Goal: Task Accomplishment & Management: Complete application form

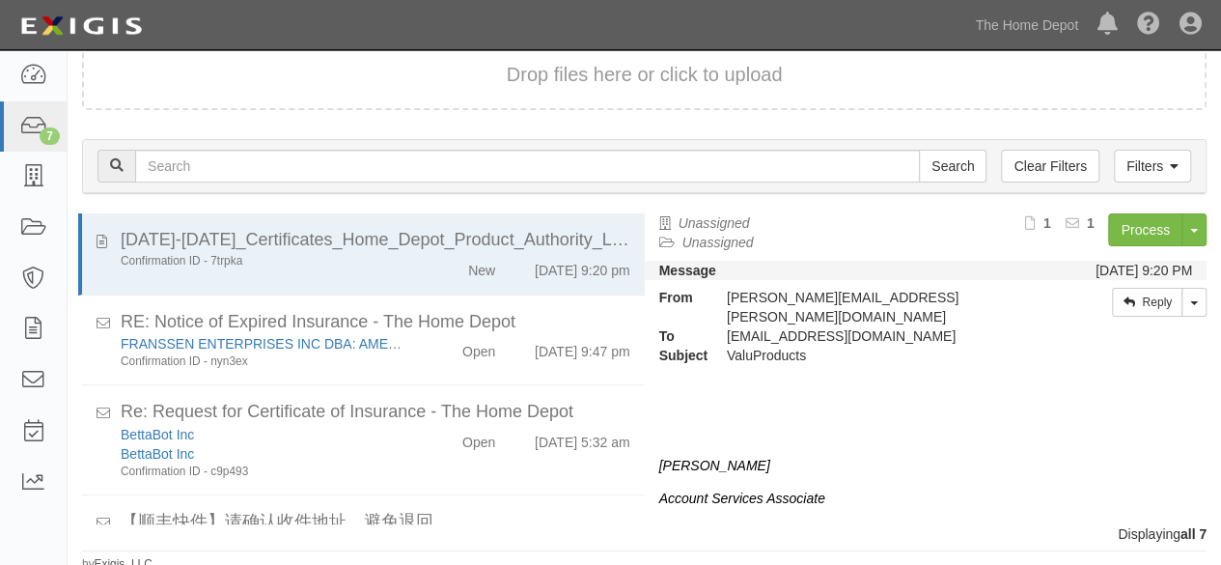
scroll to position [239, 0]
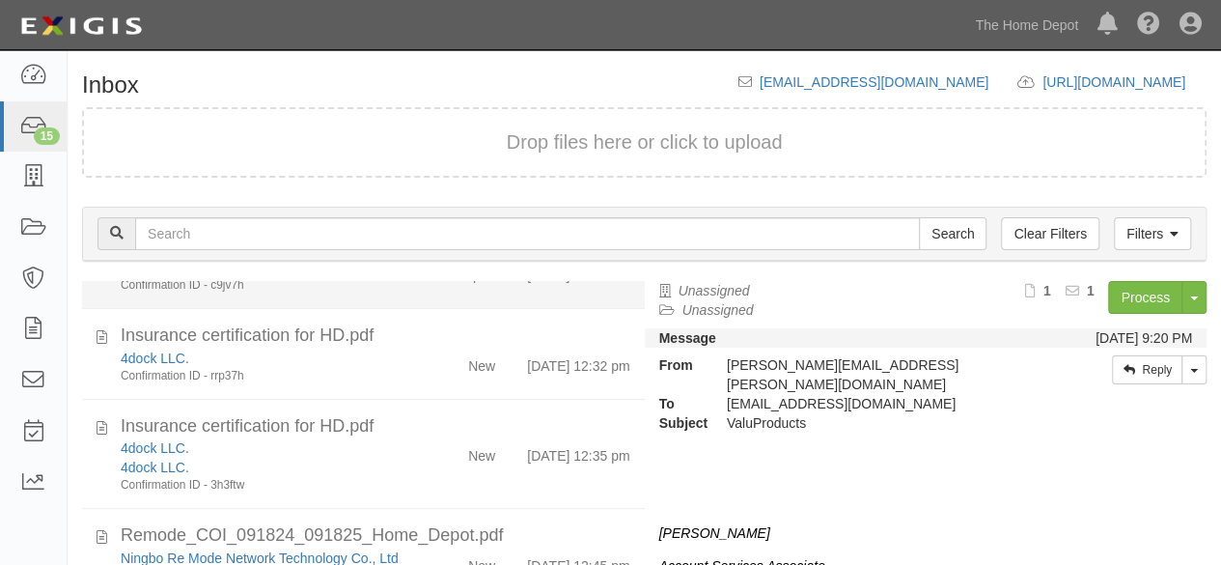
scroll to position [676, 0]
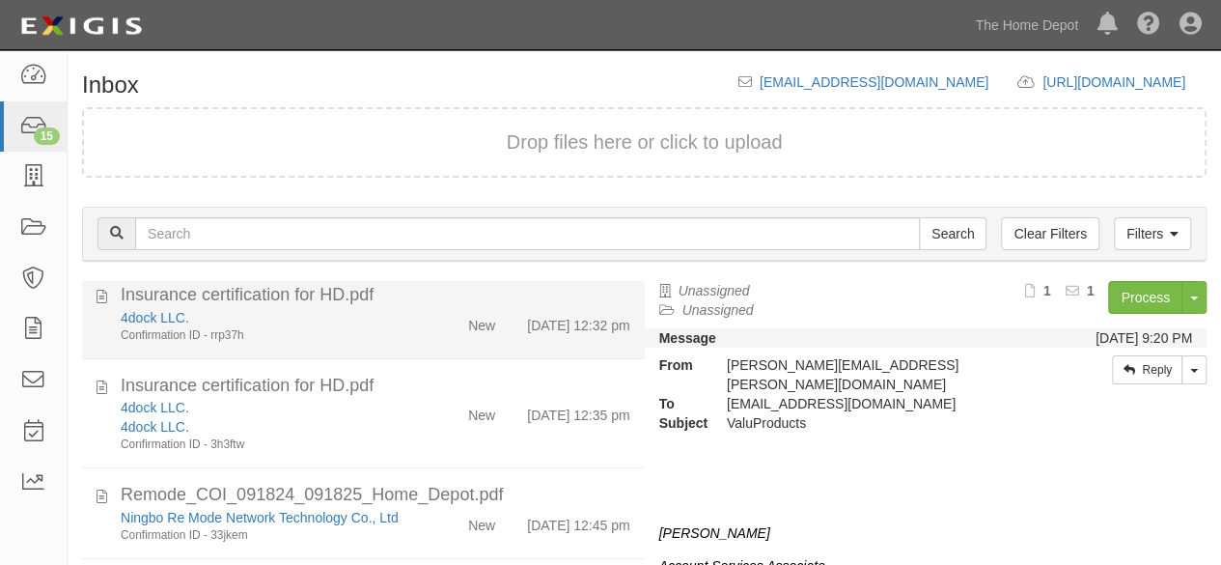
drag, startPoint x: 396, startPoint y: 339, endPoint x: 523, endPoint y: 325, distance: 128.1
click at [396, 327] on div "4dock LLC." at bounding box center [263, 317] width 285 height 19
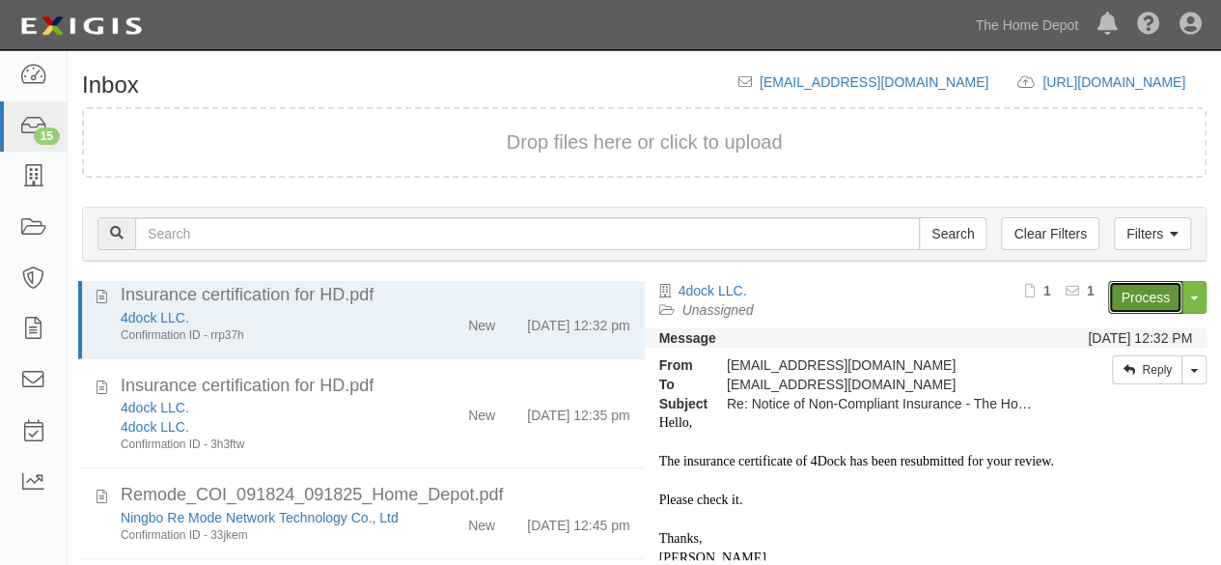
drag, startPoint x: 1124, startPoint y: 298, endPoint x: 1089, endPoint y: 306, distance: 35.6
click at [1124, 298] on link "Process" at bounding box center [1145, 297] width 74 height 33
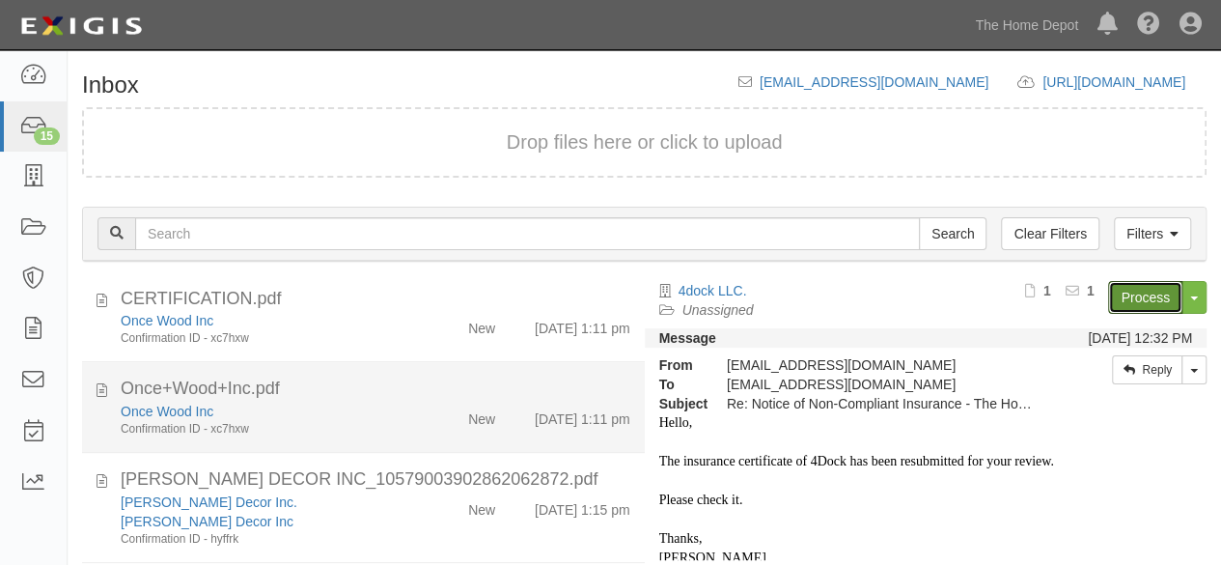
scroll to position [1126, 0]
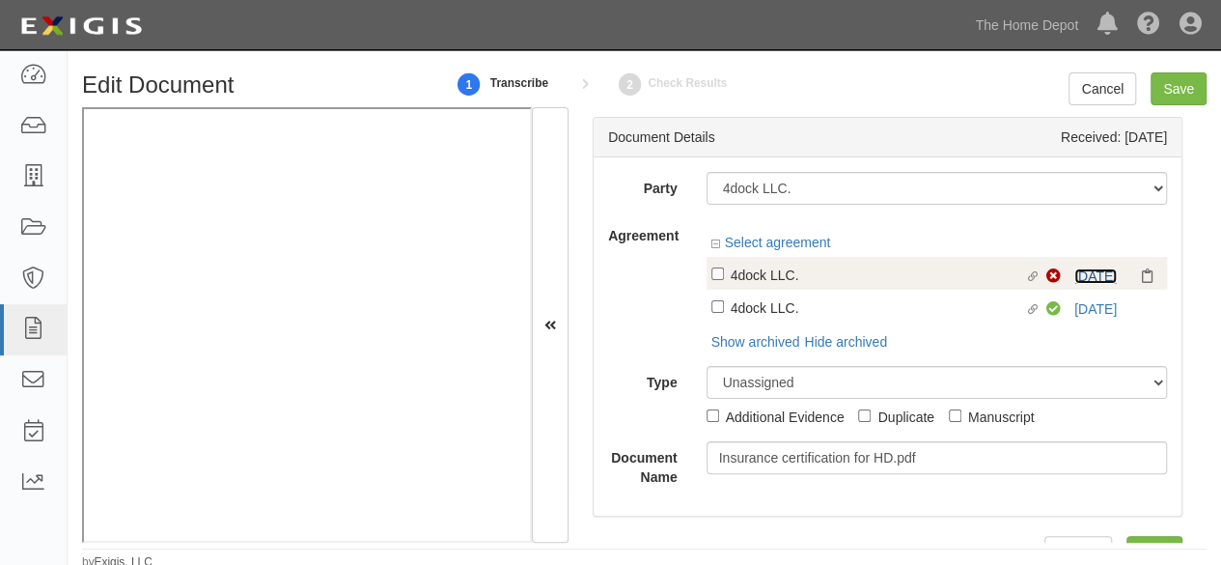
click at [1100, 279] on link "11/18/25" at bounding box center [1095, 275] width 42 height 15
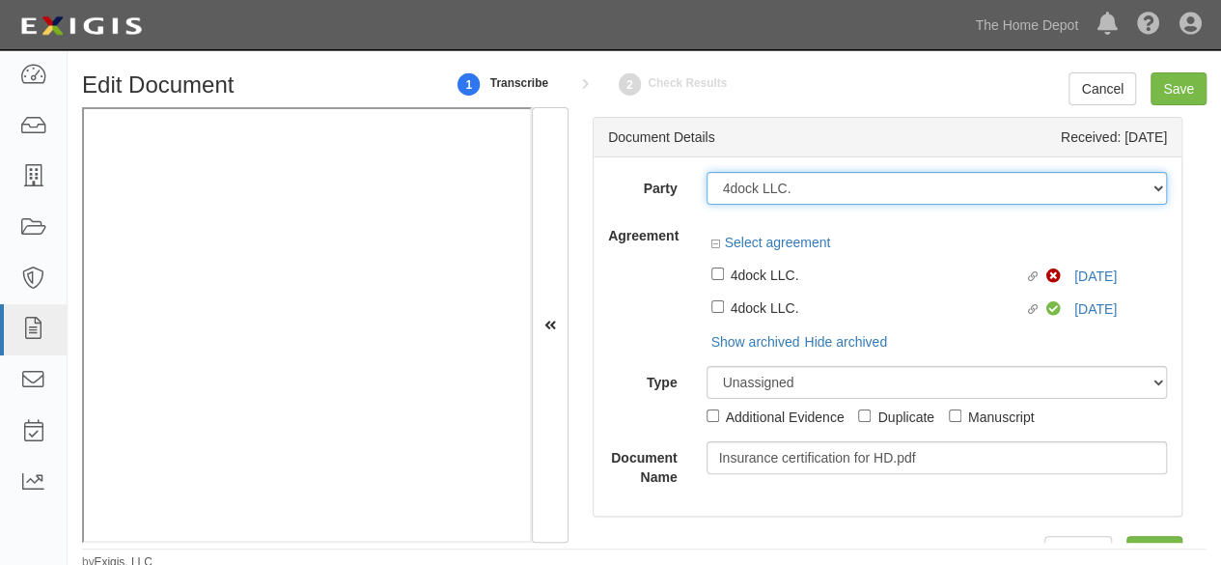
click at [825, 190] on select "1000576868 Ontario Inc. 10 STRAWBERRY STREET 115282 CANADA LTEE 11947907 Canada…" at bounding box center [937, 188] width 461 height 33
click at [818, 185] on select "1000576868 Ontario Inc. 10 STRAWBERRY STREET 115282 CANADA LTEE 11947907 Canada…" at bounding box center [937, 188] width 461 height 33
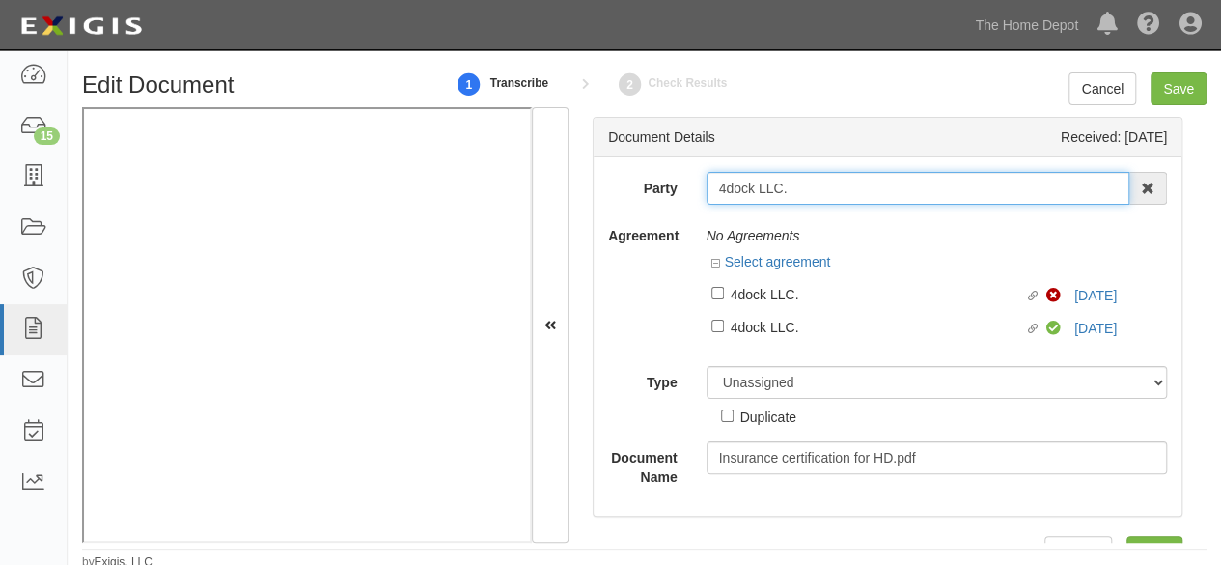
click at [803, 179] on input "4dock LLC." at bounding box center [919, 188] width 424 height 33
type input "4dock LLC"
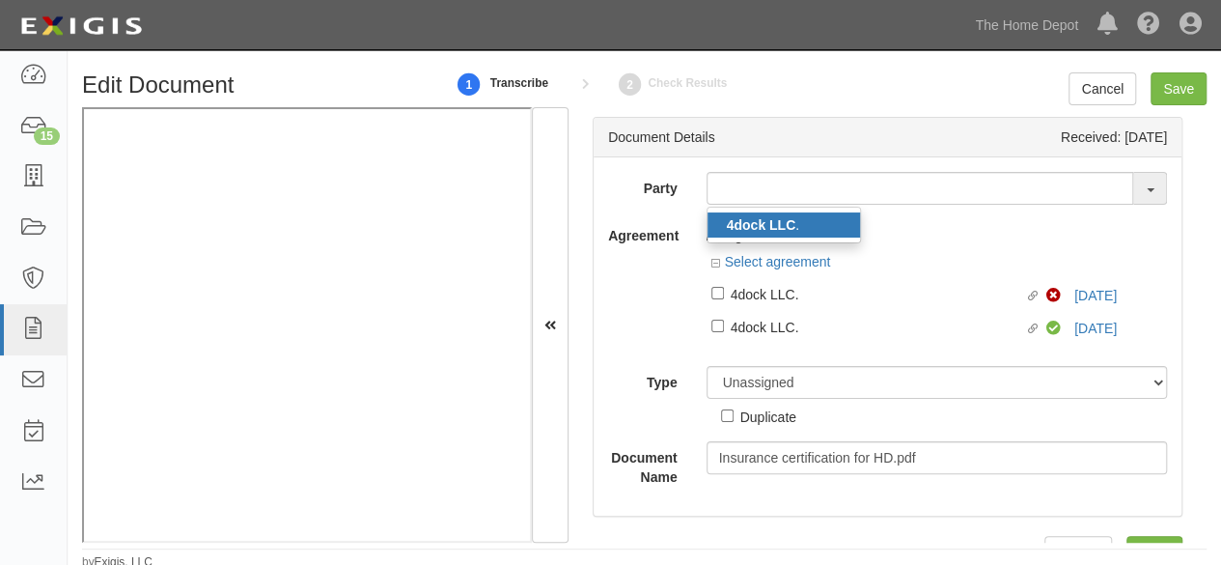
click at [761, 227] on strong "4dock LLC" at bounding box center [762, 224] width 70 height 15
type input "4dock LLC."
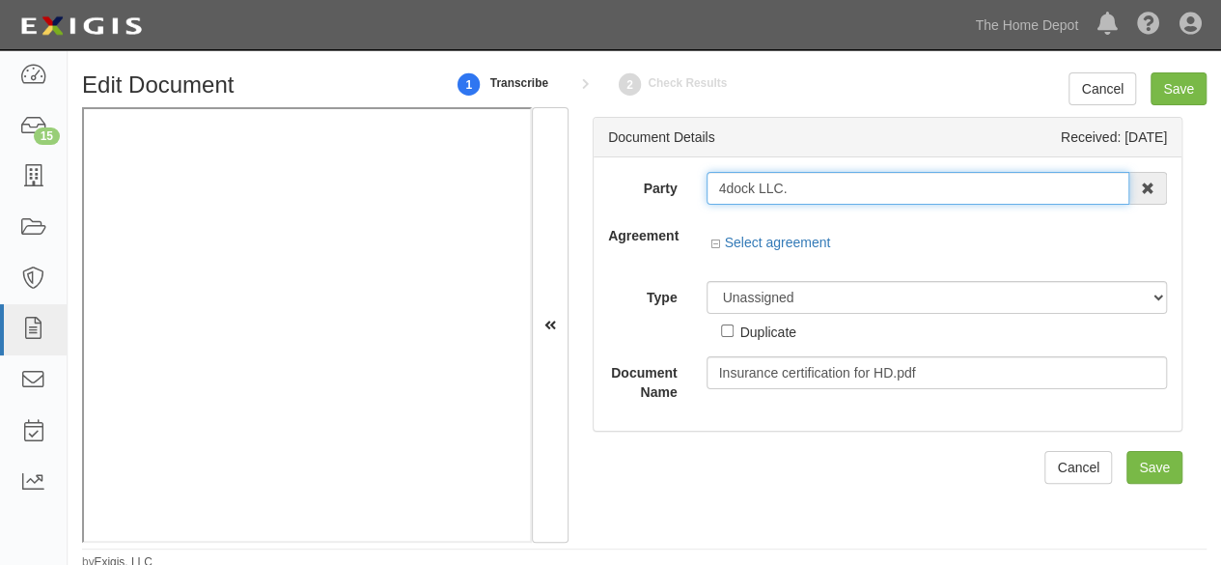
click at [744, 188] on input "4dock LLC." at bounding box center [919, 188] width 424 height 33
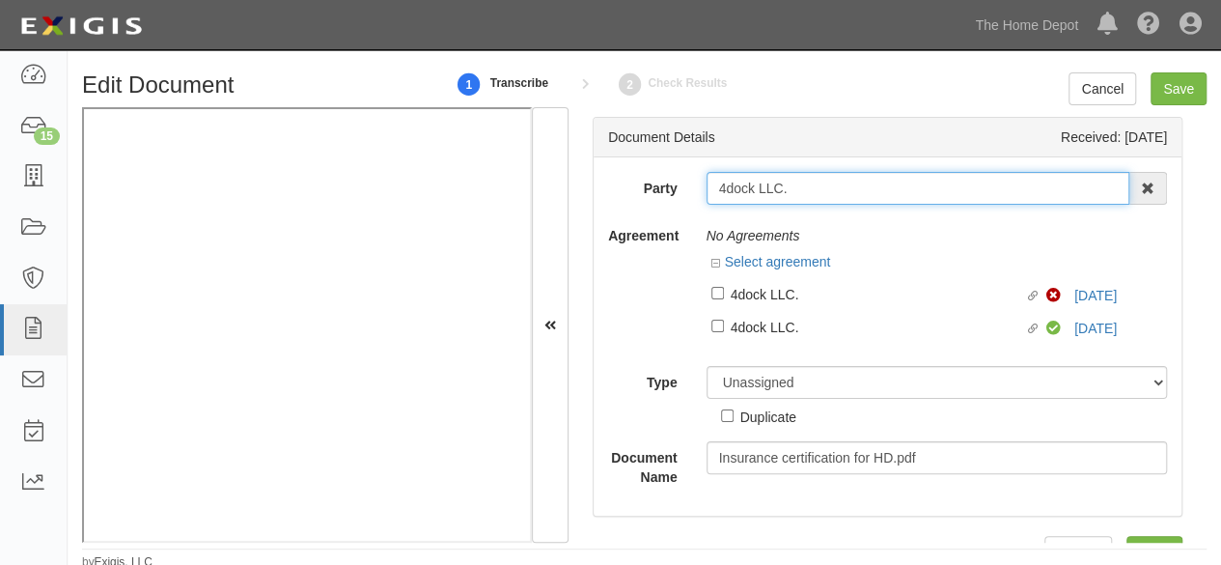
click at [744, 188] on input "4dock LLC." at bounding box center [919, 188] width 424 height 33
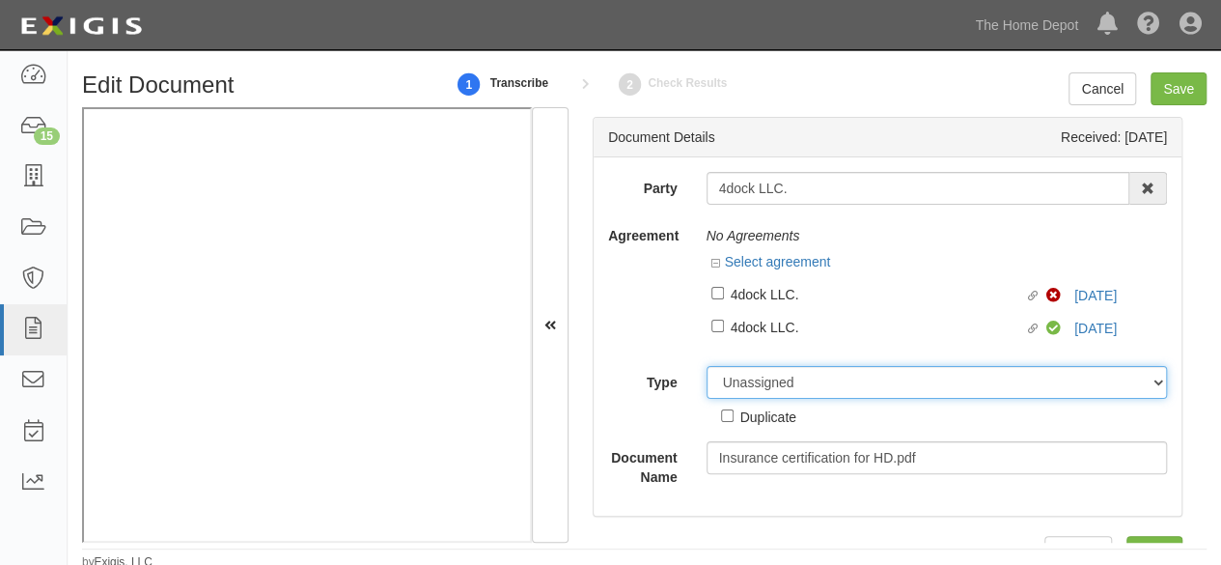
click at [747, 380] on select "Unassigned Binder Cancellation Notice Certificate Contract Endorsement Insuranc…" at bounding box center [937, 382] width 461 height 33
select select "OtherDetail"
click at [707, 366] on select "Unassigned Binder Cancellation Notice Certificate Contract Endorsement Insuranc…" at bounding box center [937, 382] width 461 height 33
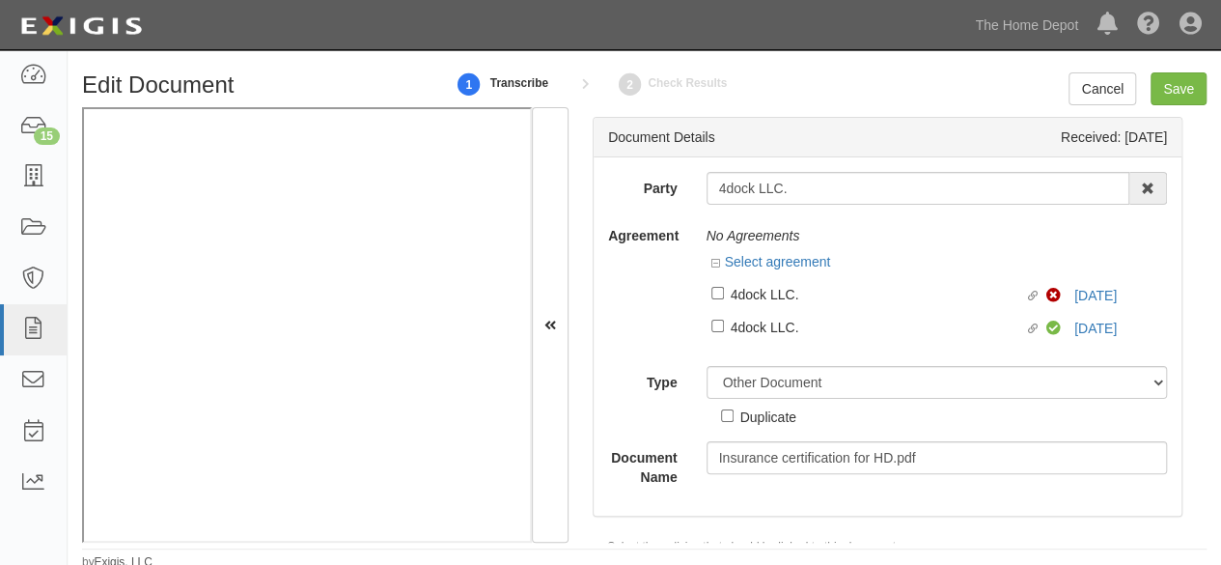
click at [760, 419] on div "Duplicate" at bounding box center [768, 415] width 56 height 21
click at [734, 419] on input "Duplicate" at bounding box center [727, 415] width 13 height 13
checkbox input "true"
click at [1176, 97] on input "Save" at bounding box center [1179, 88] width 56 height 33
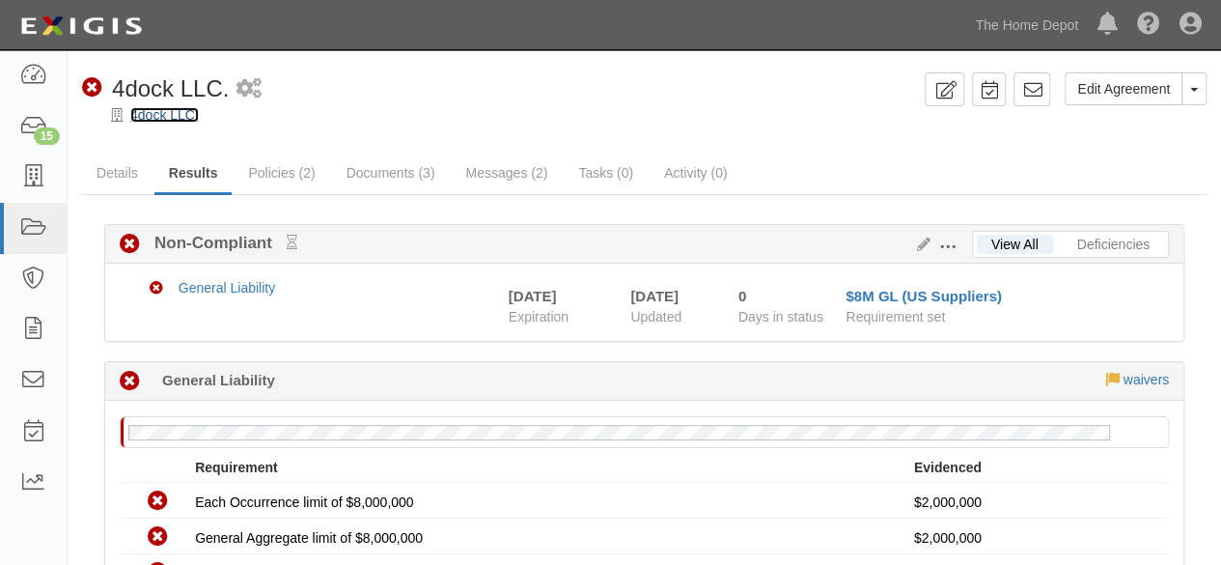
click at [155, 117] on link "4dock LLC." at bounding box center [164, 114] width 69 height 15
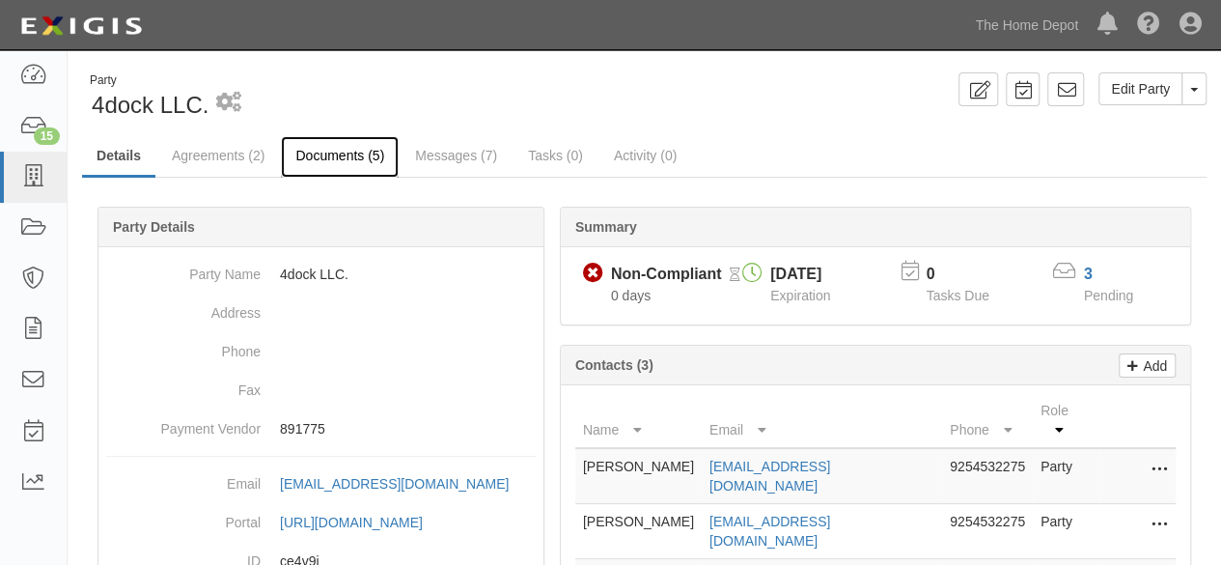
click at [305, 156] on link "Documents (5)" at bounding box center [340, 157] width 118 height 42
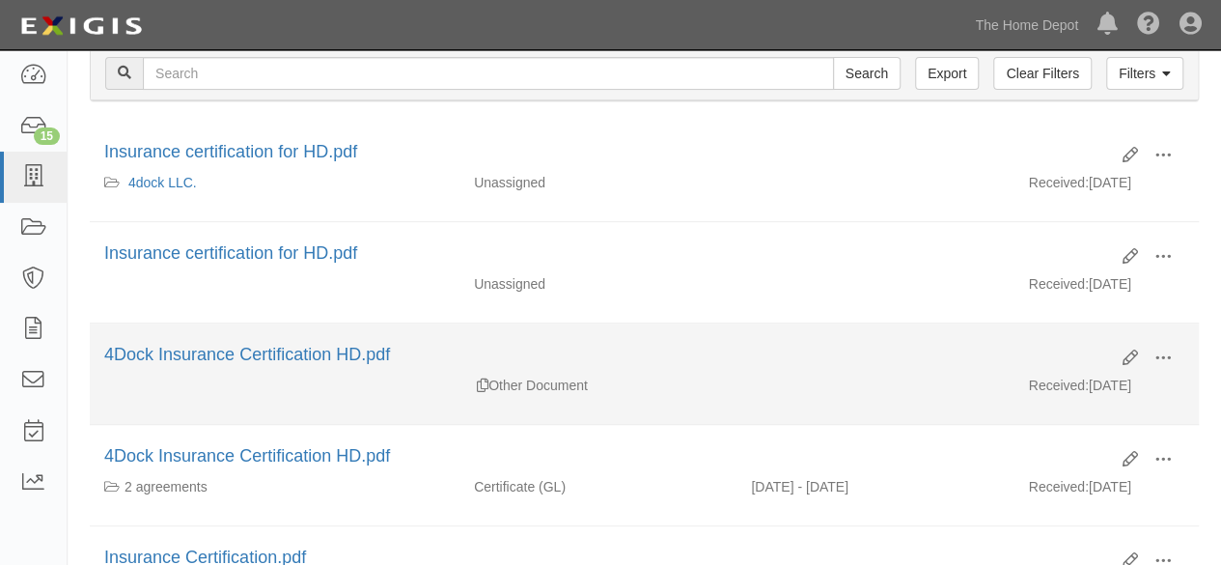
scroll to position [290, 0]
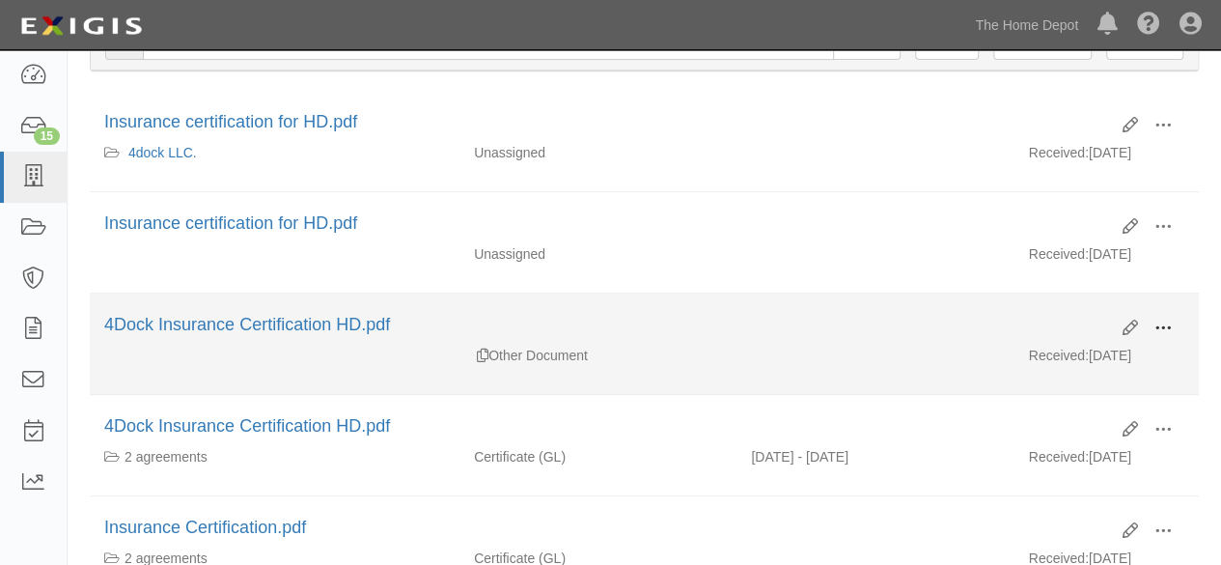
click at [1174, 320] on button at bounding box center [1163, 329] width 42 height 33
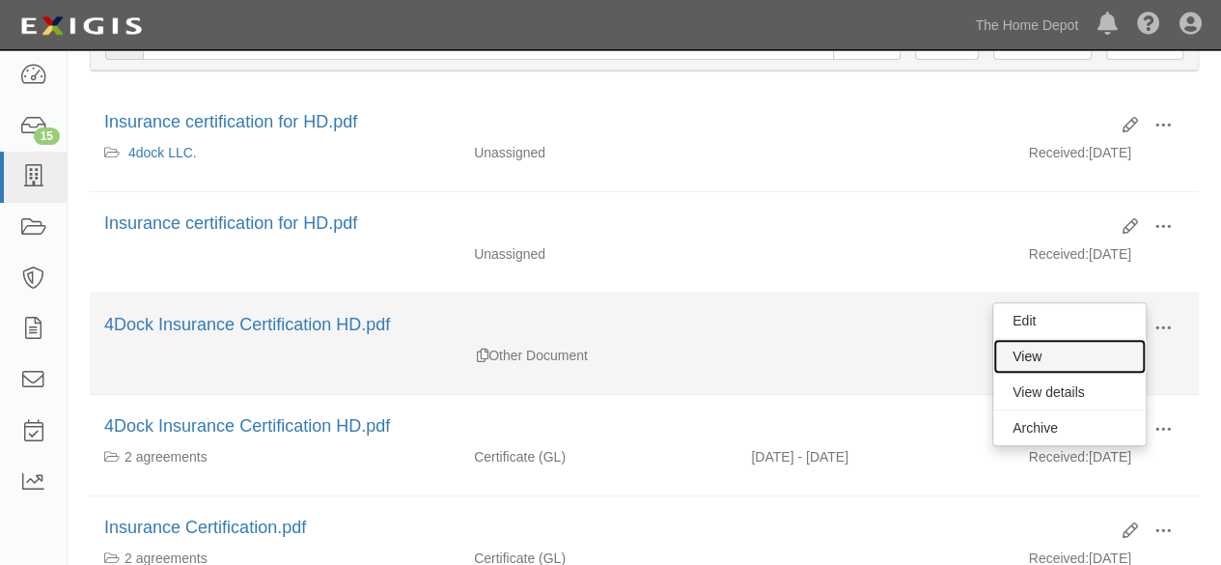
click at [1048, 350] on link "View" at bounding box center [1069, 356] width 153 height 35
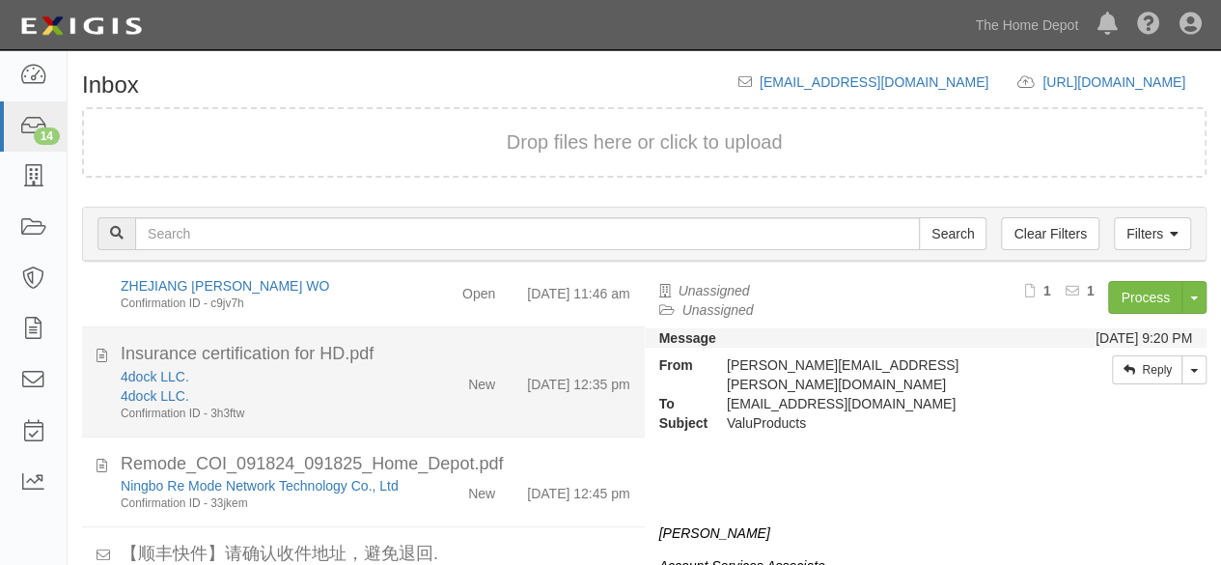
scroll to position [676, 0]
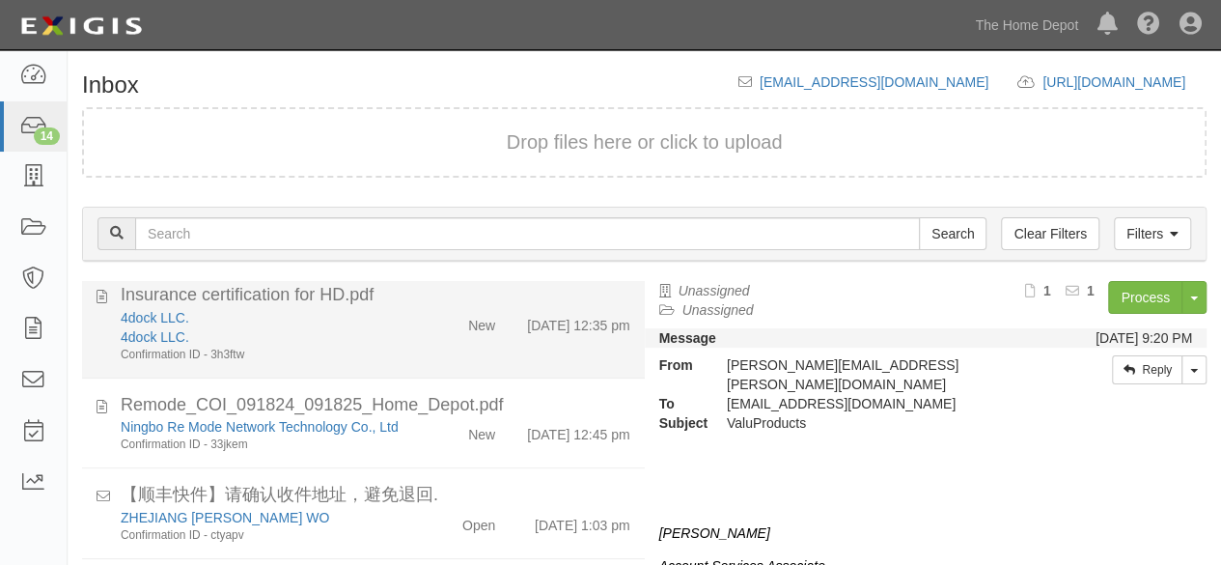
drag, startPoint x: 394, startPoint y: 352, endPoint x: 447, endPoint y: 343, distance: 54.0
click at [396, 347] on div "4dock LLC." at bounding box center [263, 336] width 285 height 19
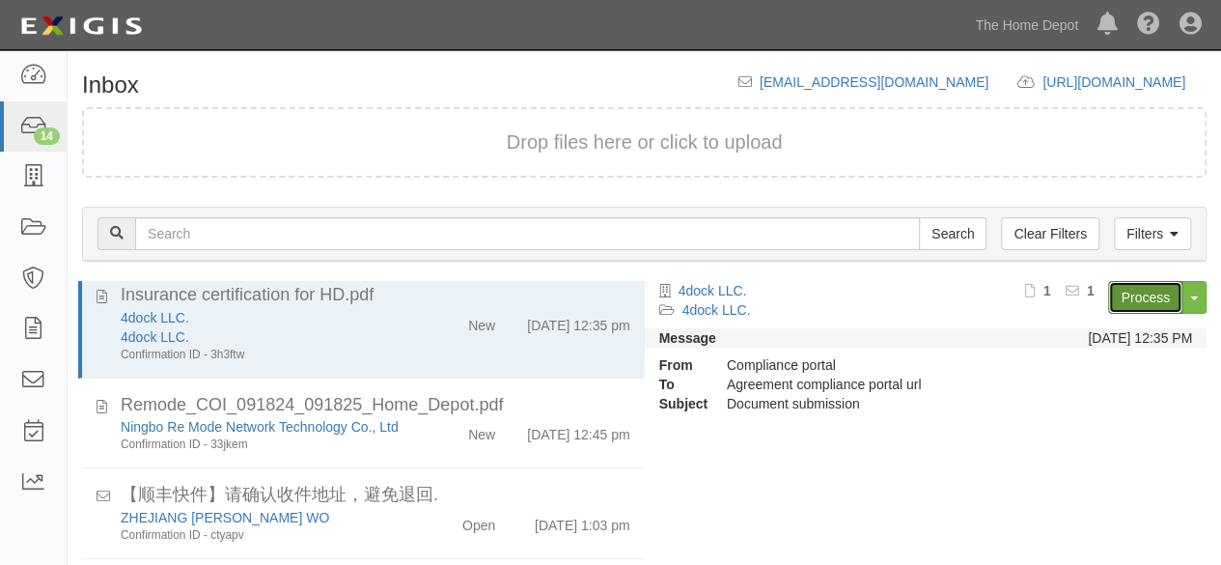
click at [1128, 292] on link "Process" at bounding box center [1145, 297] width 74 height 33
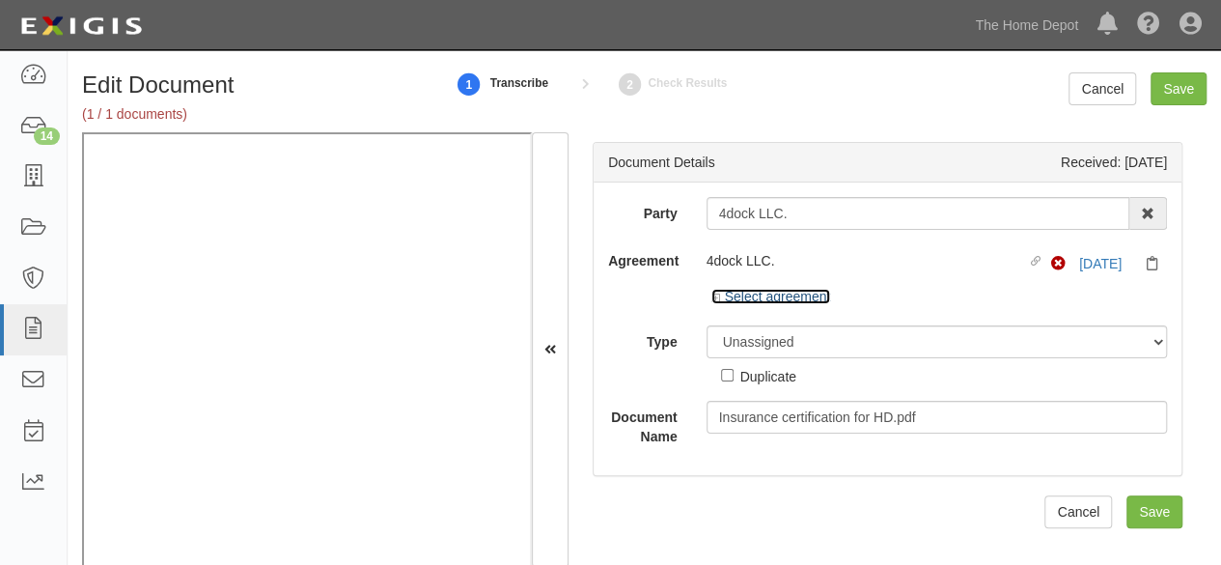
click at [747, 296] on link "Select agreement" at bounding box center [771, 296] width 120 height 15
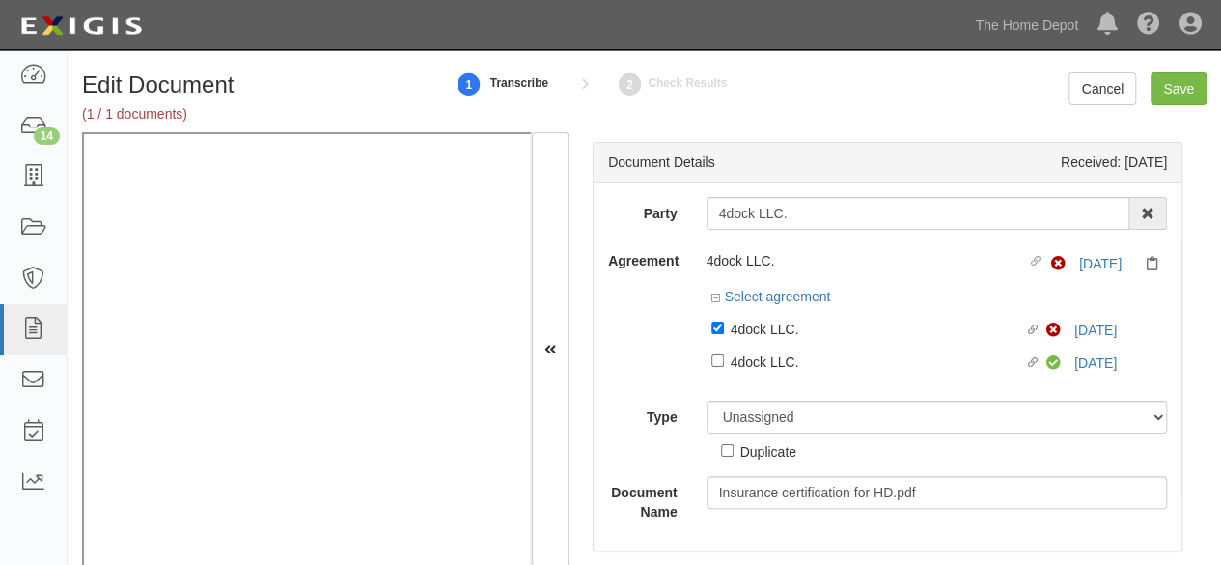
drag, startPoint x: 753, startPoint y: 333, endPoint x: 772, endPoint y: 387, distance: 57.4
click at [753, 333] on div "4dock LLC." at bounding box center [878, 328] width 294 height 21
click at [724, 333] on input "Linked agreement 4dock LLC. Linked agreement" at bounding box center [717, 327] width 13 height 13
checkbox input "false"
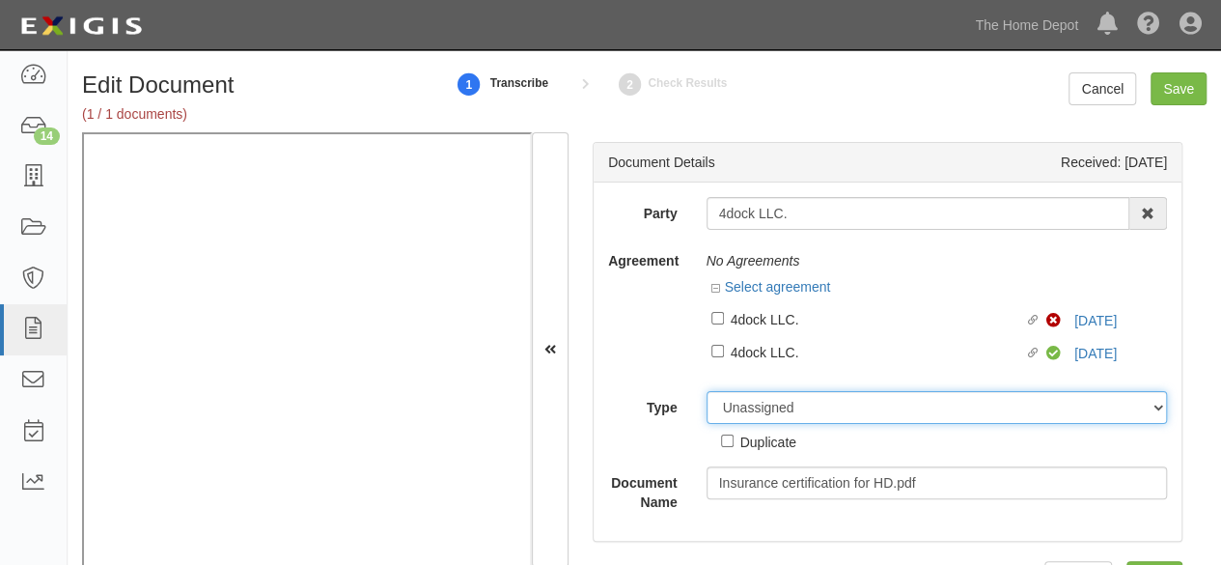
click at [779, 408] on div "Unassigned Binder Cancellation Notice Certificate Contract Endorsement Insuranc…" at bounding box center [937, 421] width 490 height 61
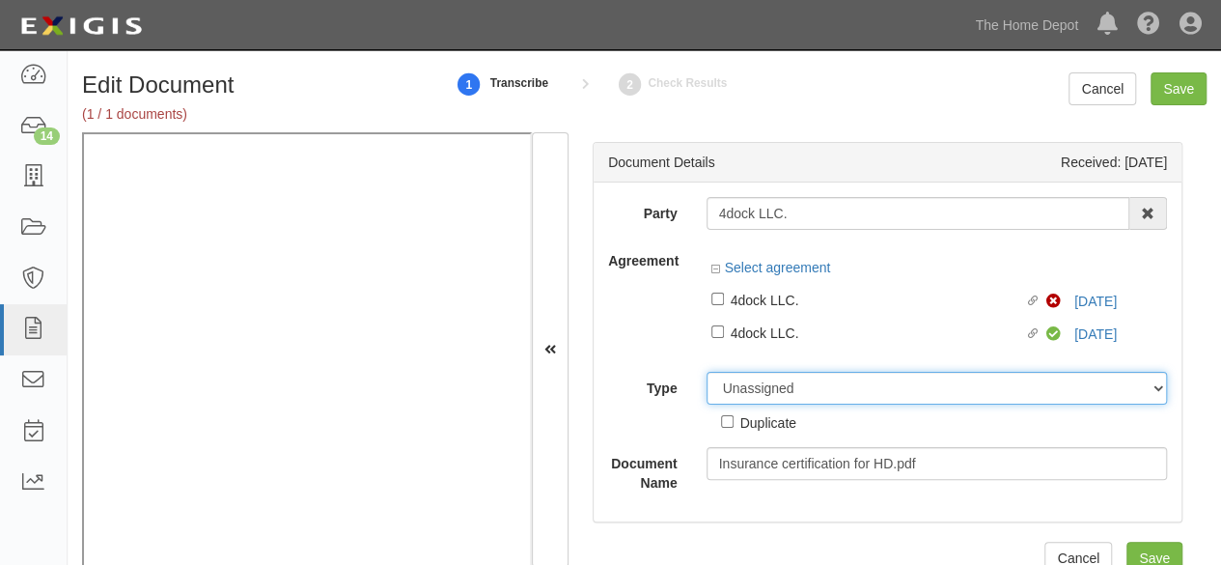
select select "OtherDetail"
click at [707, 372] on select "Unassigned Binder Cancellation Notice Certificate Contract Endorsement Insuranc…" at bounding box center [937, 388] width 461 height 33
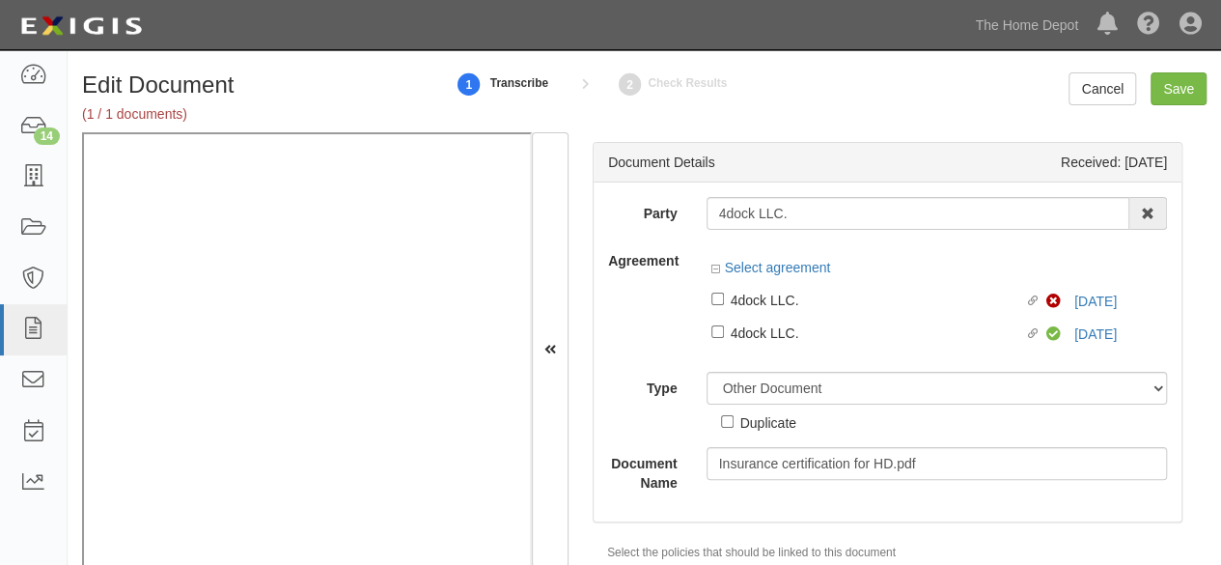
click at [768, 424] on div "Duplicate" at bounding box center [768, 421] width 56 height 21
click at [734, 424] on input "Duplicate" at bounding box center [727, 421] width 13 height 13
checkbox input "true"
drag, startPoint x: 1172, startPoint y: 93, endPoint x: 946, endPoint y: 2, distance: 243.4
click at [1164, 90] on input "Save" at bounding box center [1179, 88] width 56 height 33
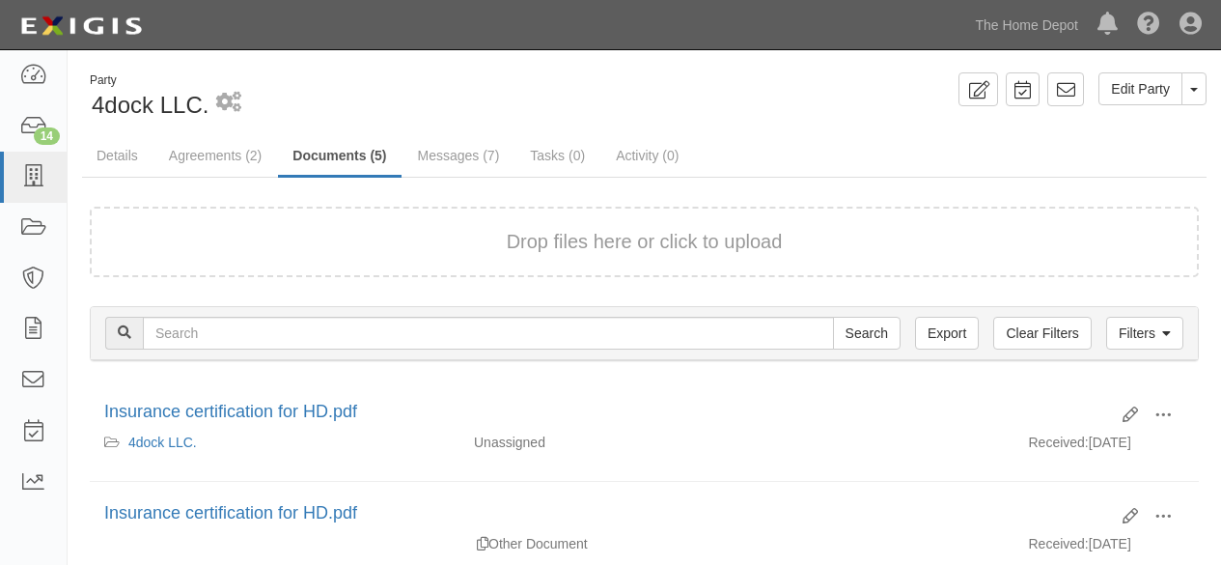
scroll to position [290, 0]
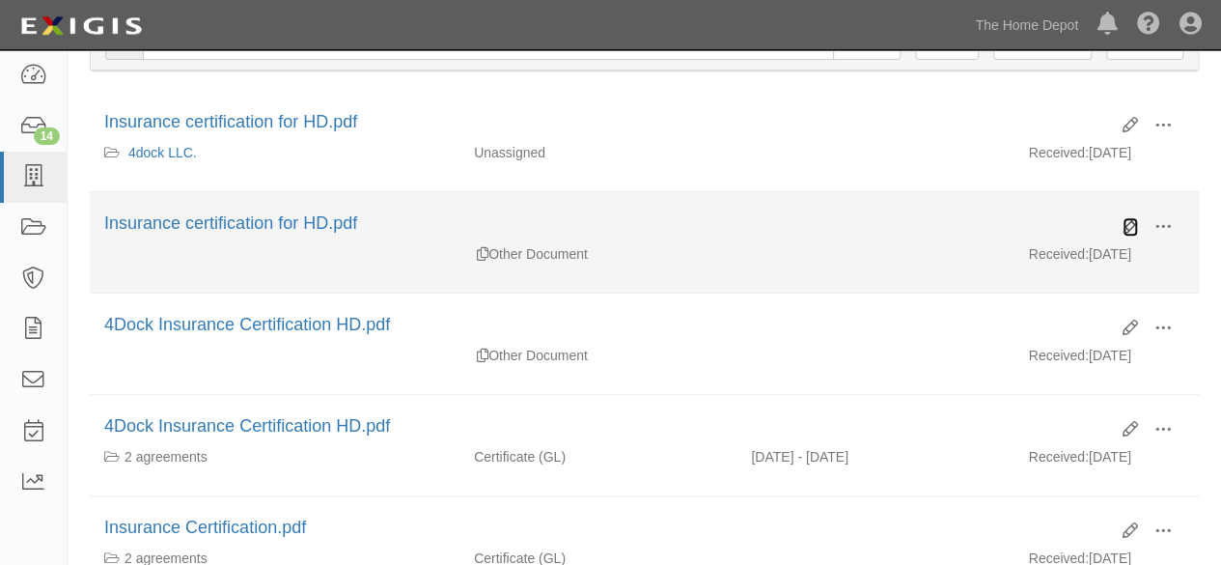
click at [1129, 225] on icon at bounding box center [1130, 226] width 15 height 15
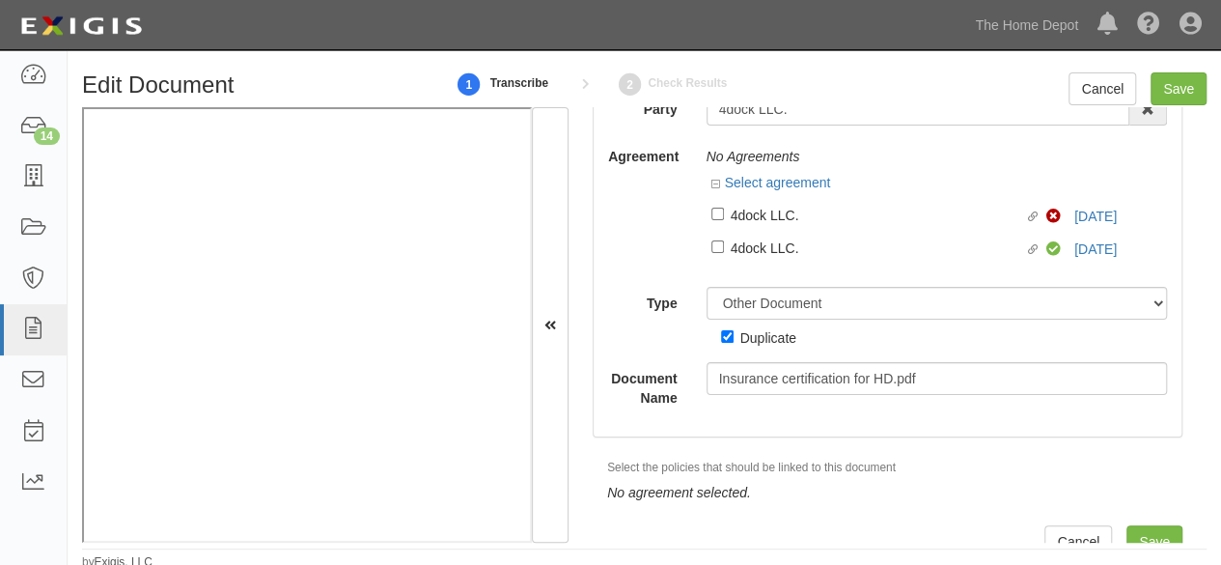
scroll to position [102, 0]
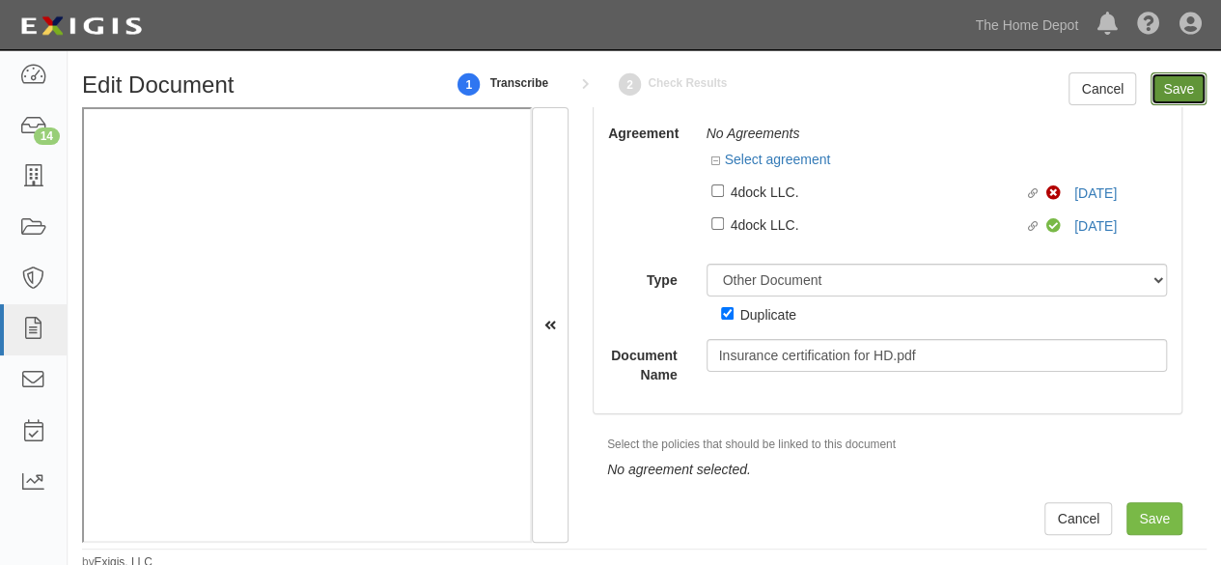
click at [1168, 95] on input "Save" at bounding box center [1179, 88] width 56 height 33
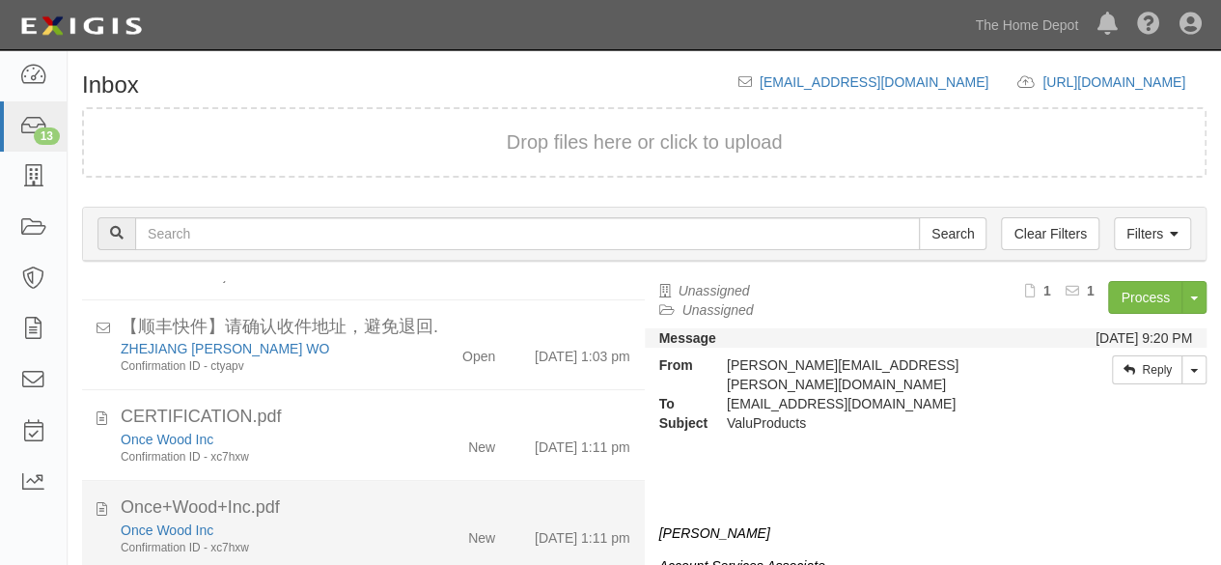
scroll to position [869, 0]
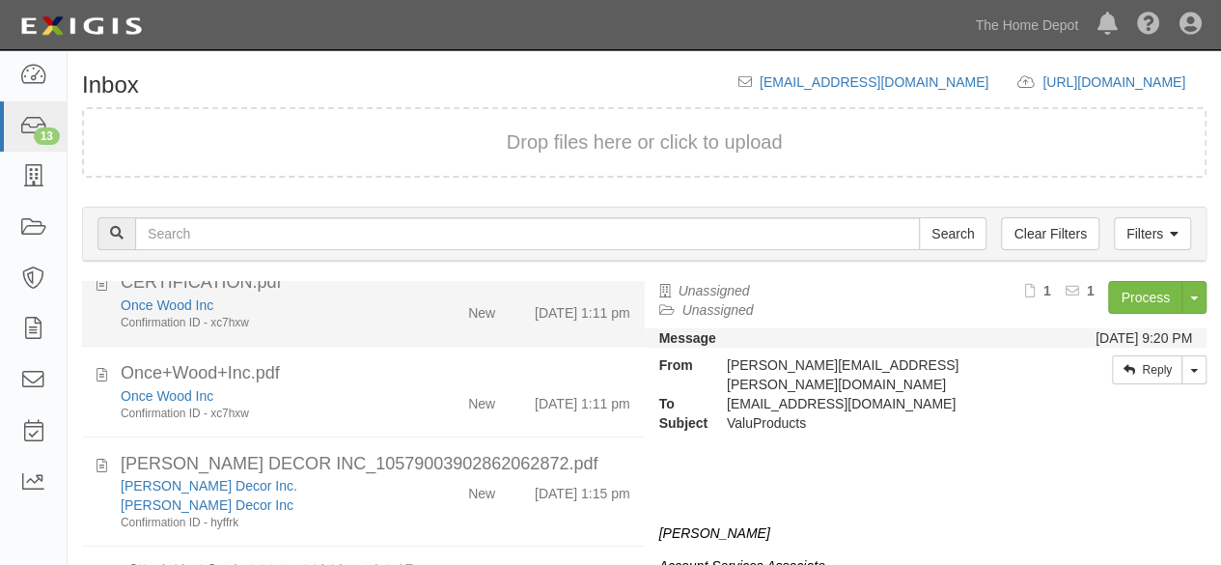
click at [399, 331] on div "Once Wood Inc Confirmation ID - xc7hxw" at bounding box center [263, 313] width 314 height 36
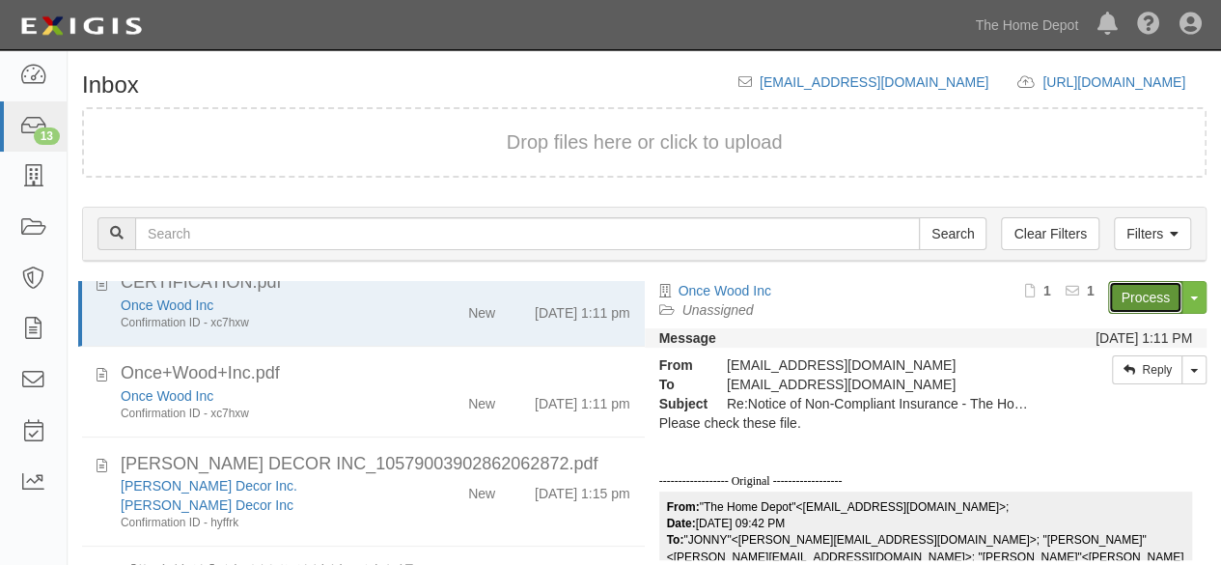
click at [1127, 300] on link "Process" at bounding box center [1145, 297] width 74 height 33
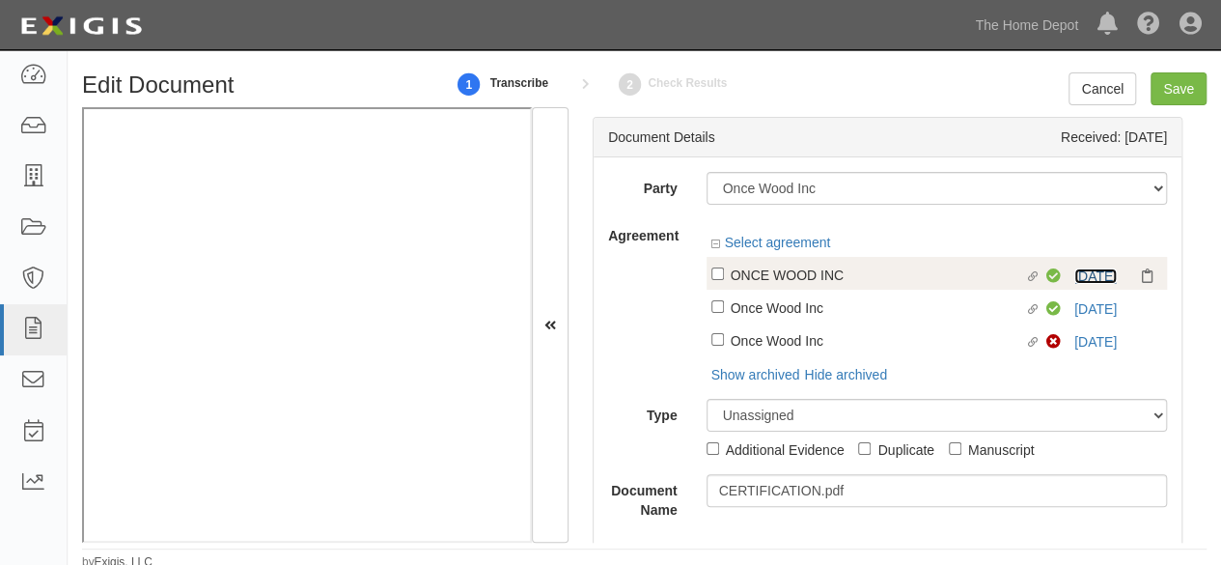
click at [1078, 277] on link "8/29/26" at bounding box center [1095, 275] width 42 height 15
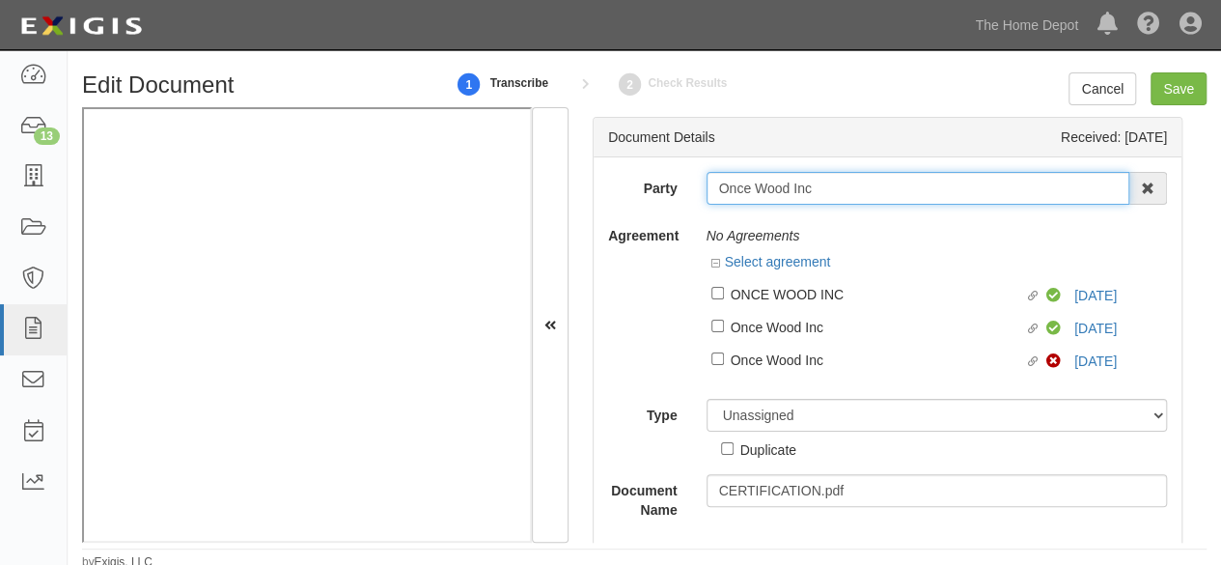
click at [839, 190] on input "Once Wood Inc" at bounding box center [919, 188] width 424 height 33
type input "Once Wood In"
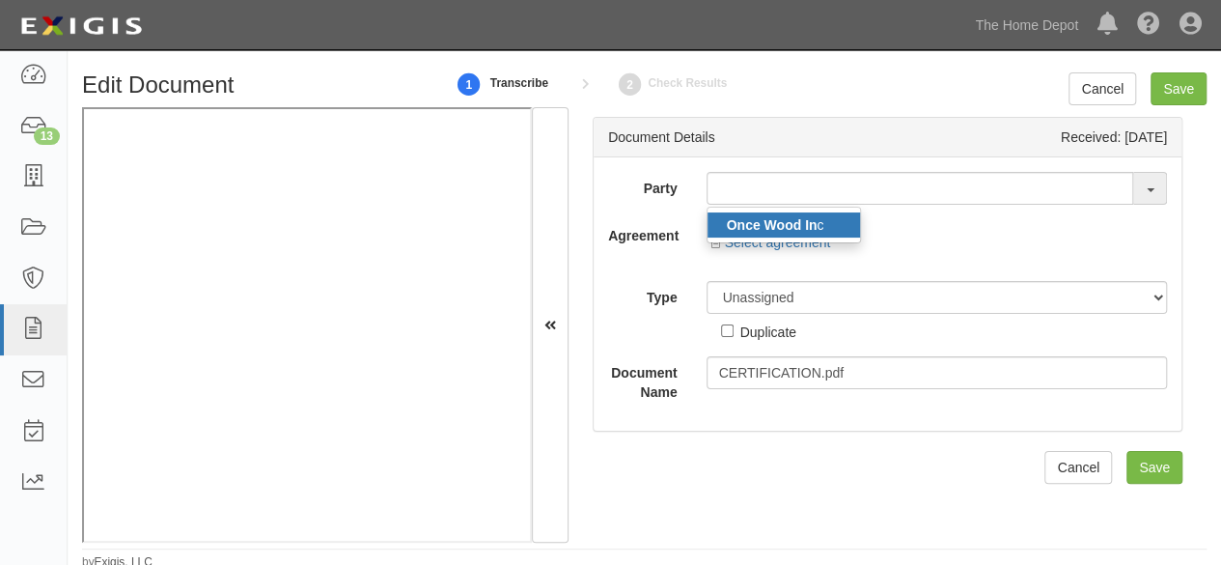
click at [806, 225] on strong "Once Wood In" at bounding box center [772, 224] width 91 height 15
type input "Once Wood Inc"
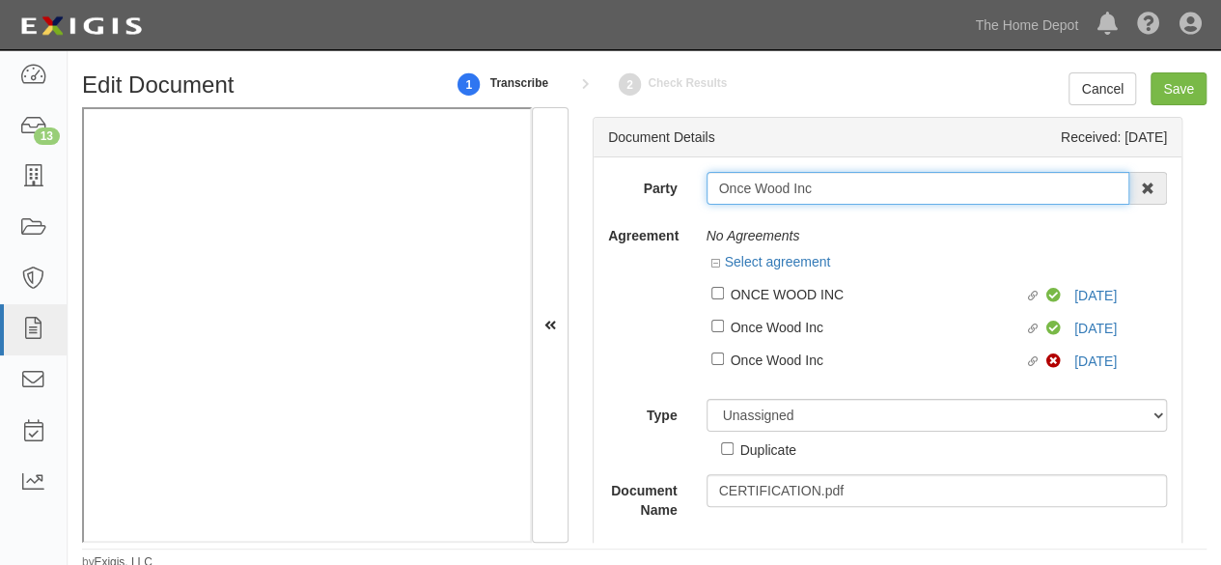
click at [738, 179] on input "Once Wood Inc" at bounding box center [919, 188] width 424 height 33
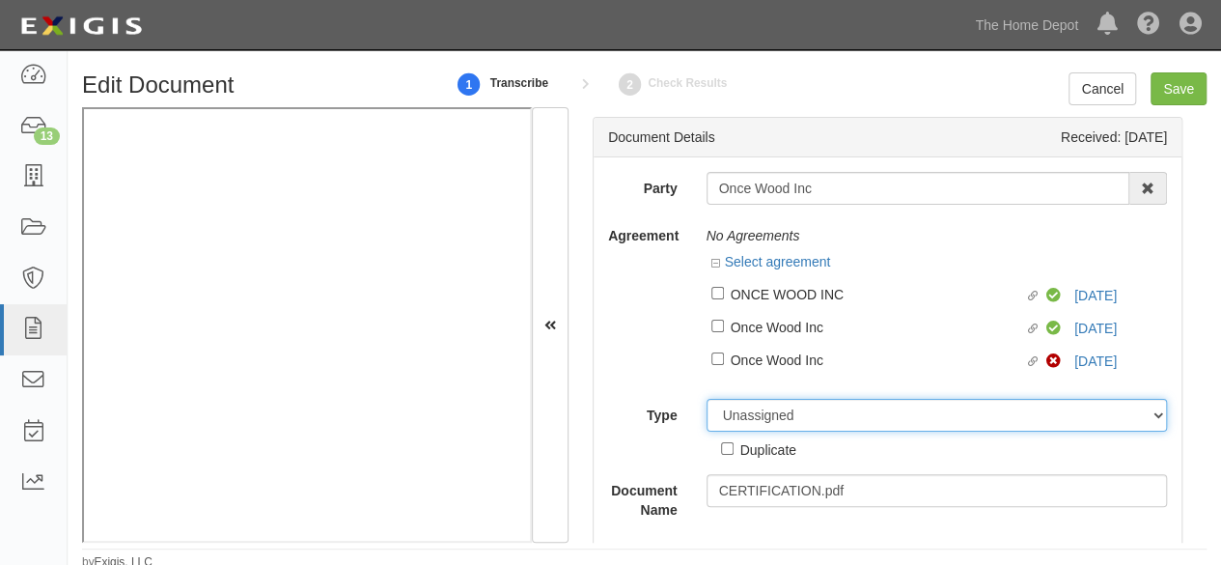
click at [758, 412] on select "Unassigned Binder Cancellation Notice Certificate Contract Endorsement Insuranc…" at bounding box center [937, 415] width 461 height 33
select select "OtherDetail"
click at [707, 399] on select "Unassigned Binder Cancellation Notice Certificate Contract Endorsement Insuranc…" at bounding box center [937, 415] width 461 height 33
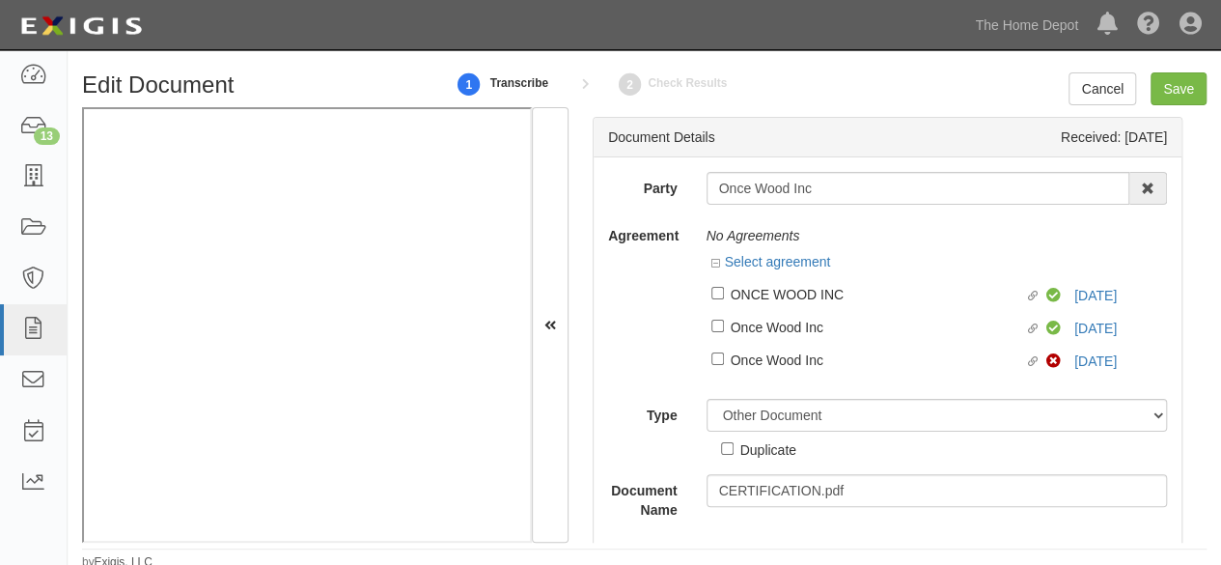
click at [740, 454] on div "Duplicate" at bounding box center [768, 448] width 56 height 21
click at [734, 454] on input "Duplicate" at bounding box center [727, 448] width 13 height 13
click at [740, 446] on div "Duplicate" at bounding box center [768, 448] width 56 height 21
click at [734, 446] on input "Duplicate" at bounding box center [727, 448] width 13 height 13
checkbox input "false"
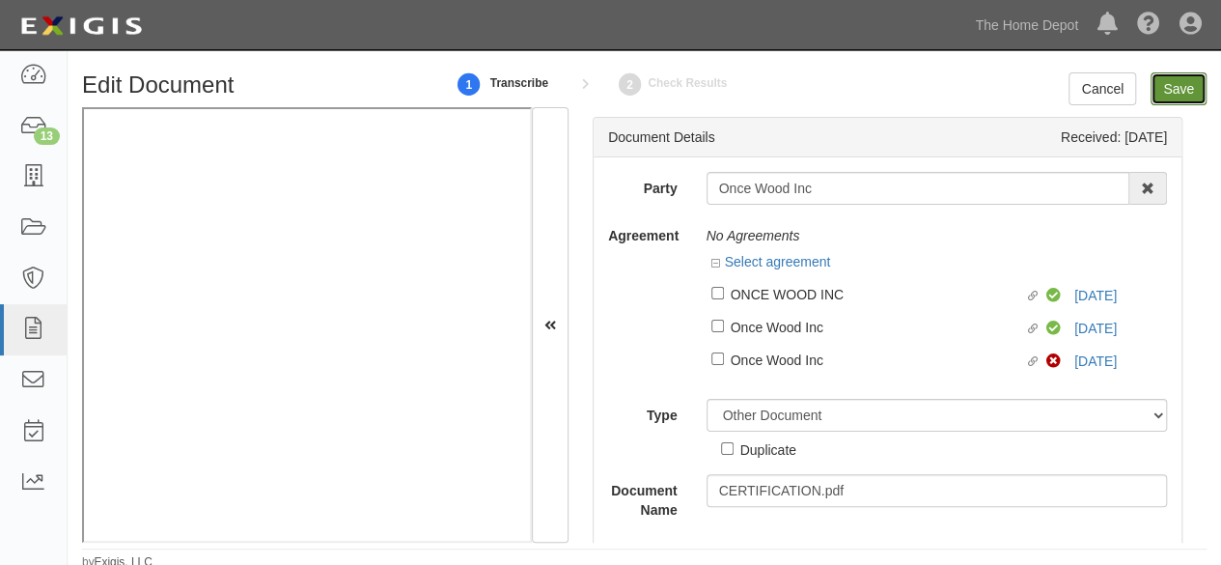
click at [1170, 84] on input "Save" at bounding box center [1179, 88] width 56 height 33
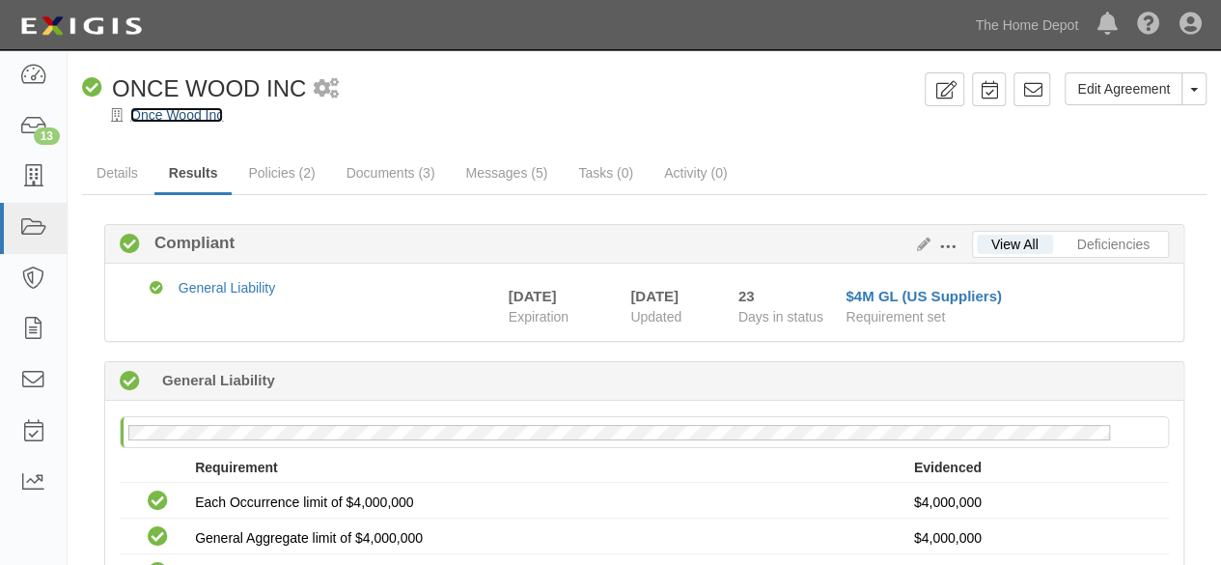
click at [201, 116] on link "Once Wood Inc" at bounding box center [176, 114] width 93 height 15
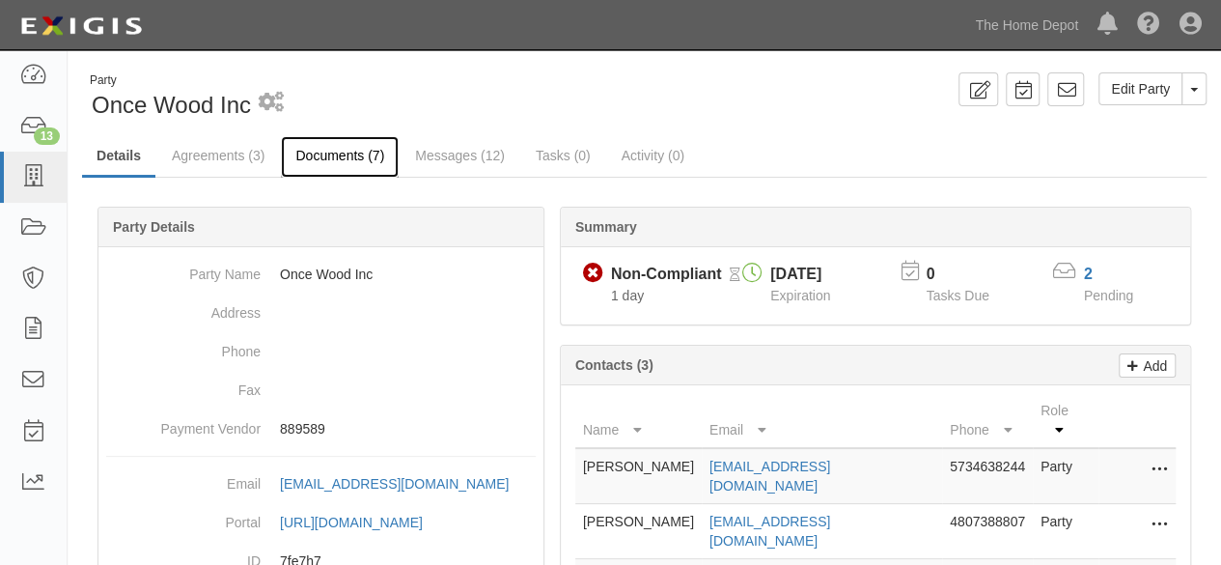
click at [333, 156] on link "Documents (7)" at bounding box center [340, 157] width 118 height 42
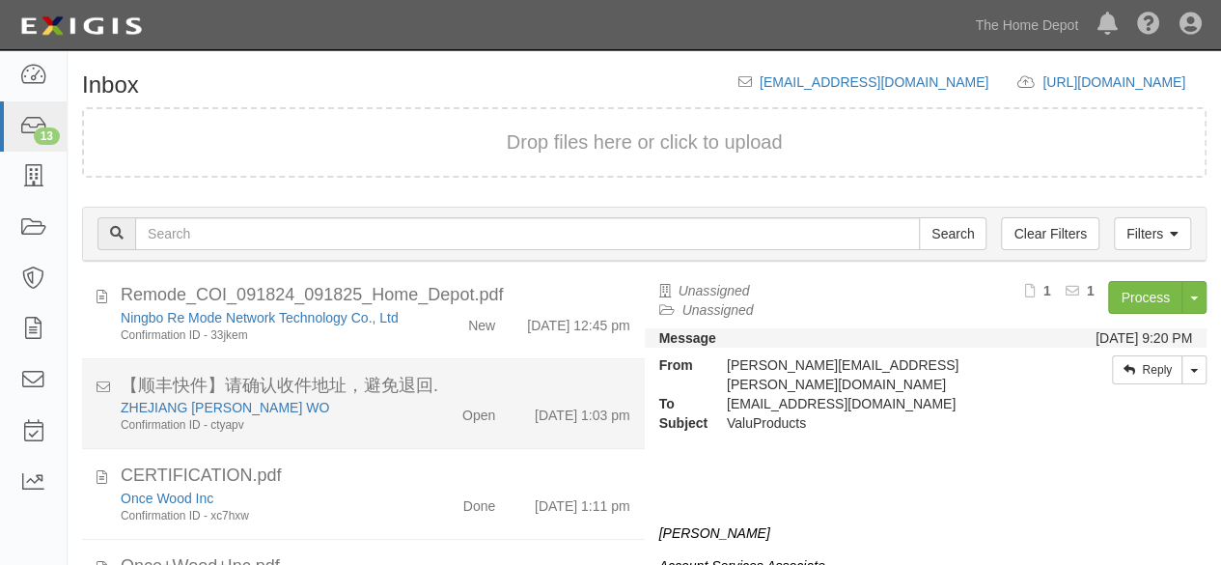
scroll to position [772, 0]
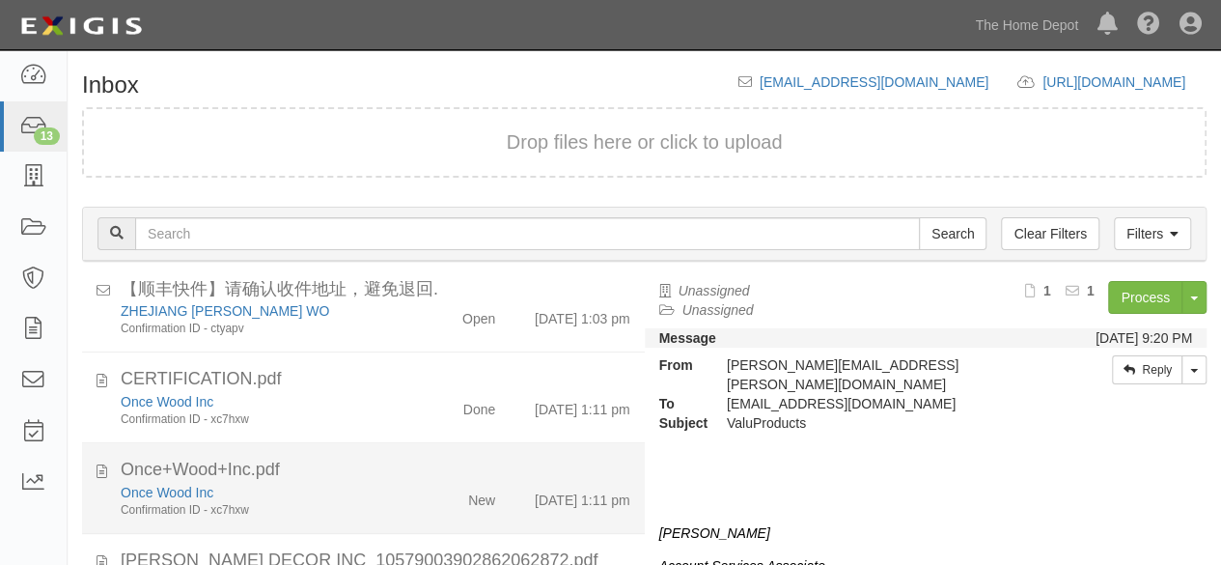
click at [386, 502] on div "Once Wood Inc" at bounding box center [263, 492] width 285 height 19
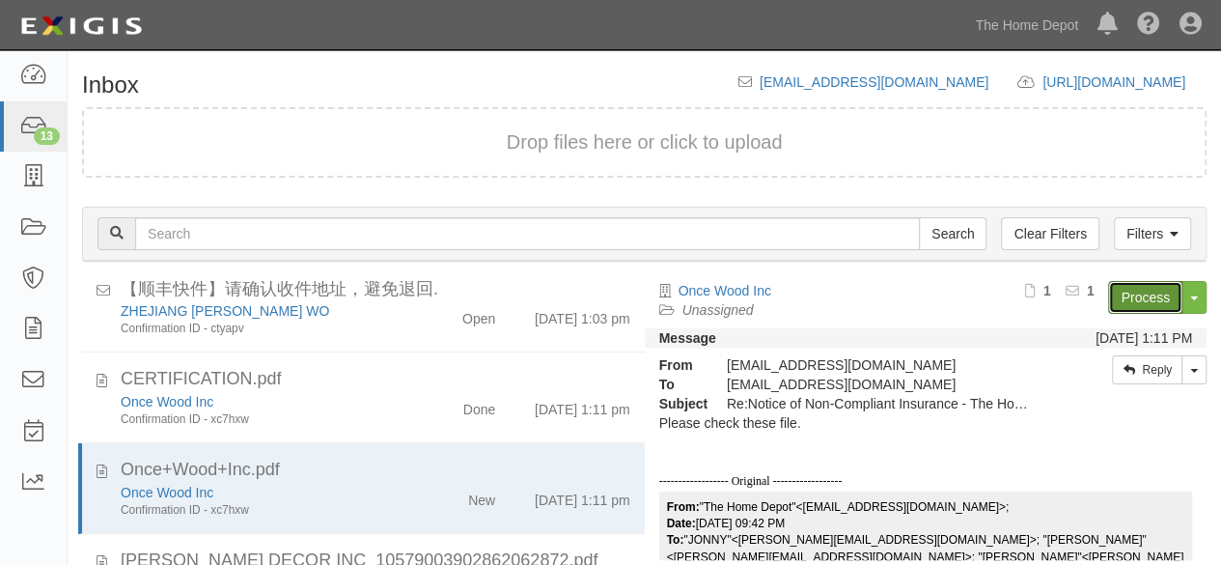
click at [1135, 282] on link "Process" at bounding box center [1145, 297] width 74 height 33
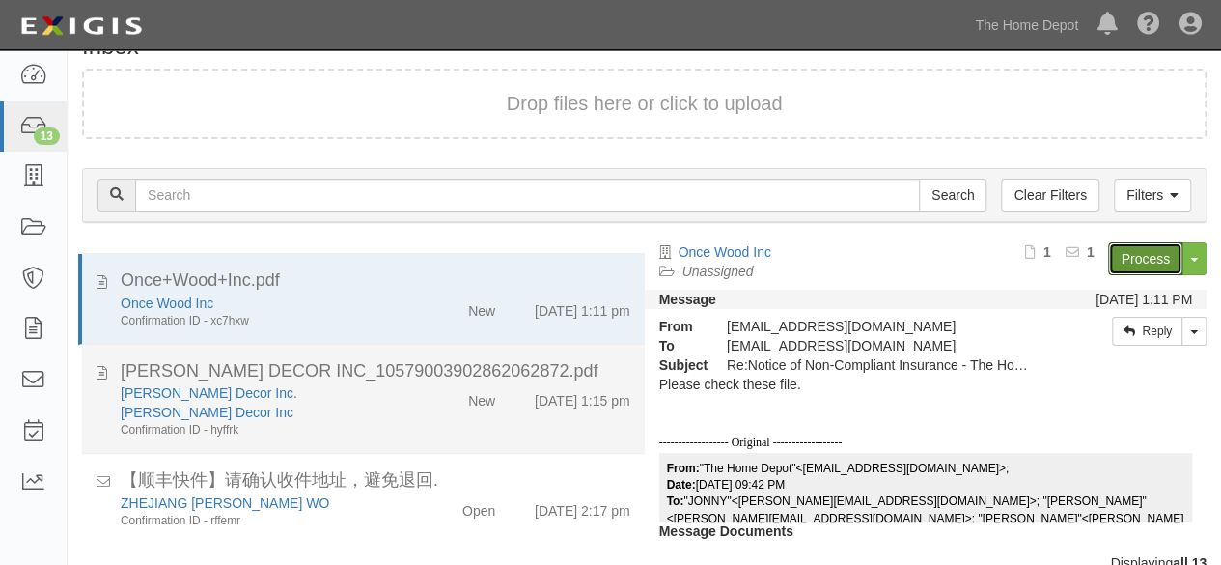
scroll to position [73, 0]
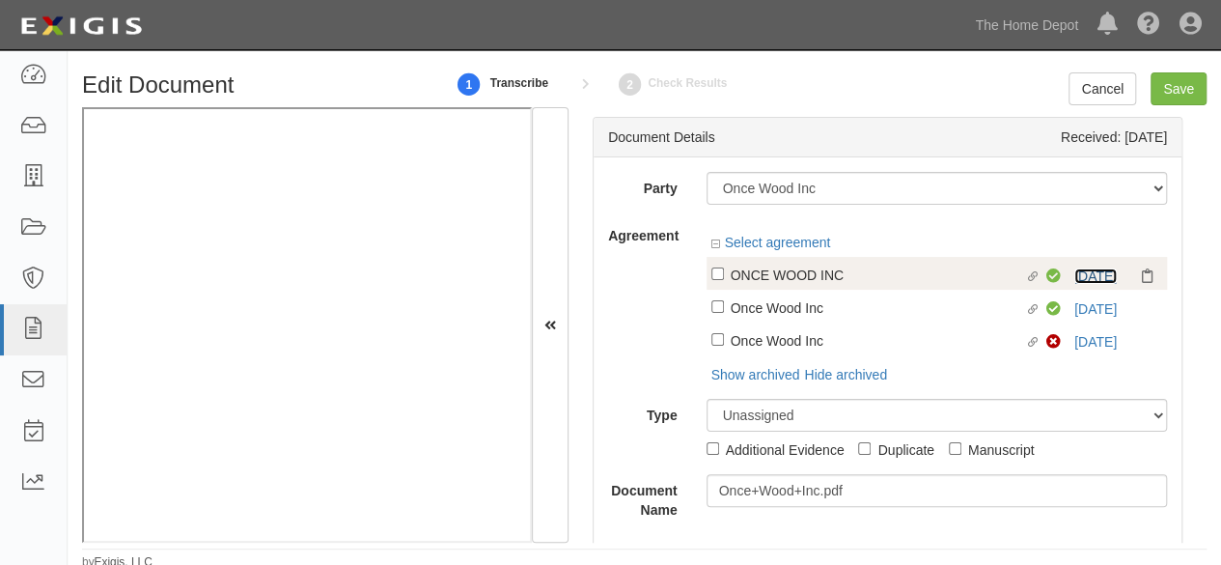
click at [1100, 276] on link "8/29/26" at bounding box center [1095, 275] width 42 height 15
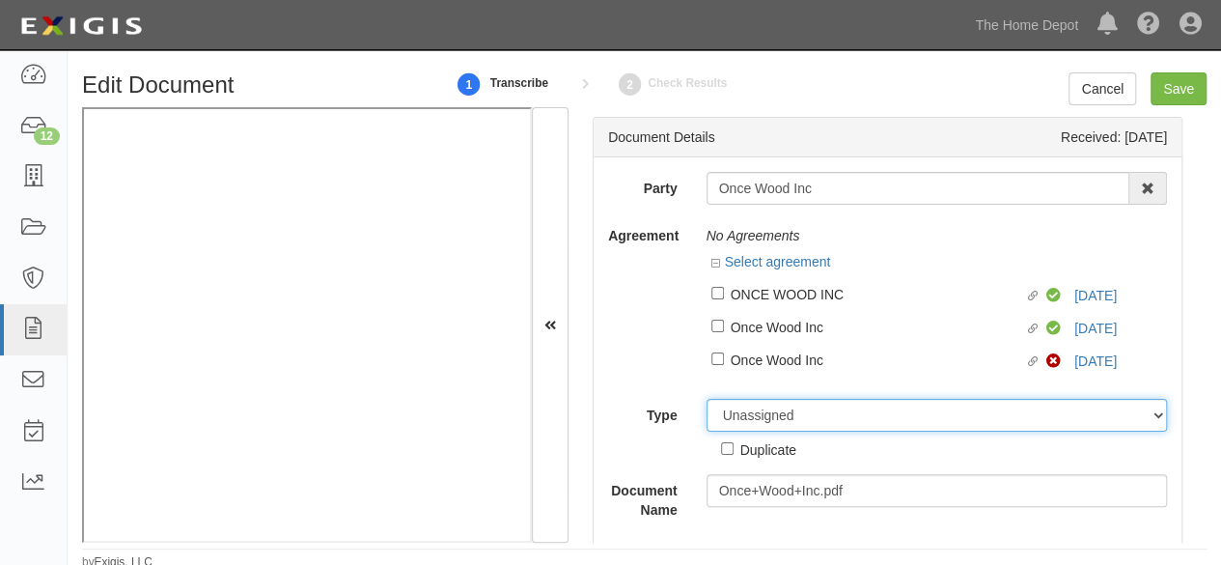
click at [727, 417] on select "Unassigned Binder Cancellation Notice Certificate Contract Endorsement Insuranc…" at bounding box center [937, 415] width 461 height 33
select select "OtherDetail"
click at [707, 399] on select "Unassigned Binder Cancellation Notice Certificate Contract Endorsement Insuranc…" at bounding box center [937, 415] width 461 height 33
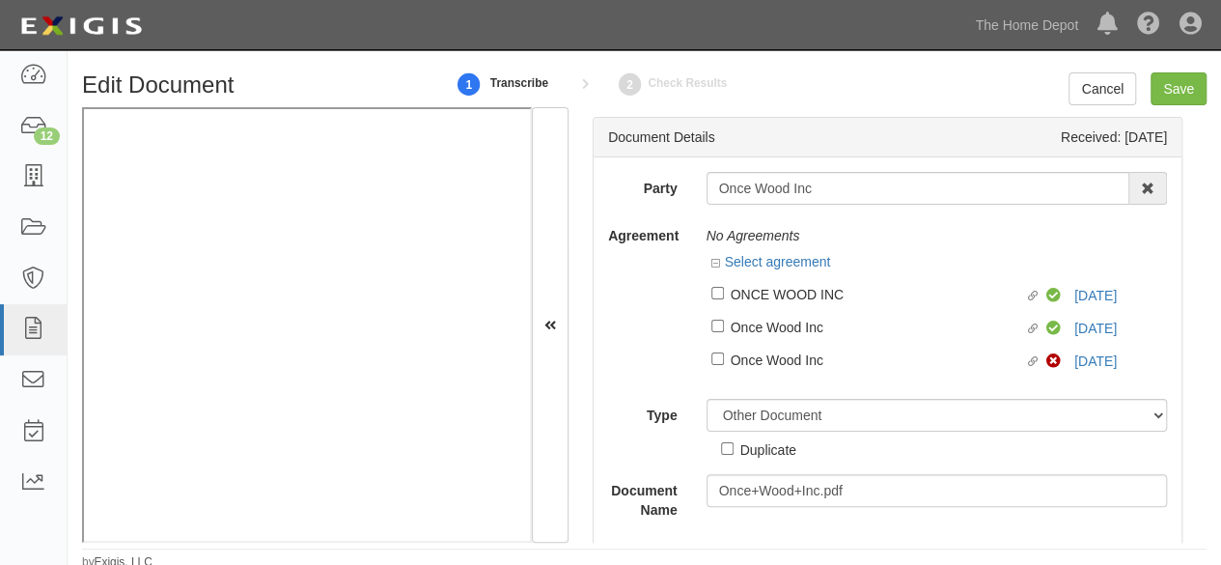
click at [758, 451] on div "Duplicate" at bounding box center [768, 448] width 56 height 21
click at [734, 451] on input "Duplicate" at bounding box center [727, 448] width 13 height 13
checkbox input "true"
click at [1177, 97] on input "Save" at bounding box center [1179, 88] width 56 height 33
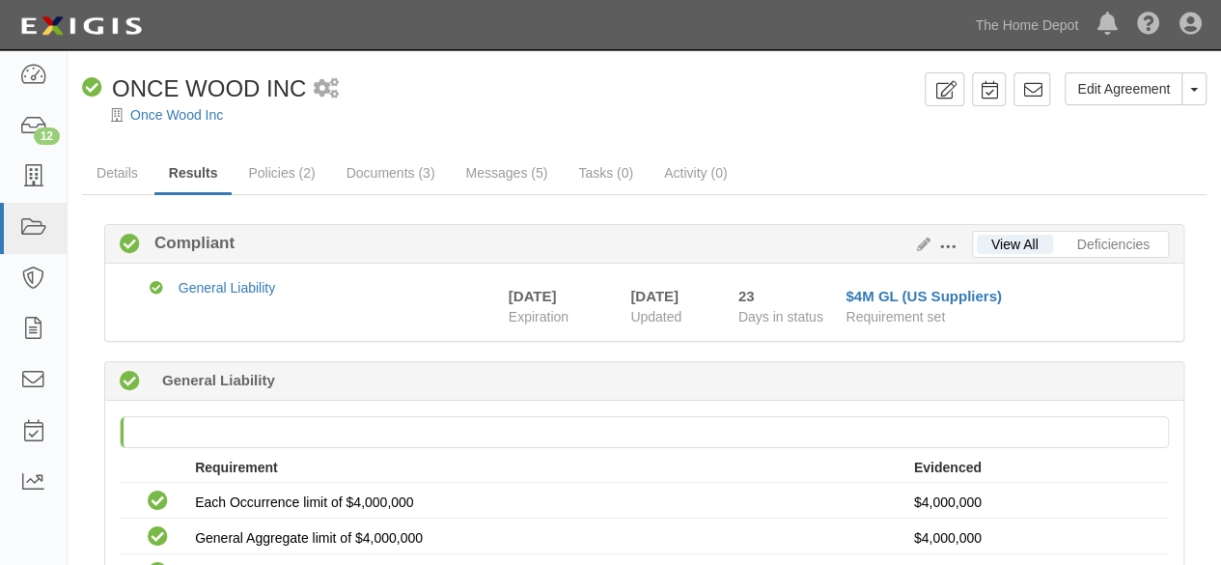
click at [201, 123] on div "Once Wood Inc" at bounding box center [659, 114] width 1125 height 19
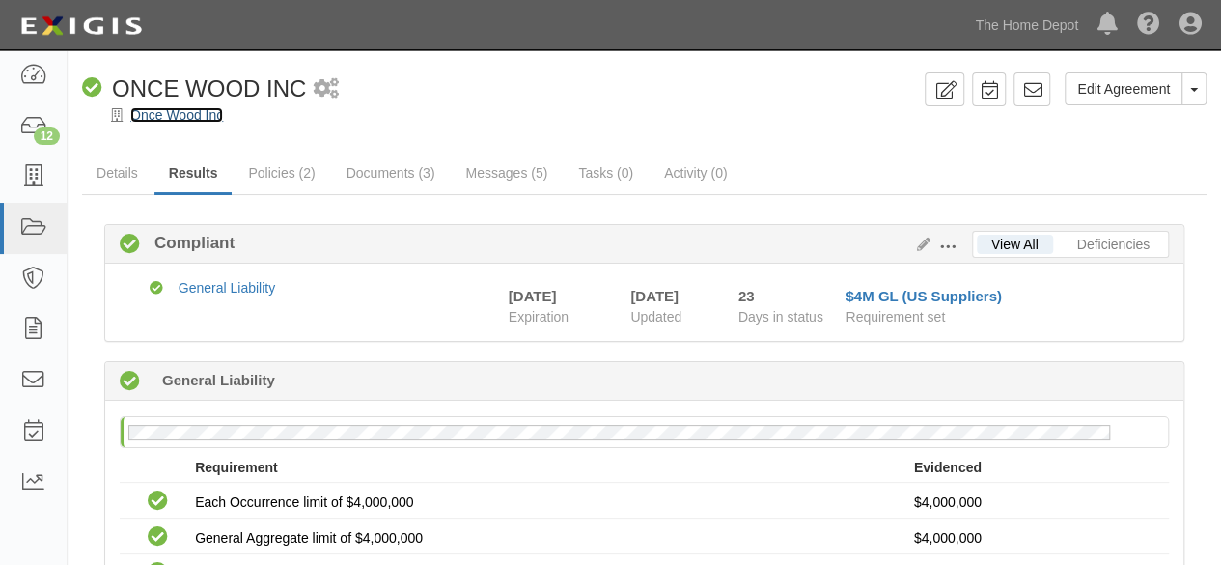
click at [203, 119] on link "Once Wood Inc" at bounding box center [176, 114] width 93 height 15
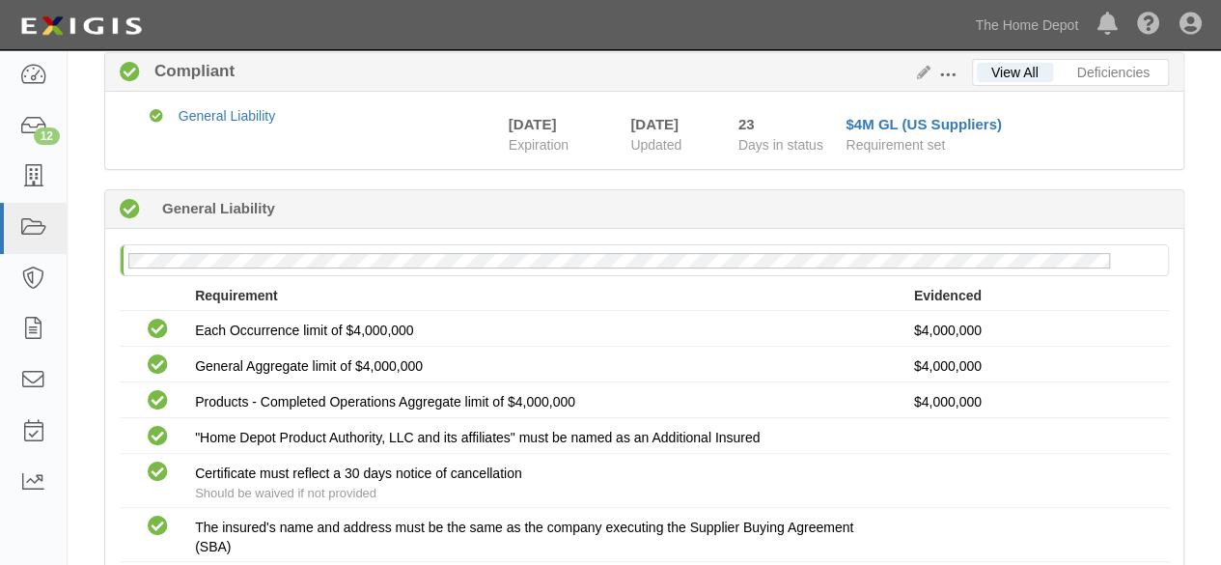
scroll to position [413, 0]
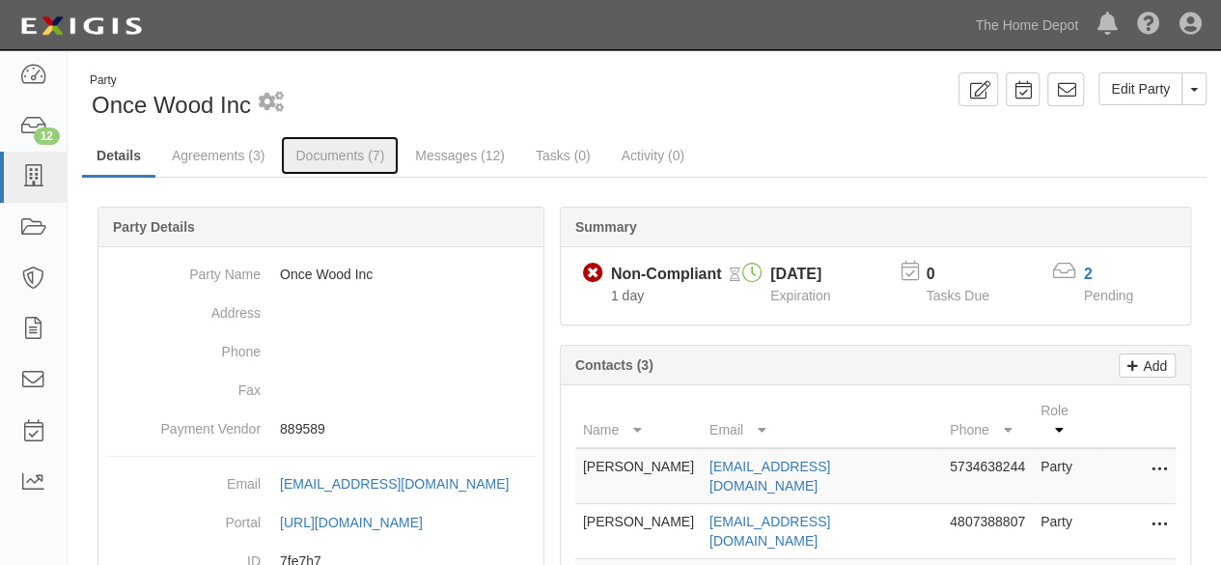
click at [332, 159] on link "Documents (7)" at bounding box center [340, 155] width 118 height 39
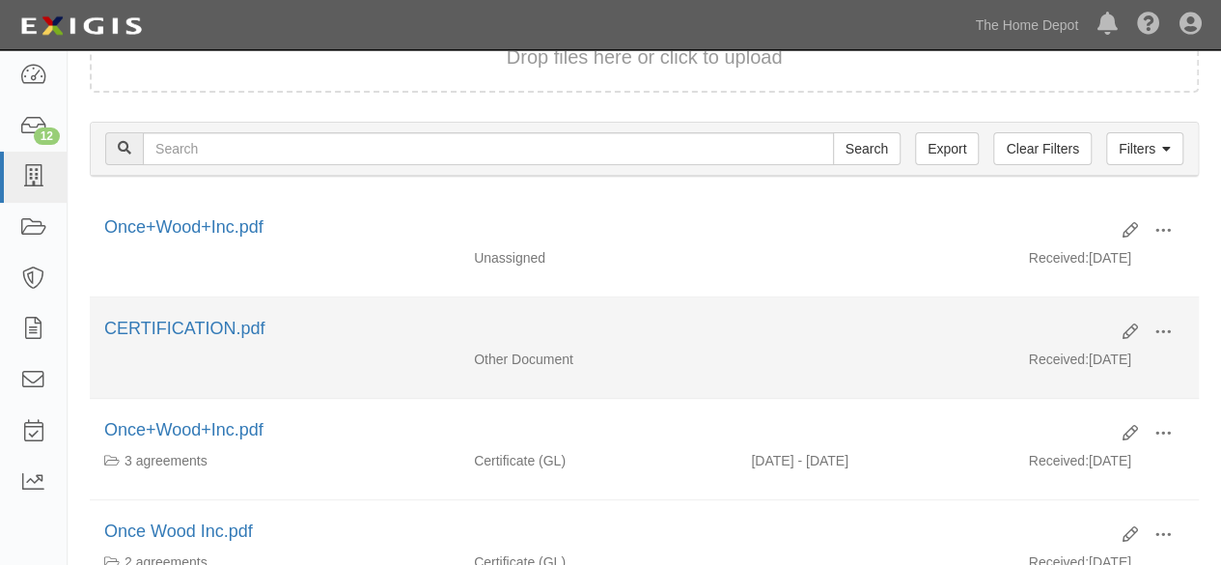
scroll to position [193, 0]
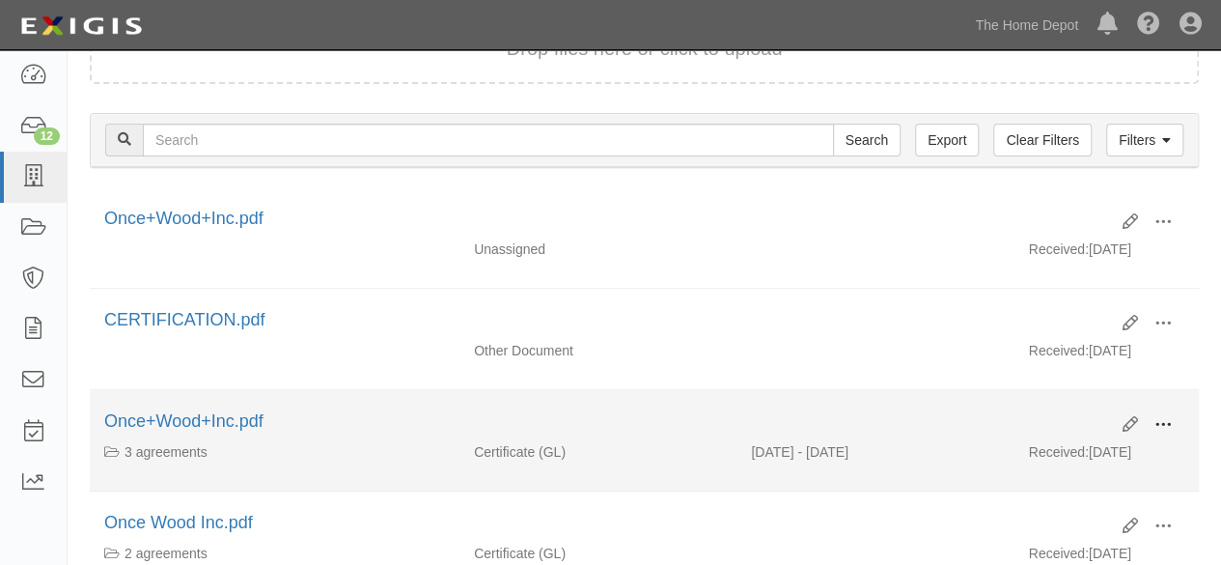
click at [1168, 424] on span at bounding box center [1163, 424] width 17 height 17
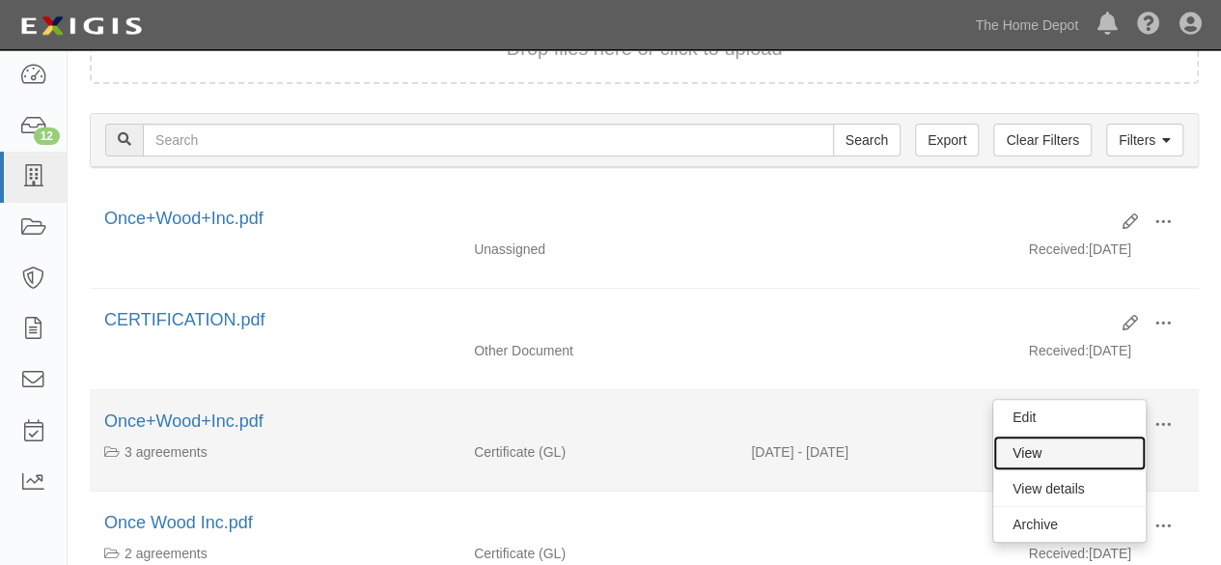
click at [1090, 450] on link "View" at bounding box center [1069, 452] width 153 height 35
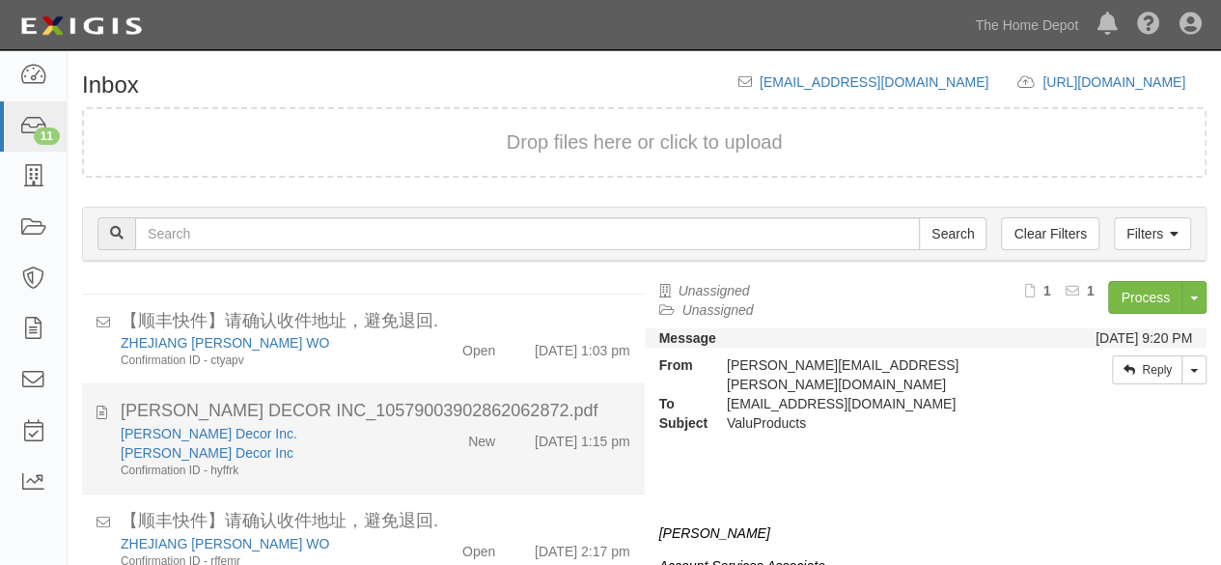
scroll to position [770, 0]
click at [376, 453] on div "Prado Santo Decor Inc" at bounding box center [263, 450] width 285 height 19
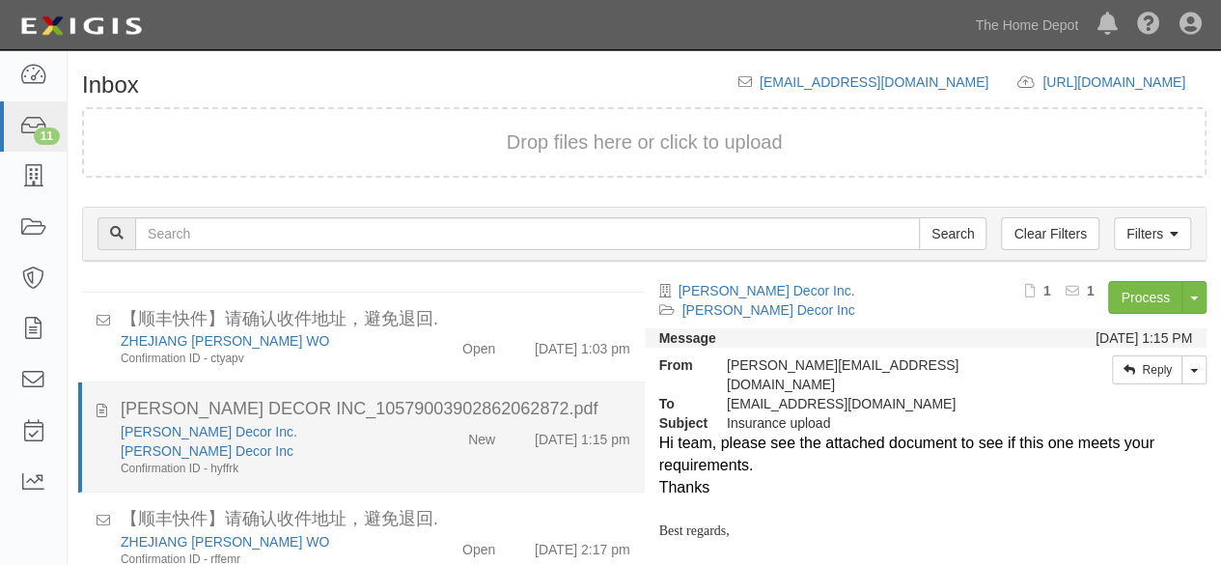
scroll to position [73, 0]
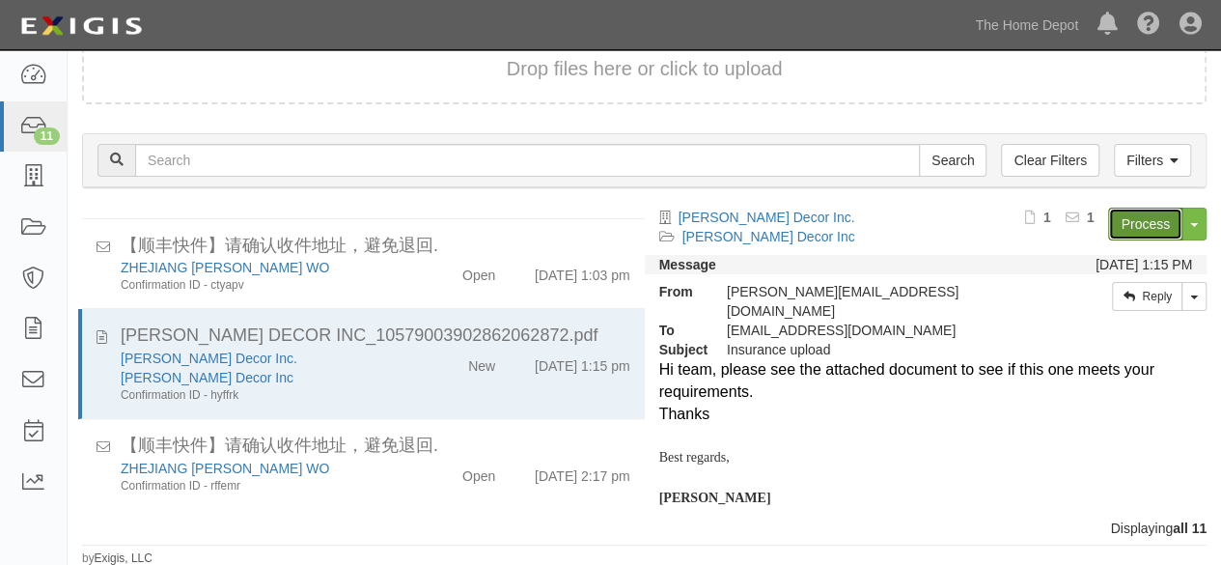
click at [1128, 222] on link "Process" at bounding box center [1145, 224] width 74 height 33
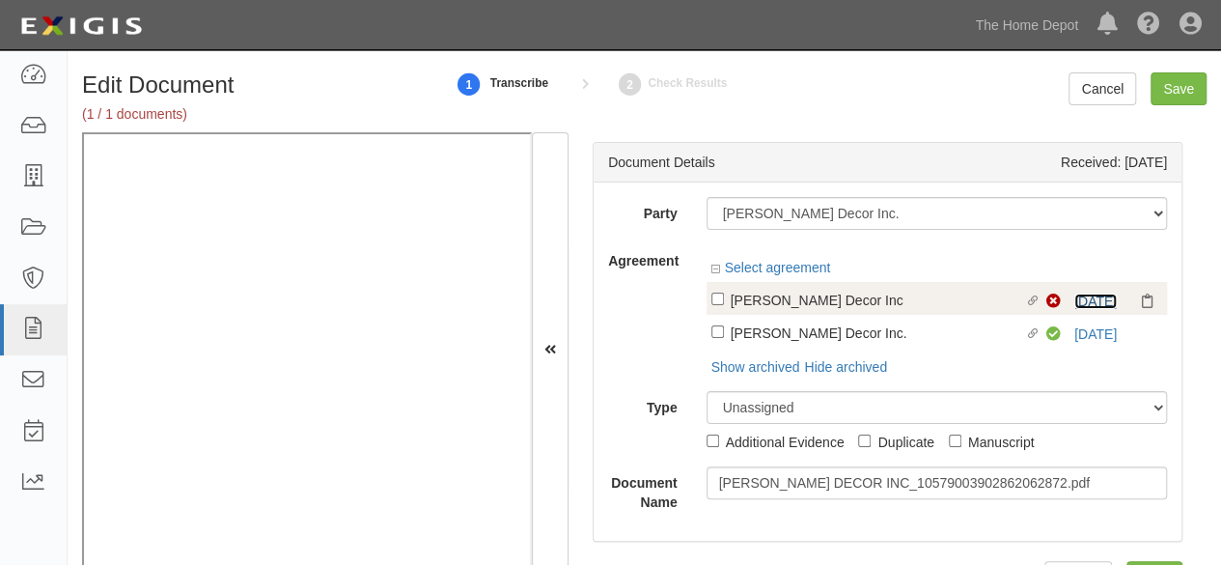
click at [1074, 300] on link "[DATE]" at bounding box center [1095, 300] width 42 height 15
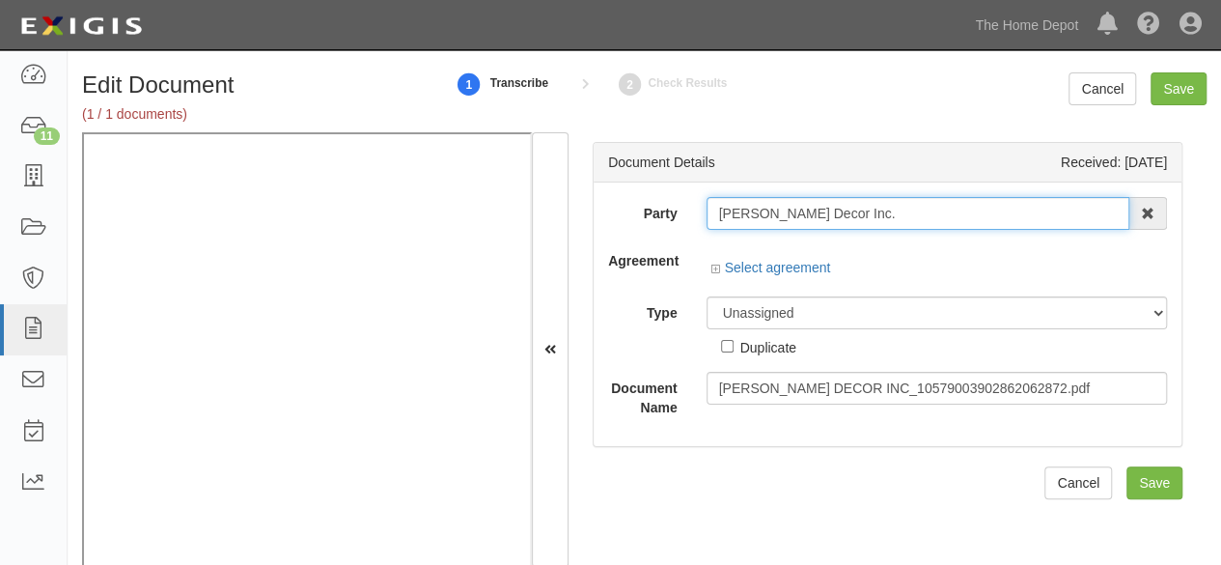
click at [877, 204] on input "[PERSON_NAME] Decor Inc." at bounding box center [919, 213] width 424 height 33
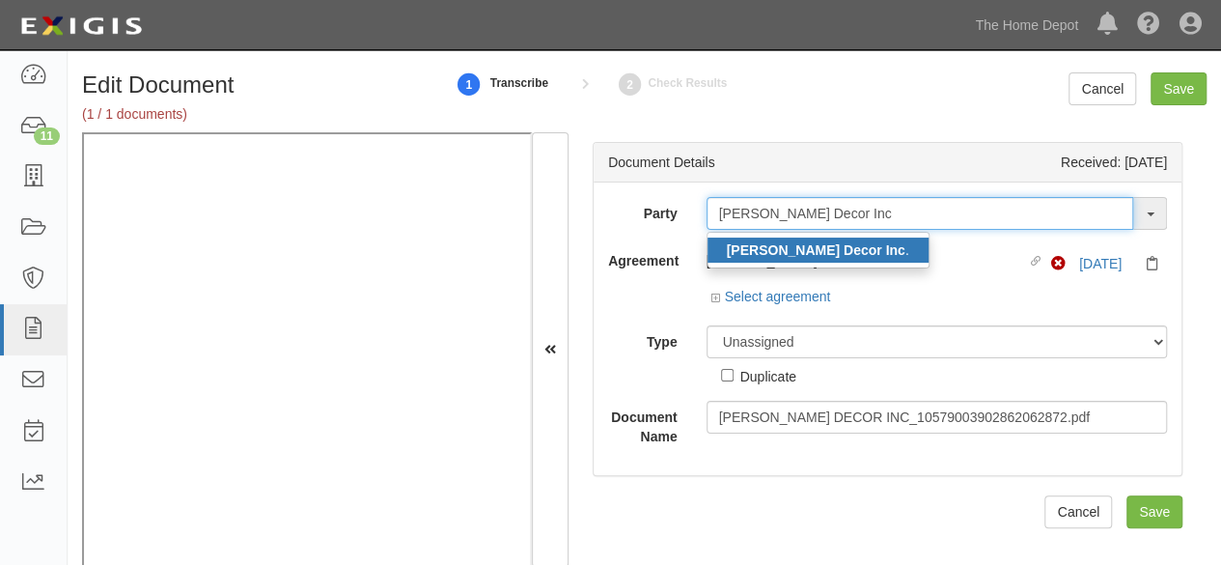
type input "[PERSON_NAME] Decor Inc"
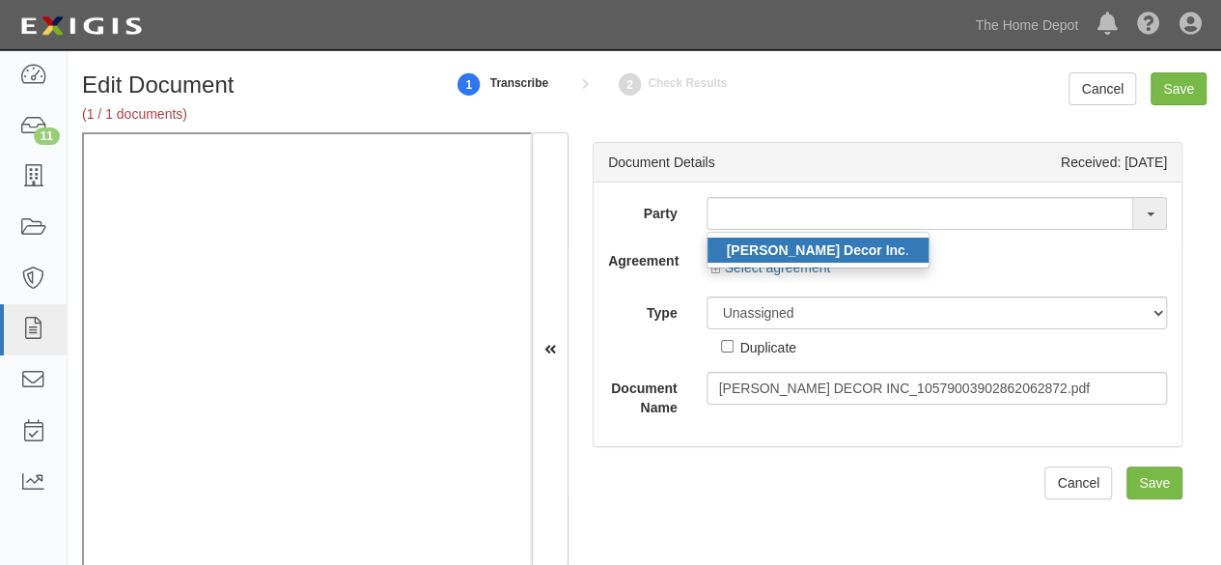
click at [798, 254] on strong "[PERSON_NAME] Decor Inc" at bounding box center [816, 249] width 179 height 15
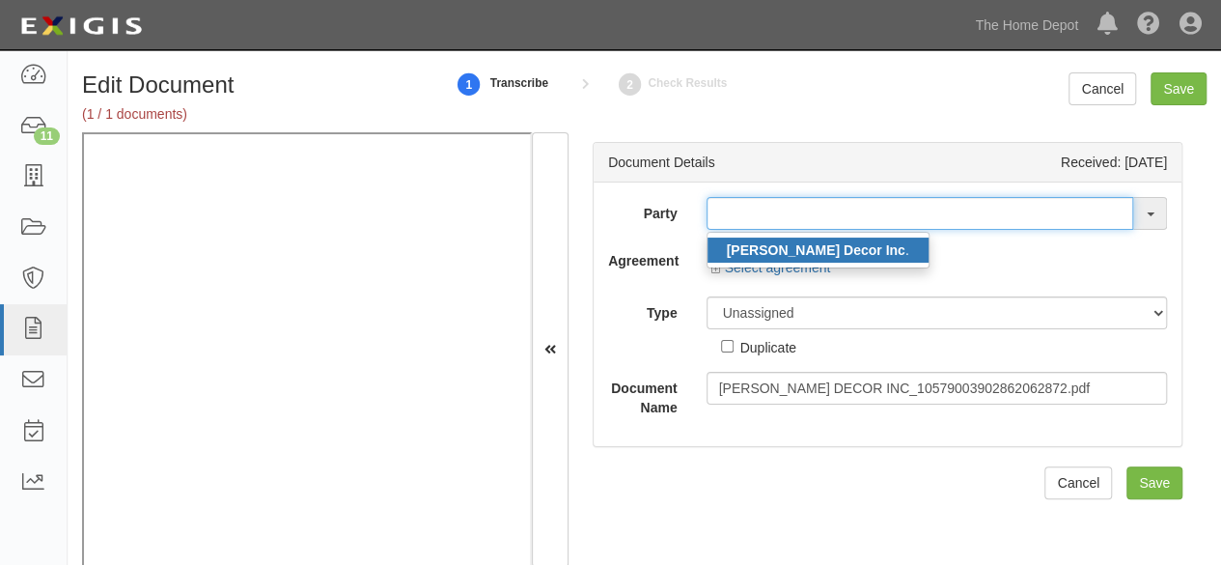
type input "[PERSON_NAME] Decor Inc."
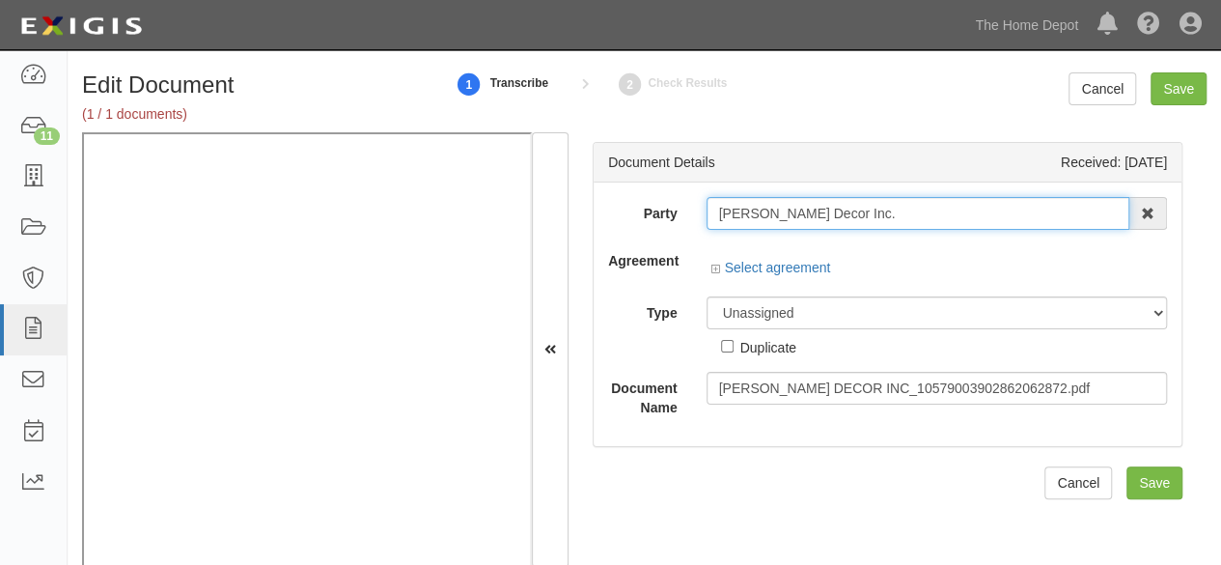
click at [767, 211] on input "[PERSON_NAME] Decor Inc." at bounding box center [919, 213] width 424 height 33
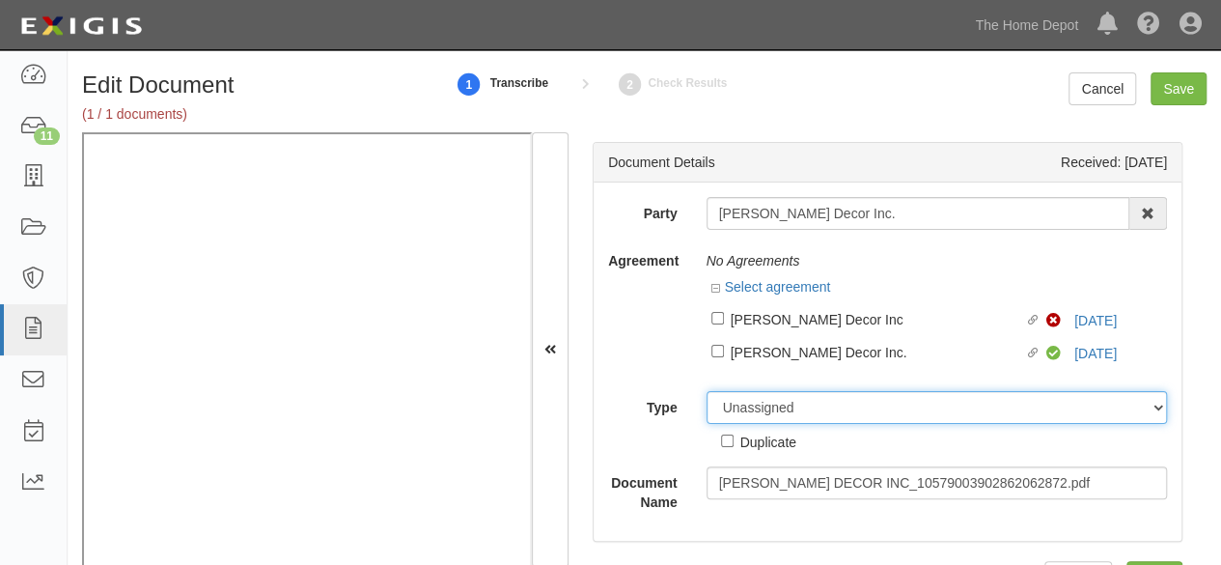
click at [768, 401] on select "Unassigned Binder Cancellation Notice Certificate Contract Endorsement Insuranc…" at bounding box center [937, 407] width 461 height 33
select select "OtherDetail"
click at [707, 391] on select "Unassigned Binder Cancellation Notice Certificate Contract Endorsement Insuranc…" at bounding box center [937, 407] width 461 height 33
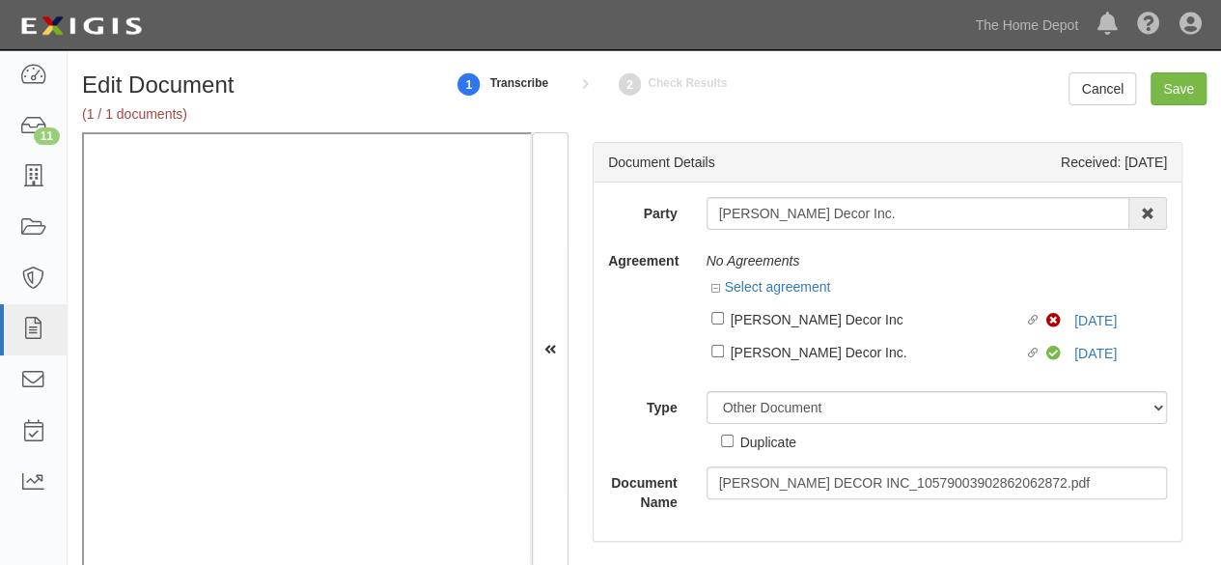
click at [761, 441] on div "Duplicate" at bounding box center [768, 441] width 56 height 21
click at [734, 441] on input "Duplicate" at bounding box center [727, 440] width 13 height 13
checkbox input "true"
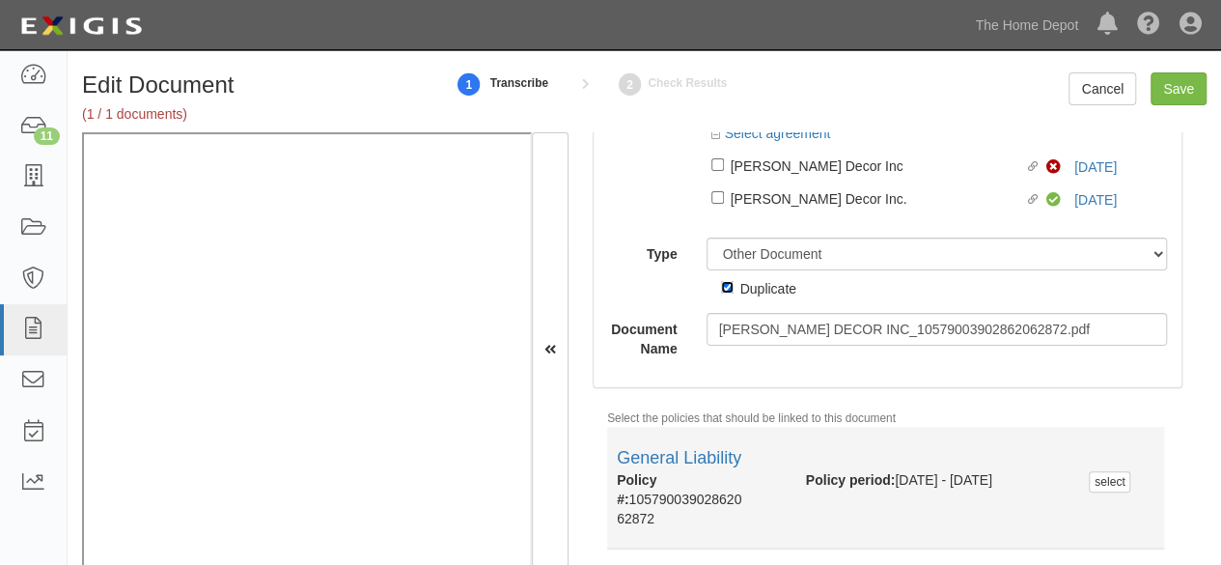
scroll to position [286, 0]
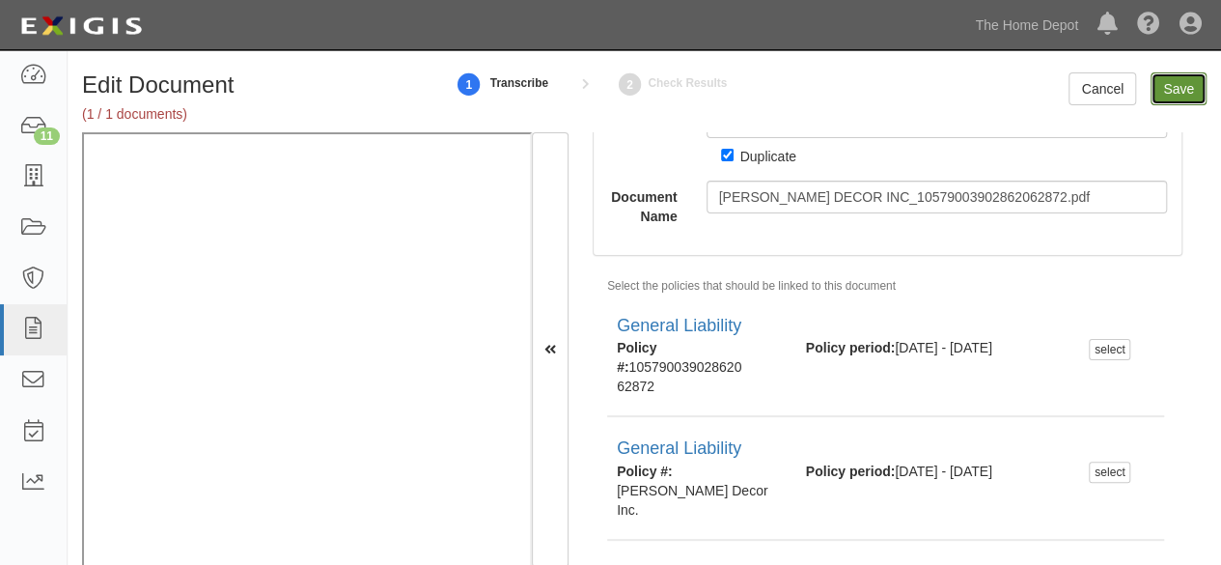
click at [1178, 89] on input "Save" at bounding box center [1179, 88] width 56 height 33
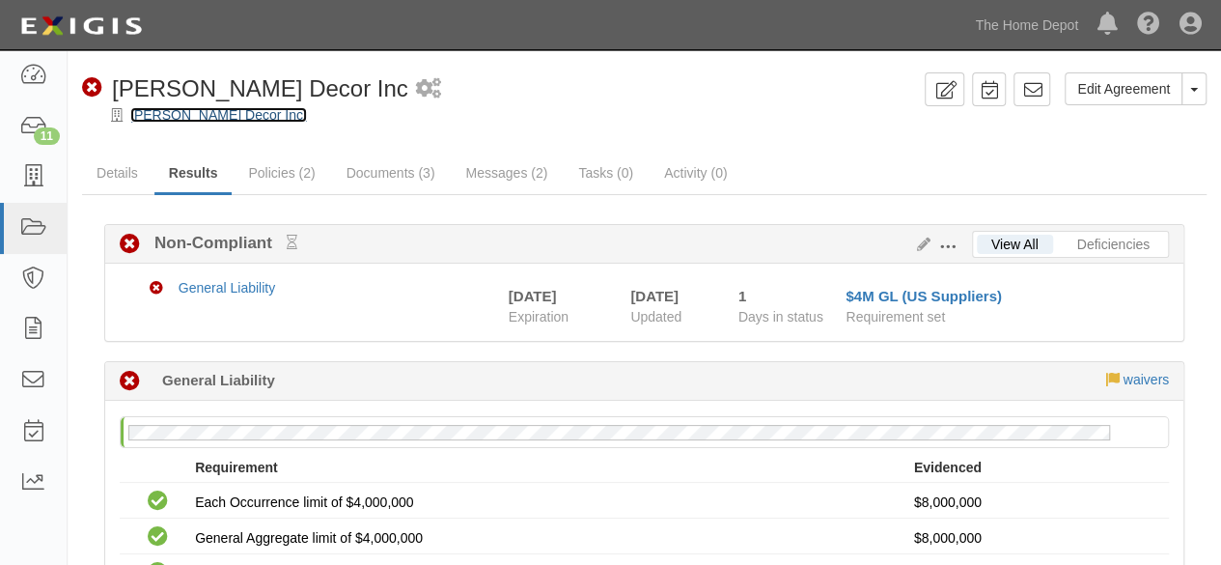
click at [207, 118] on link "[PERSON_NAME] Decor Inc." at bounding box center [218, 114] width 177 height 15
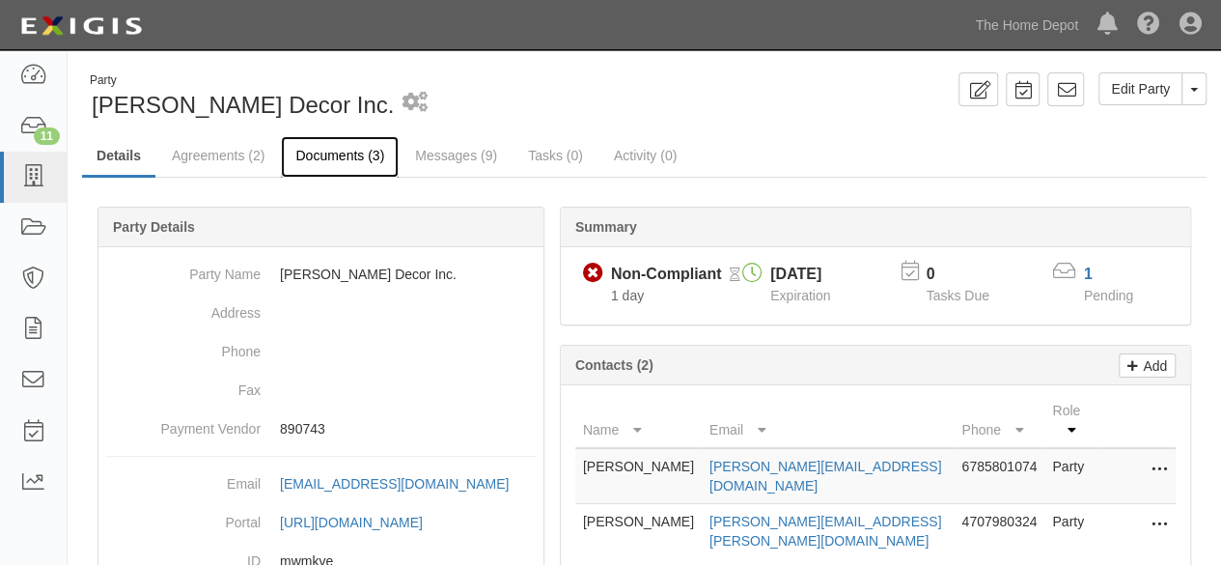
click at [341, 158] on link "Documents (3)" at bounding box center [340, 157] width 118 height 42
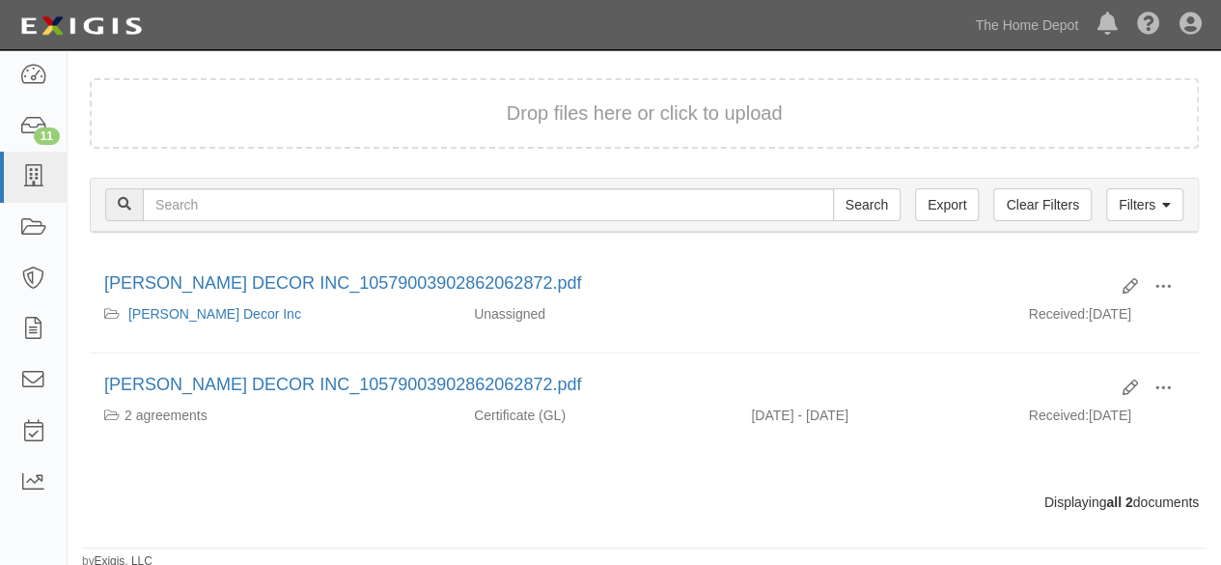
scroll to position [129, 0]
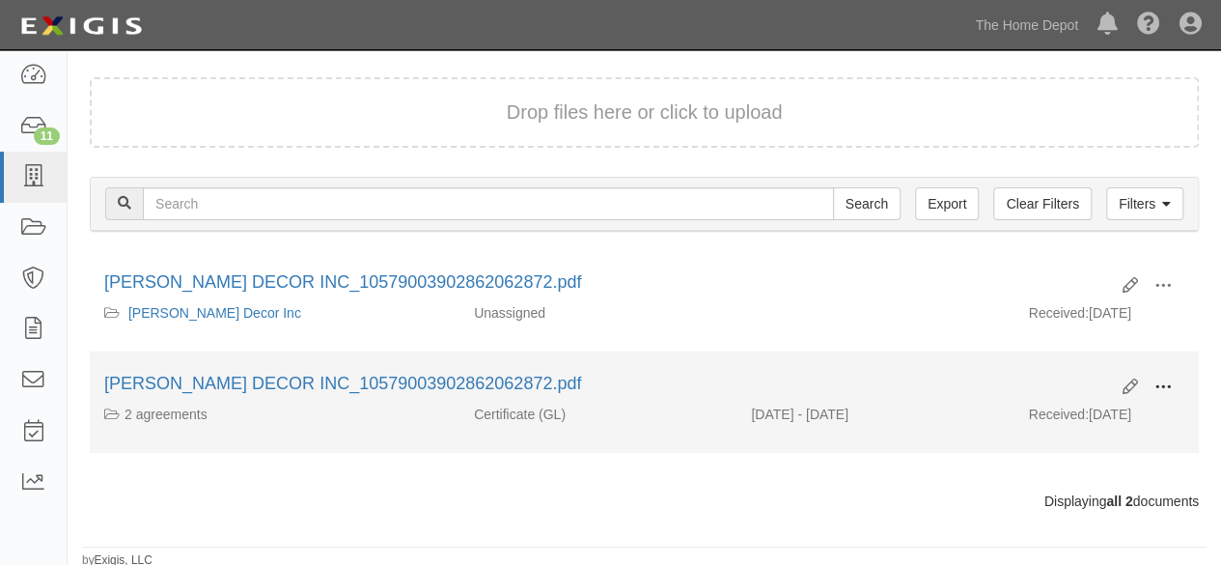
click at [1164, 386] on span at bounding box center [1163, 386] width 17 height 17
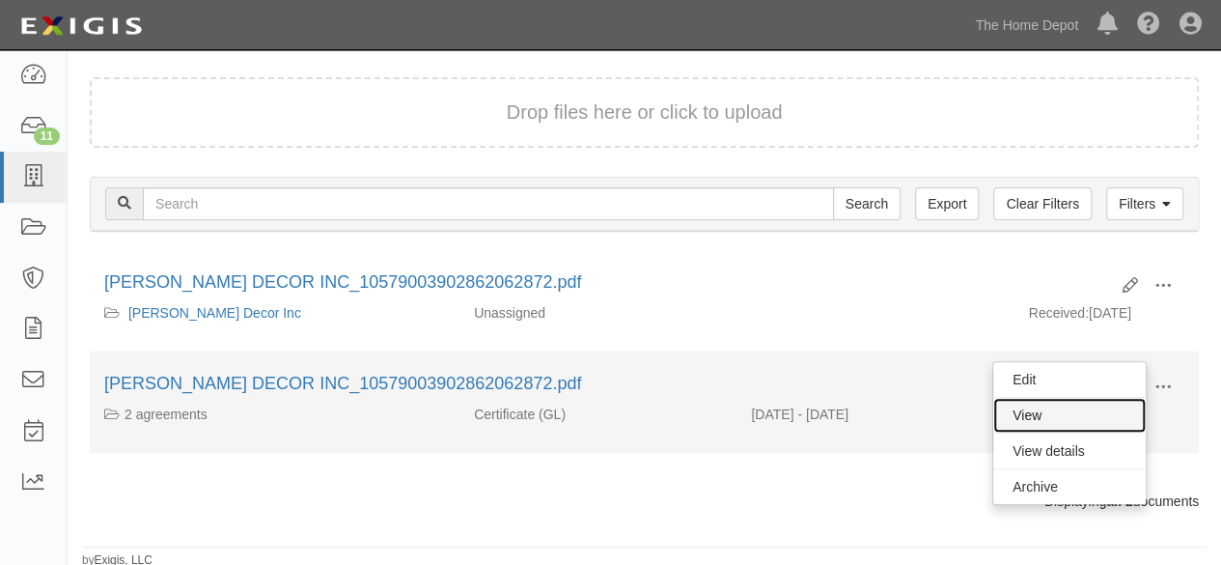
click at [1069, 412] on link "View" at bounding box center [1069, 415] width 153 height 35
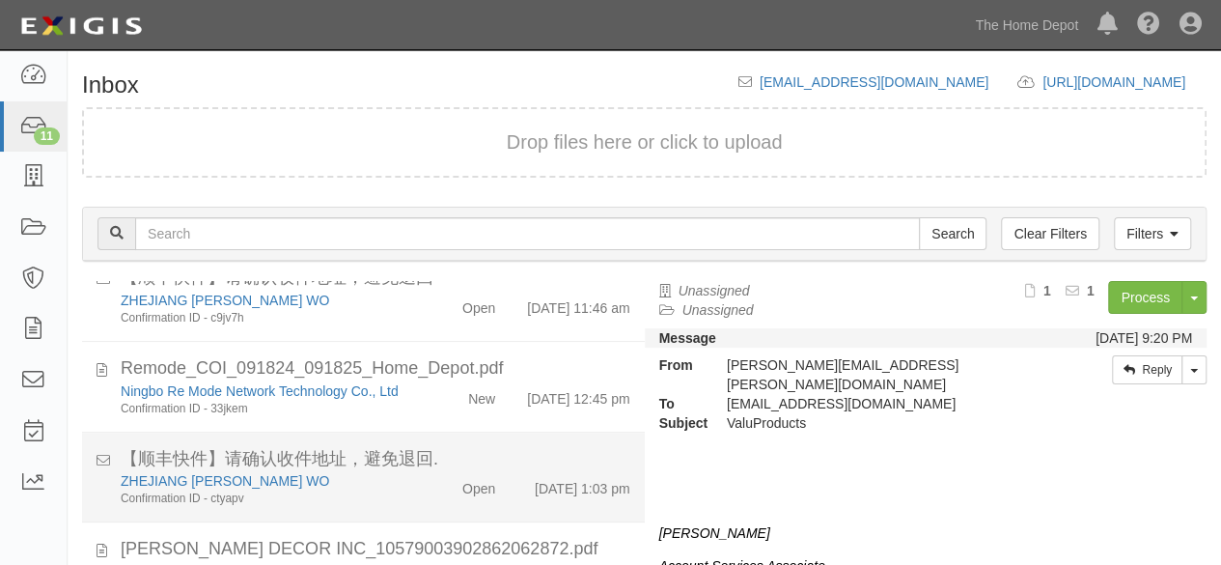
scroll to position [577, 0]
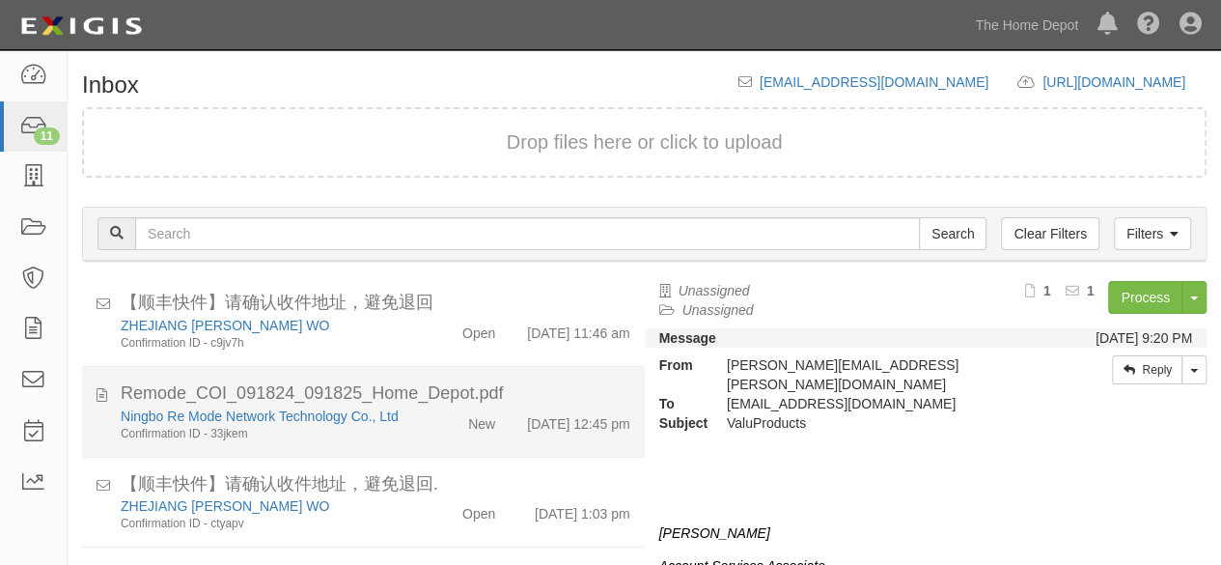
click at [406, 442] on div "Ningbo Re Mode Network Technology Co., Ltd Confirmation ID - 33jkem" at bounding box center [263, 424] width 314 height 36
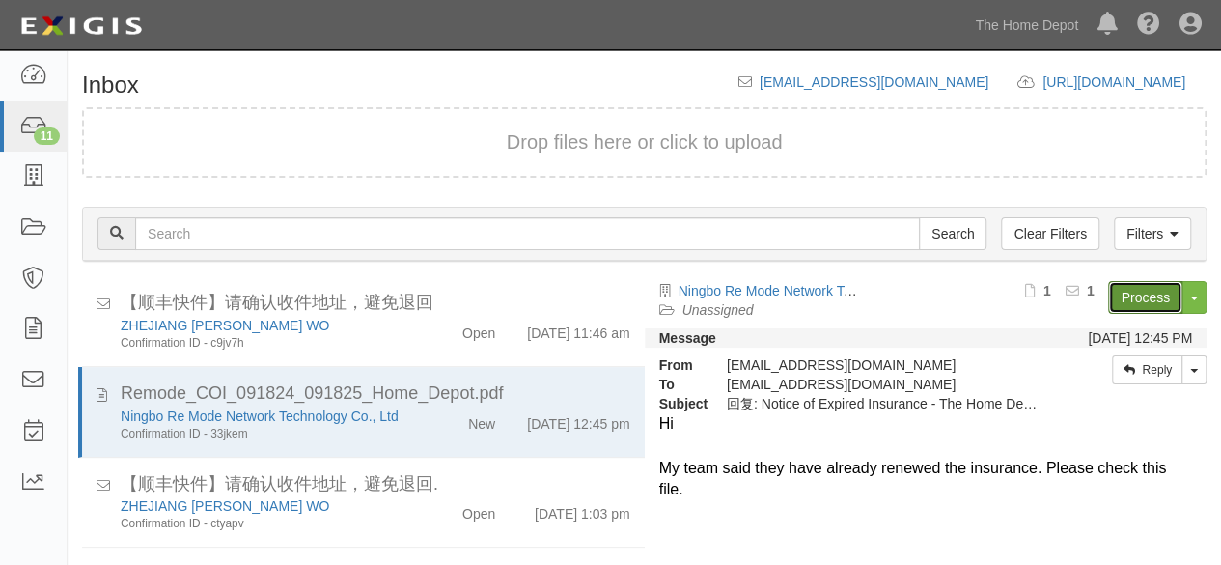
click at [1132, 300] on link "Process" at bounding box center [1145, 297] width 74 height 33
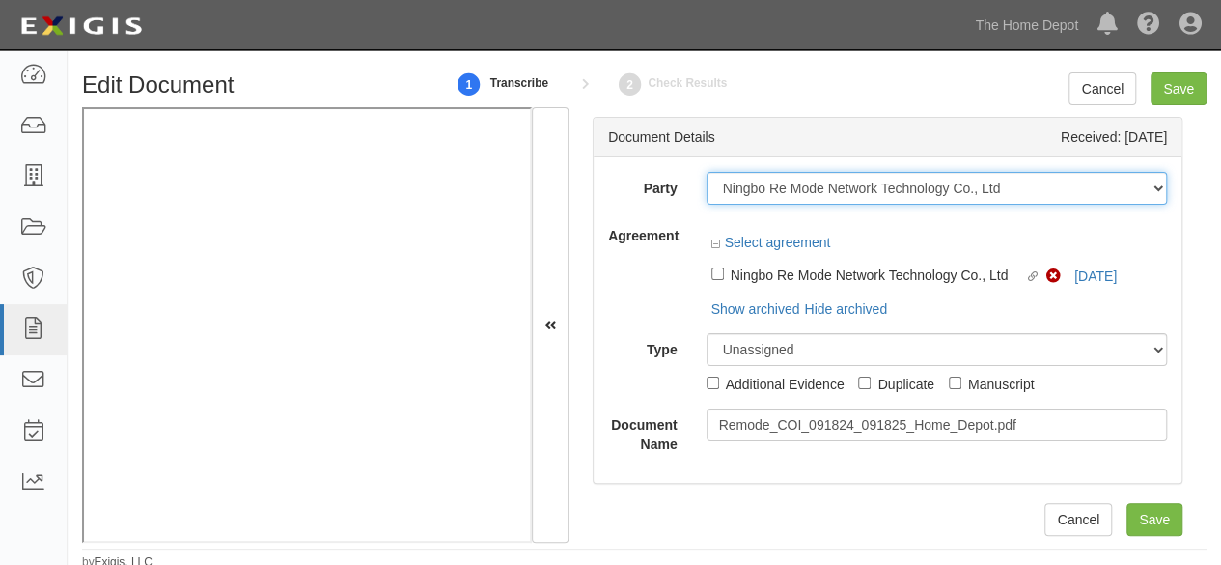
click at [1012, 186] on select "1000576868 Ontario Inc. 10 STRAWBERRY STREET 115282 CANADA LTEE 11947907 Canada…" at bounding box center [937, 188] width 461 height 33
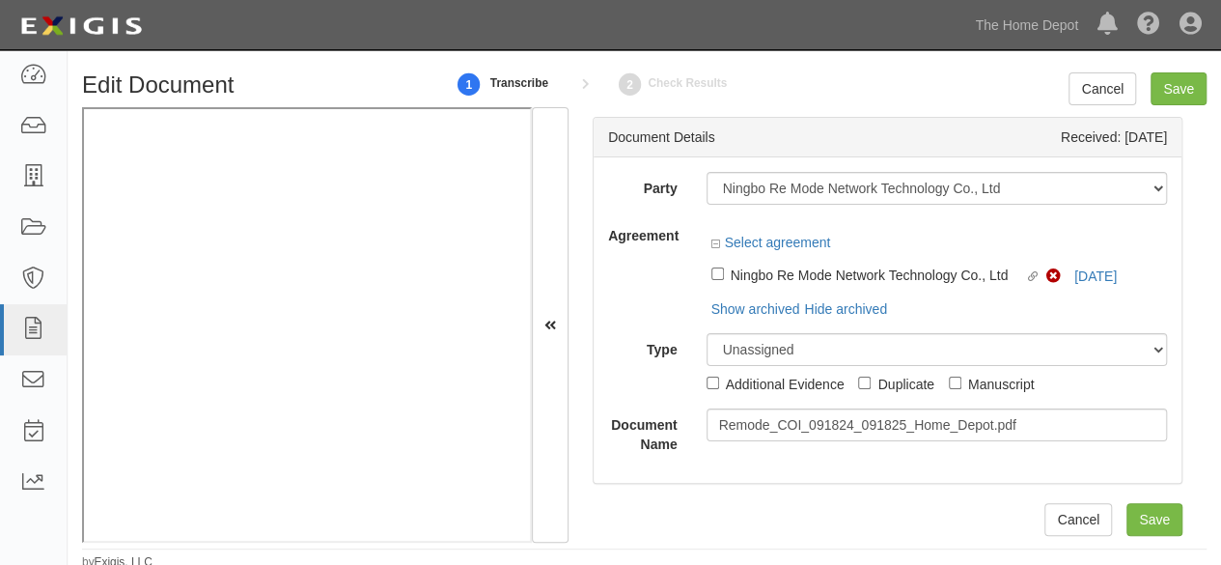
click at [605, 190] on label "Party" at bounding box center [643, 185] width 98 height 26
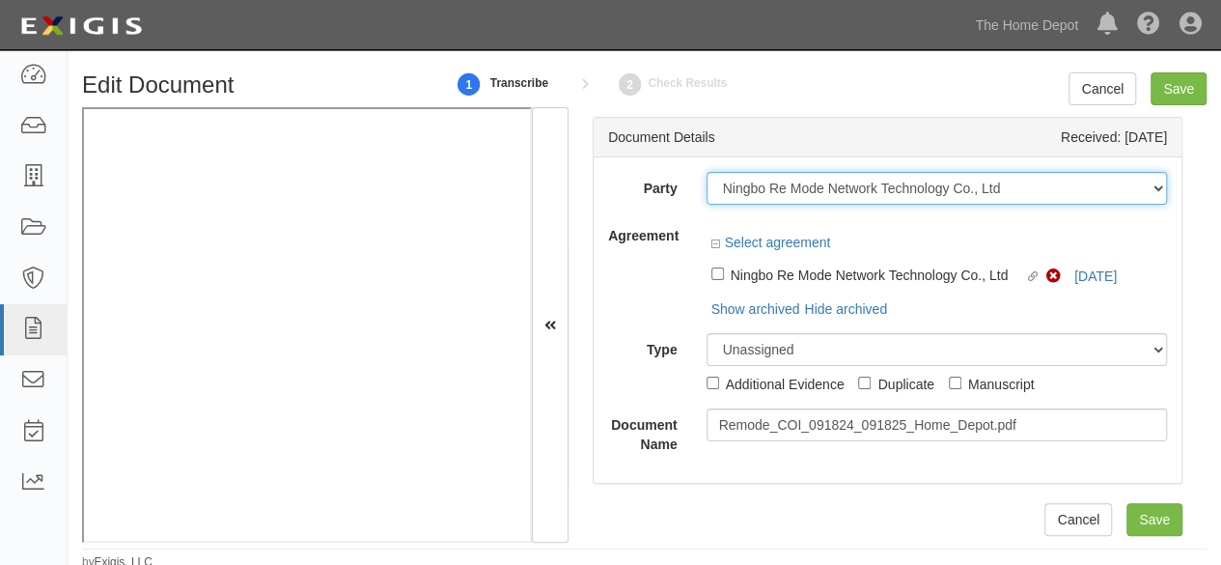
click at [707, 190] on select "1000576868 Ontario Inc. 10 STRAWBERRY STREET 115282 CANADA LTEE 11947907 Canada…" at bounding box center [937, 188] width 461 height 33
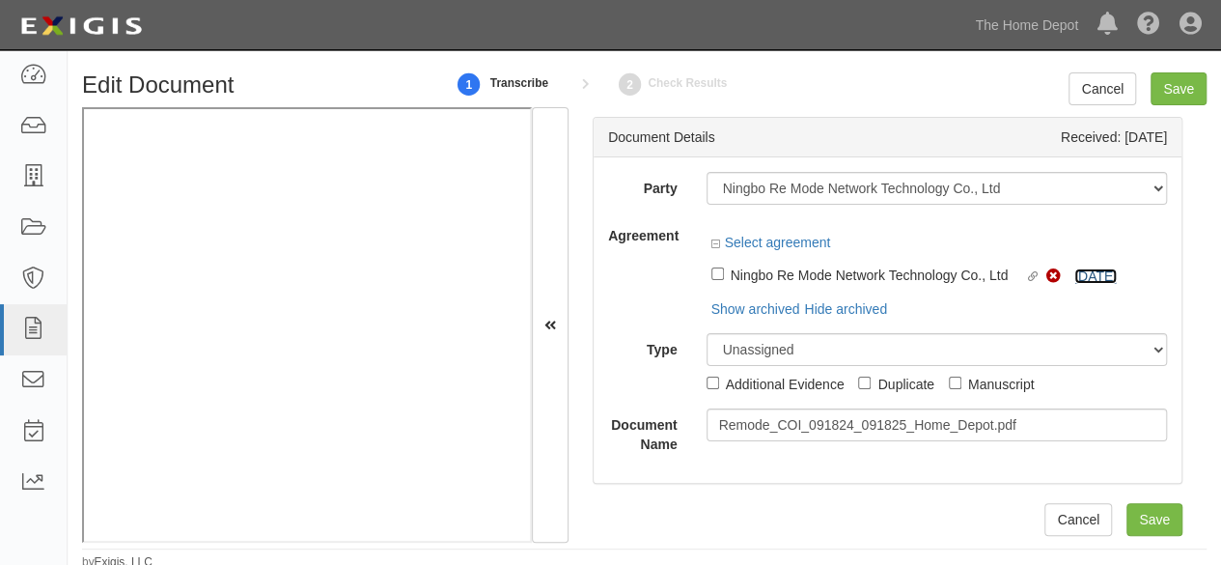
drag, startPoint x: 1083, startPoint y: 275, endPoint x: 523, endPoint y: 256, distance: 560.2
click at [1083, 275] on div "Linked agreement Ningbo Re Mode Network Technology Co., Ltd Linked agreement No…" at bounding box center [937, 273] width 461 height 33
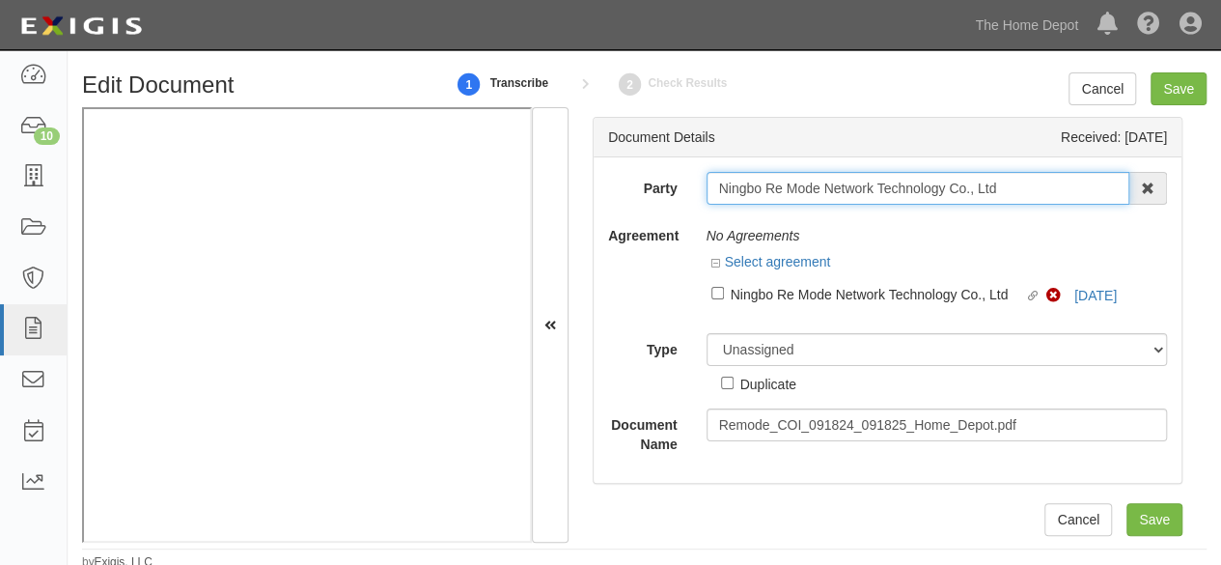
click at [998, 181] on input "Ningbo Re Mode Network Technology Co., Ltd" at bounding box center [919, 188] width 424 height 33
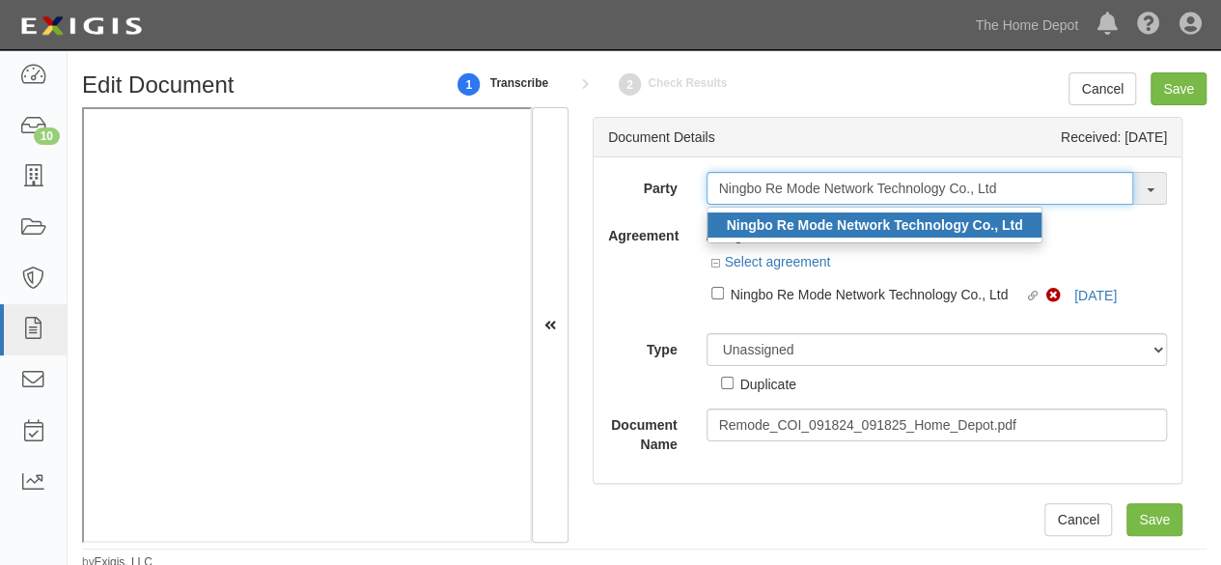
type input "Ningbo Re Mode Network Technology Co., Ltd"
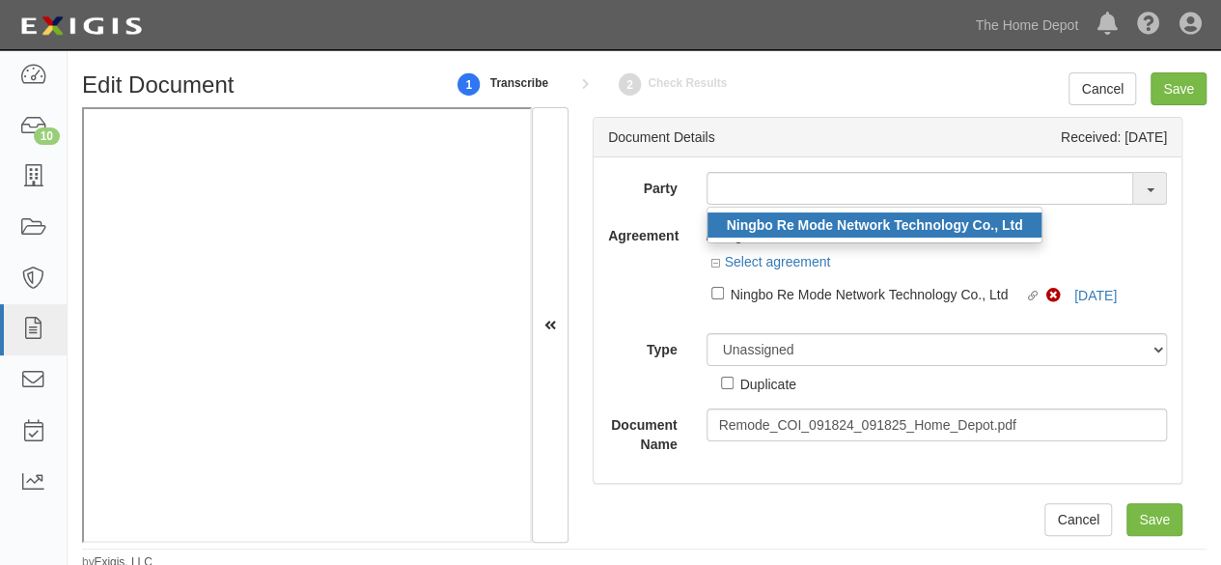
drag, startPoint x: 875, startPoint y: 232, endPoint x: 828, endPoint y: 196, distance: 58.5
click at [875, 231] on link "Ningbo Re Mode Network Technology Co., Ltd" at bounding box center [875, 224] width 335 height 25
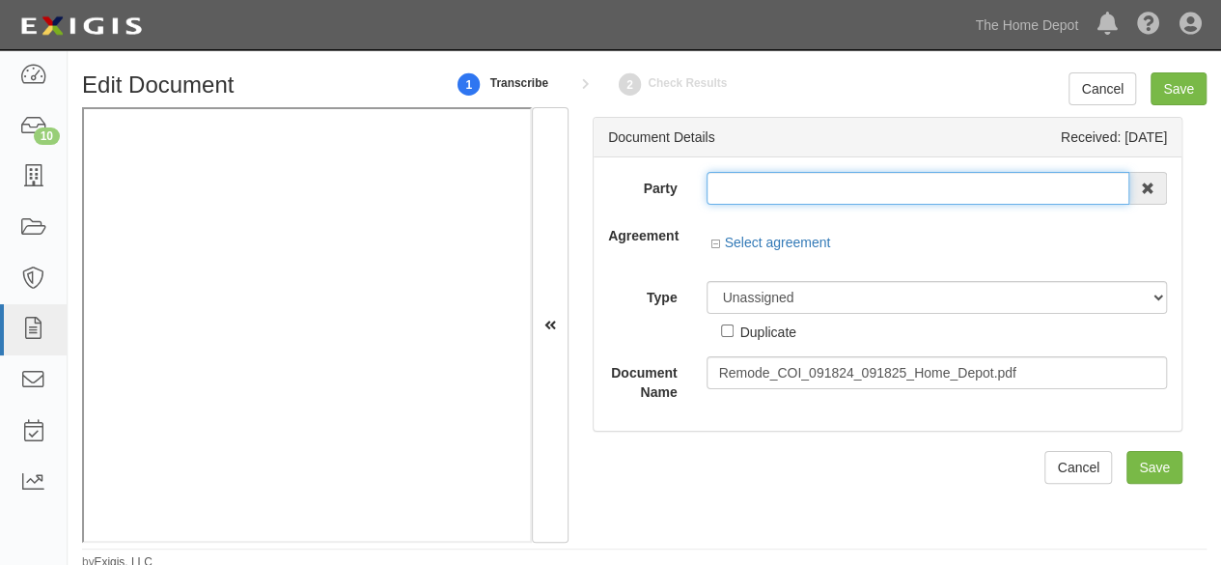
type input "Ningbo Re Mode Network Technology Co., Ltd"
click at [828, 185] on input "Ningbo Re Mode Network Technology Co., Ltd" at bounding box center [919, 188] width 424 height 33
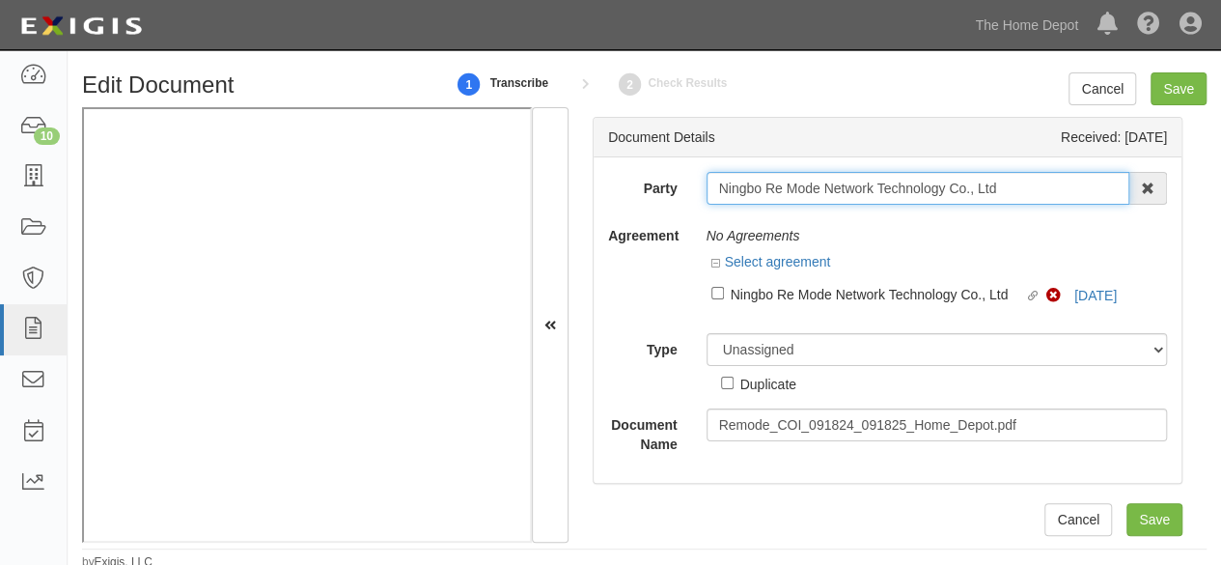
click at [828, 185] on input "Ningbo Re Mode Network Technology Co., Ltd" at bounding box center [919, 188] width 424 height 33
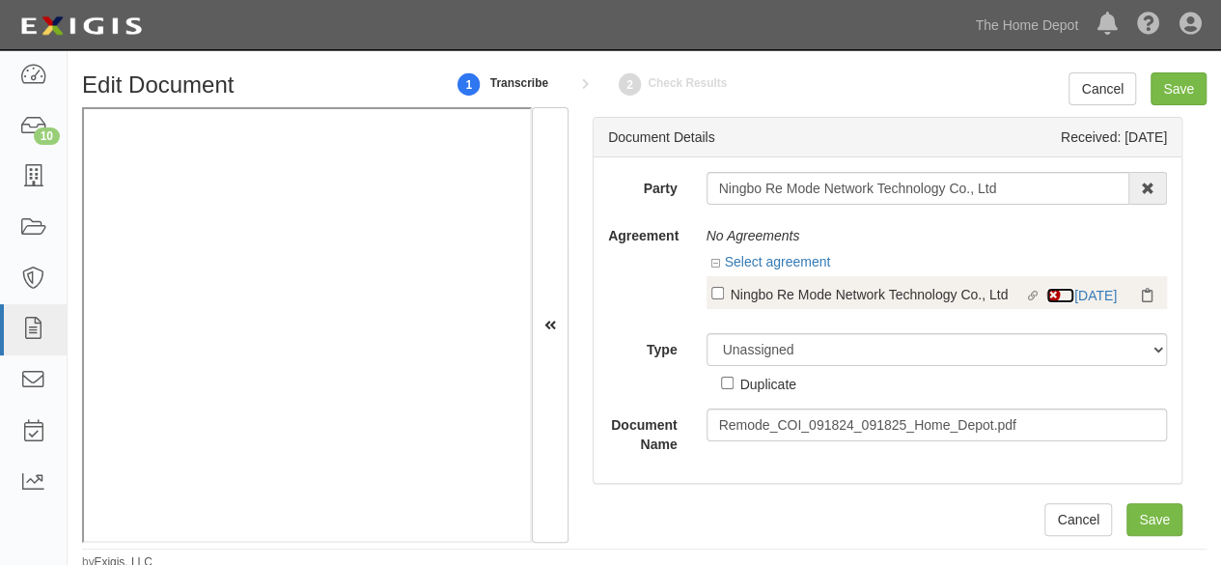
click at [1054, 296] on icon at bounding box center [1058, 296] width 24 height 14
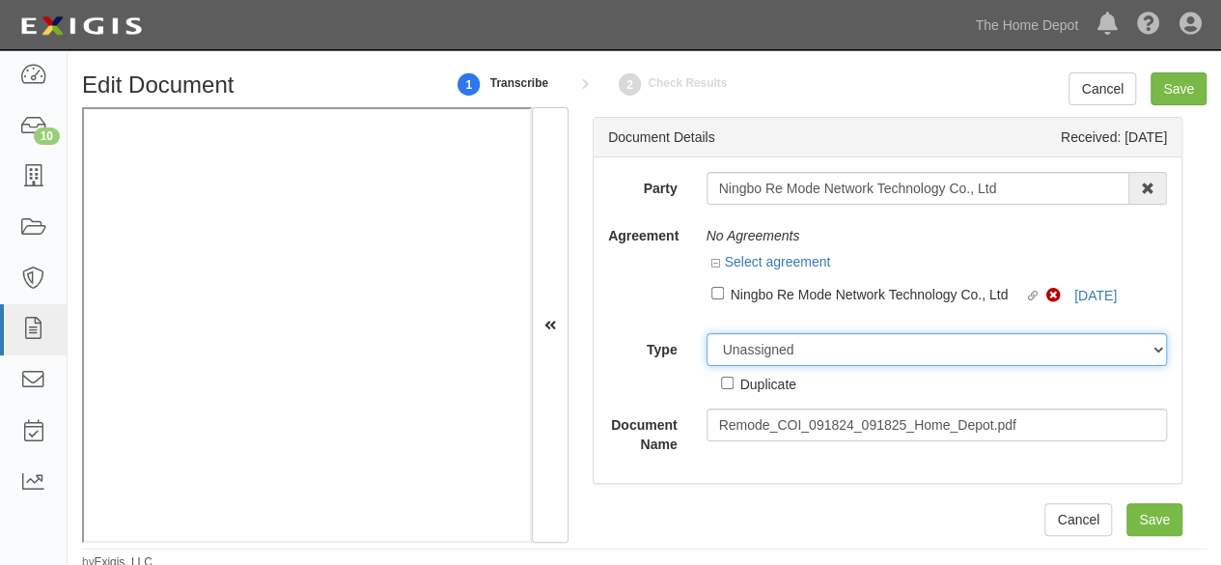
click at [724, 350] on select "Unassigned Binder Cancellation Notice Certificate Contract Endorsement Insuranc…" at bounding box center [937, 349] width 461 height 33
select select "OtherDetail"
click at [707, 333] on select "Unassigned Binder Cancellation Notice Certificate Contract Endorsement Insuranc…" at bounding box center [937, 349] width 461 height 33
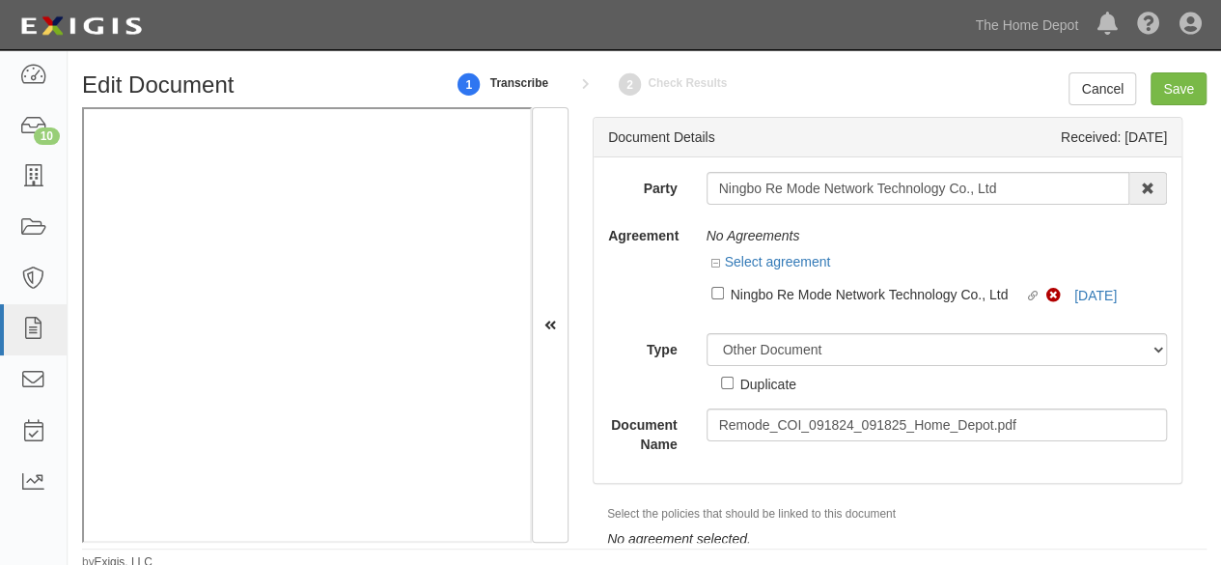
click at [759, 387] on div "Duplicate" at bounding box center [768, 383] width 56 height 21
click at [734, 387] on input "Duplicate" at bounding box center [727, 382] width 13 height 13
checkbox input "true"
click at [1191, 95] on input "Save" at bounding box center [1179, 88] width 56 height 33
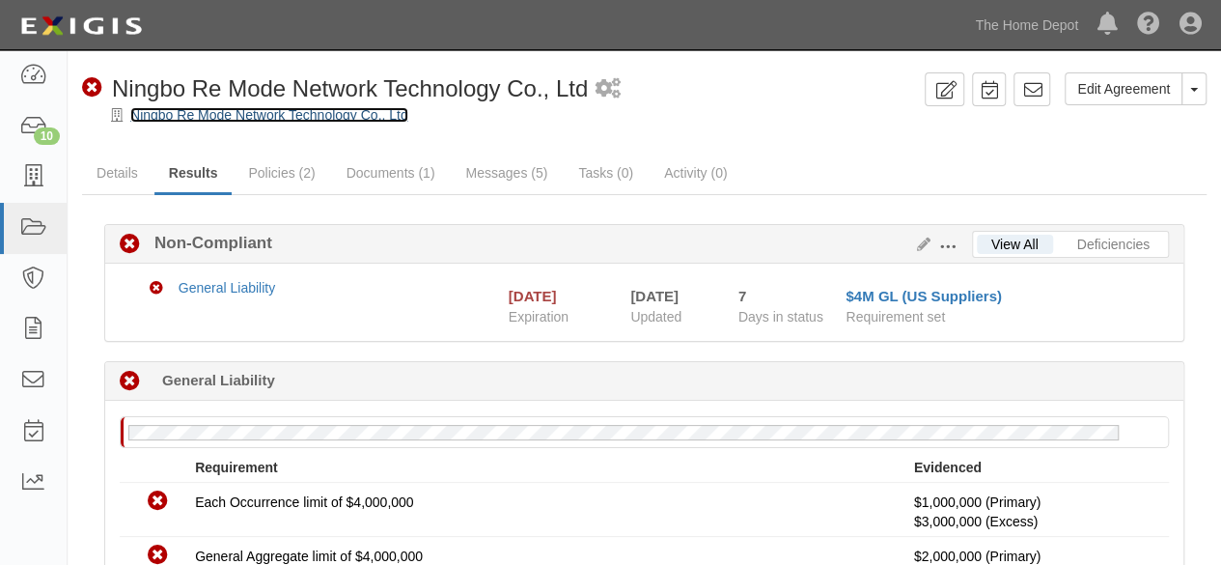
click at [195, 113] on link "Ningbo Re Mode Network Technology Co., Ltd" at bounding box center [269, 114] width 278 height 15
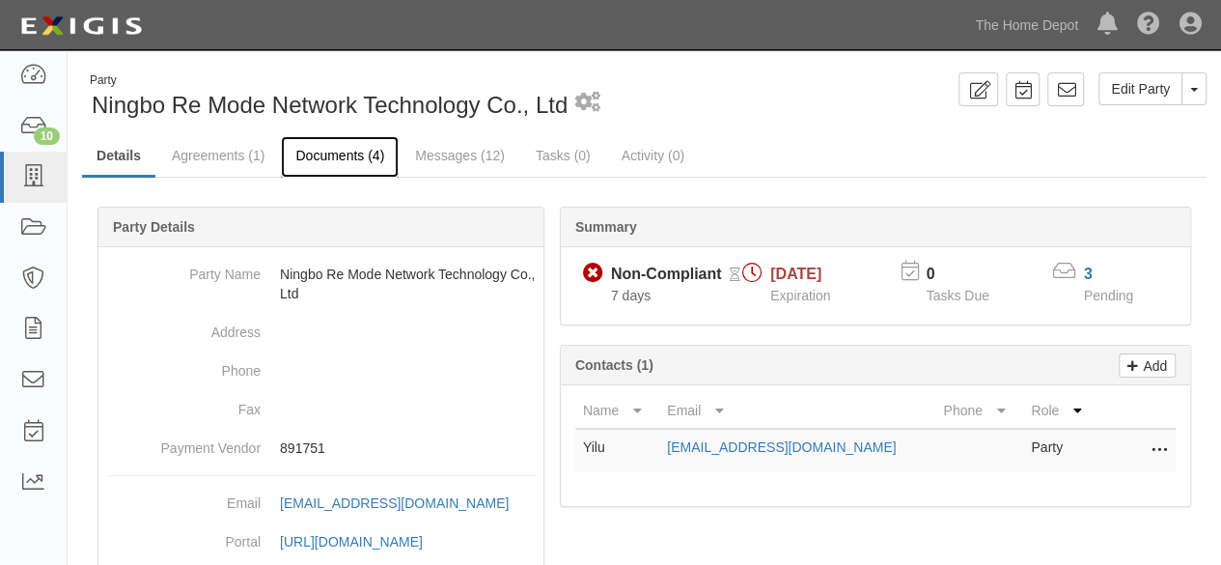
click at [331, 156] on link "Documents (4)" at bounding box center [340, 157] width 118 height 42
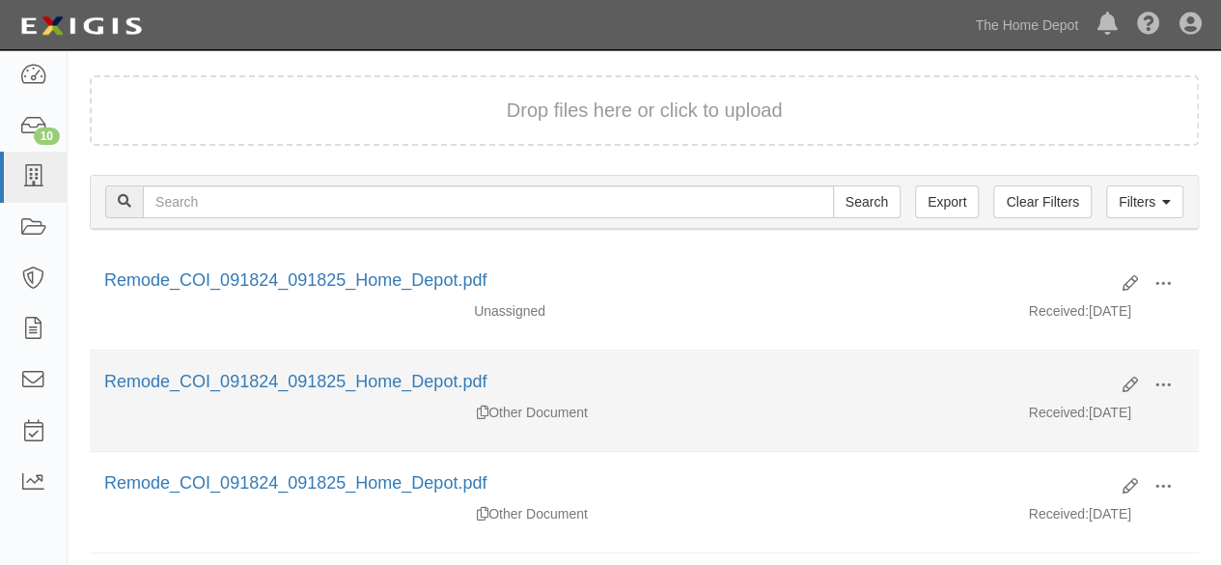
scroll to position [193, 0]
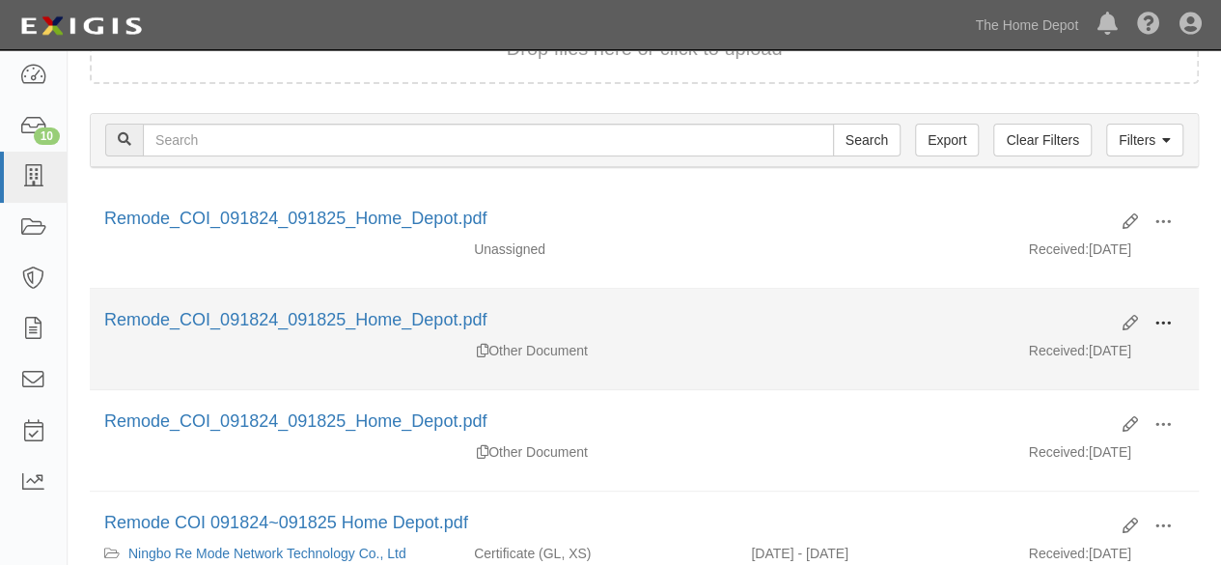
click at [1162, 320] on span at bounding box center [1163, 323] width 17 height 17
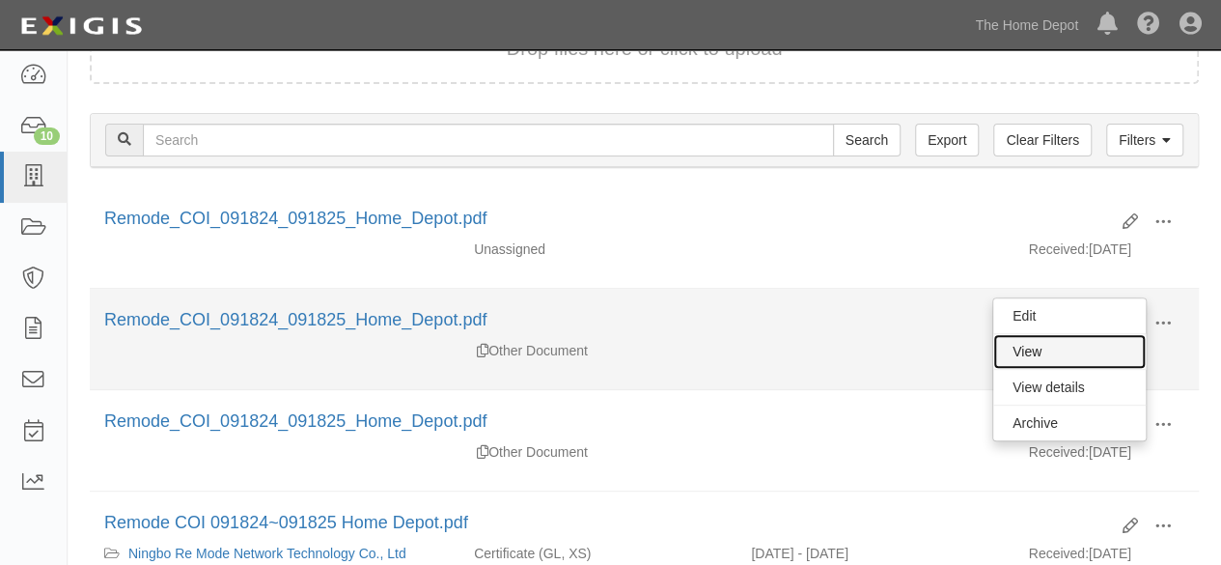
click at [1046, 348] on link "View" at bounding box center [1069, 351] width 153 height 35
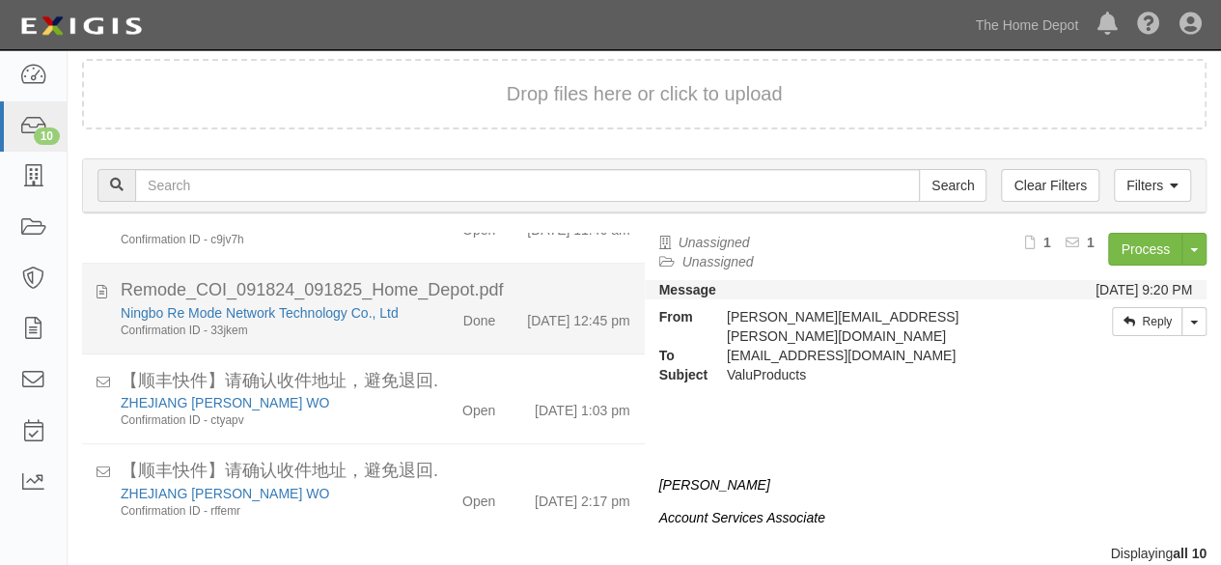
scroll to position [73, 0]
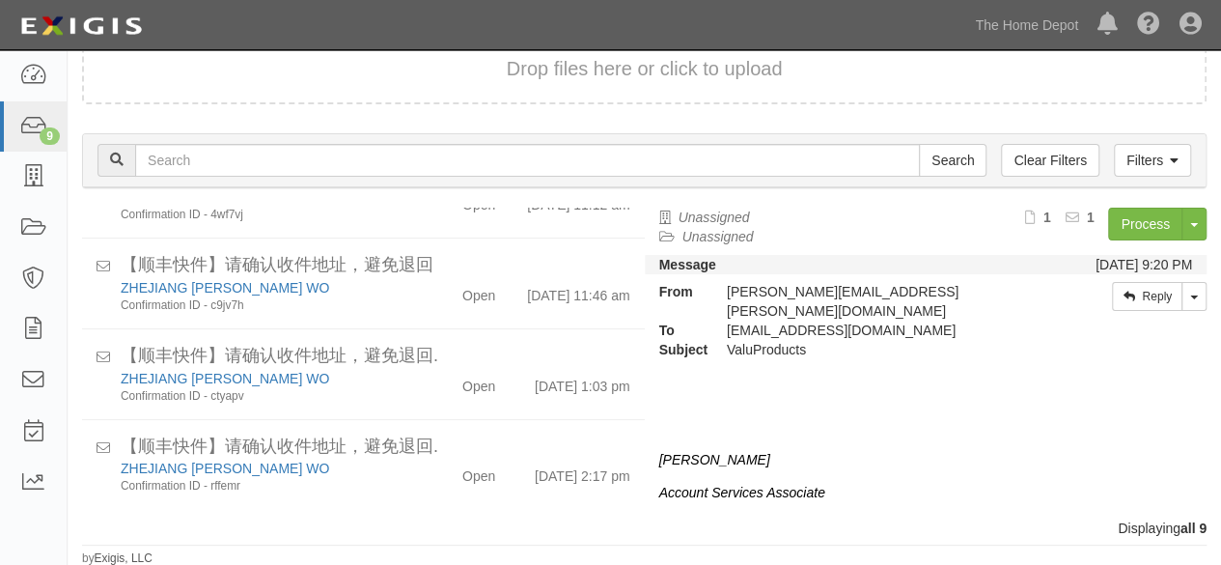
scroll to position [560, 0]
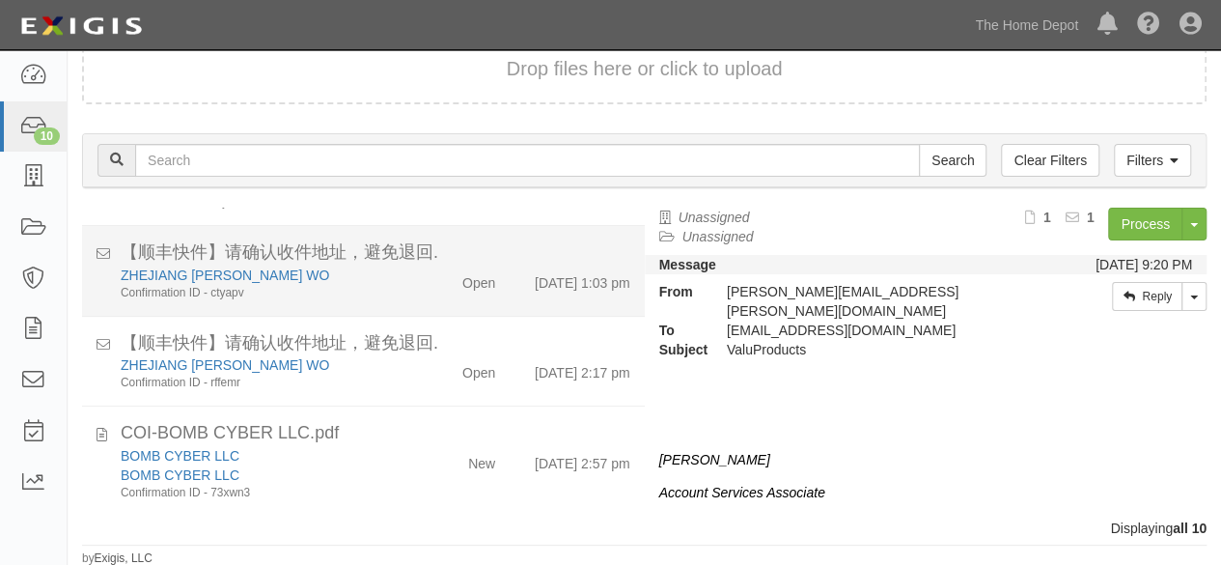
scroll to position [670, 0]
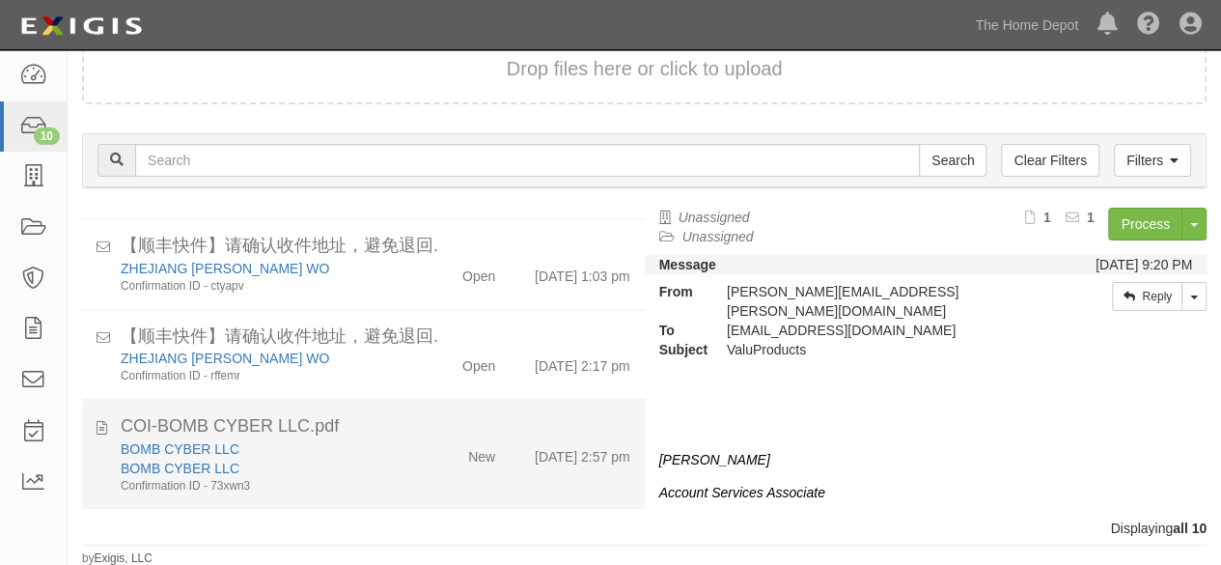
click at [377, 478] on div "Confirmation ID - 73xwn3" at bounding box center [263, 486] width 285 height 16
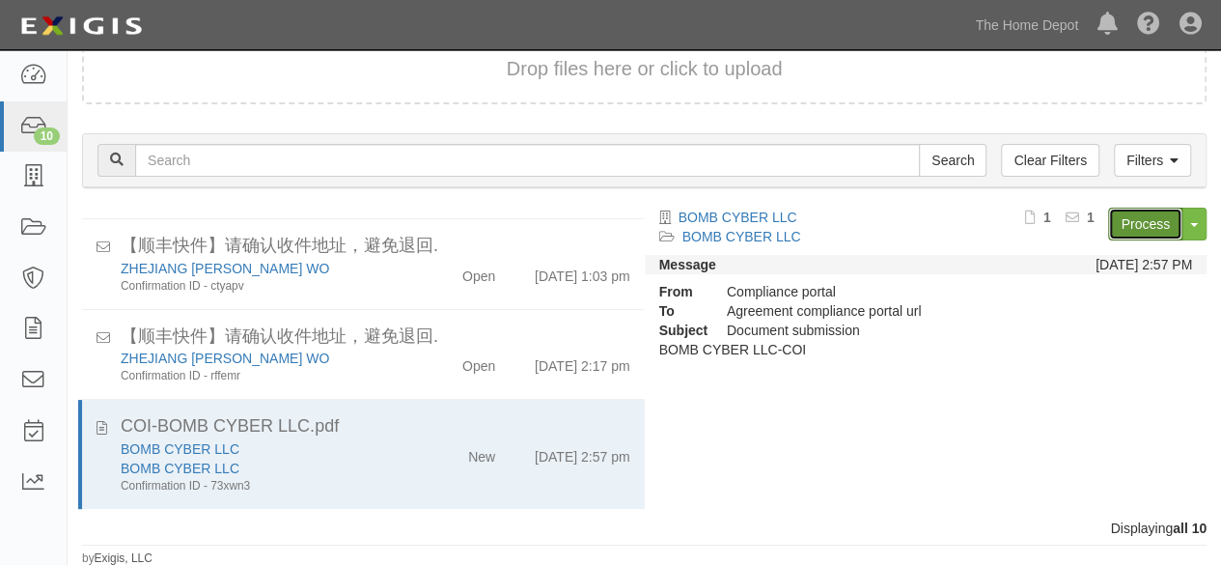
click at [1145, 221] on link "Process" at bounding box center [1145, 224] width 74 height 33
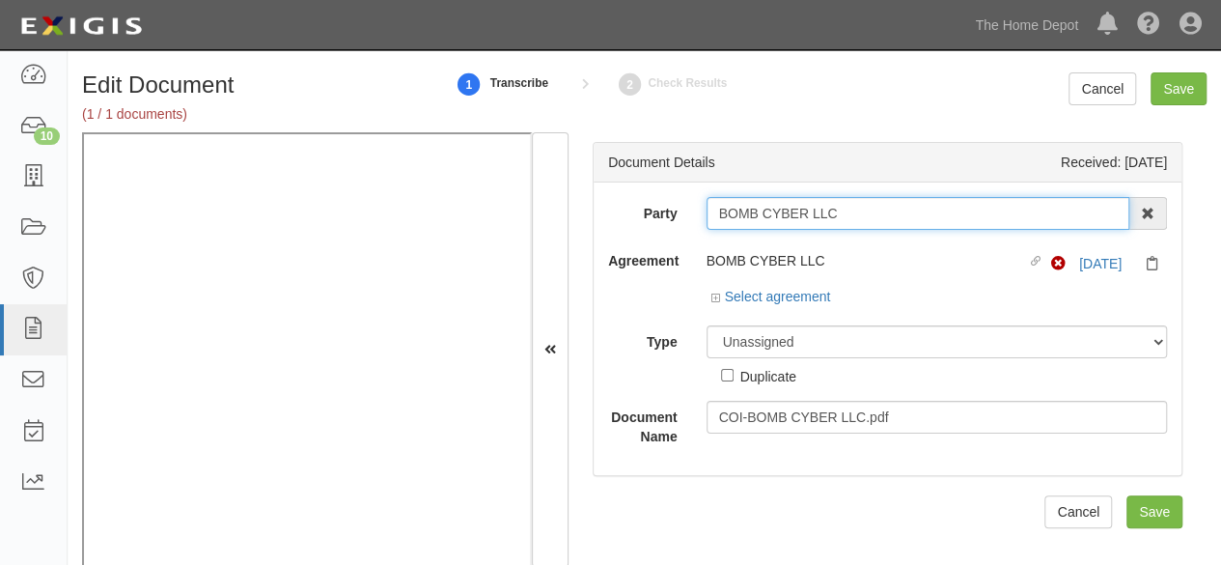
click at [867, 208] on input "BOMB CYBER LLC" at bounding box center [919, 213] width 424 height 33
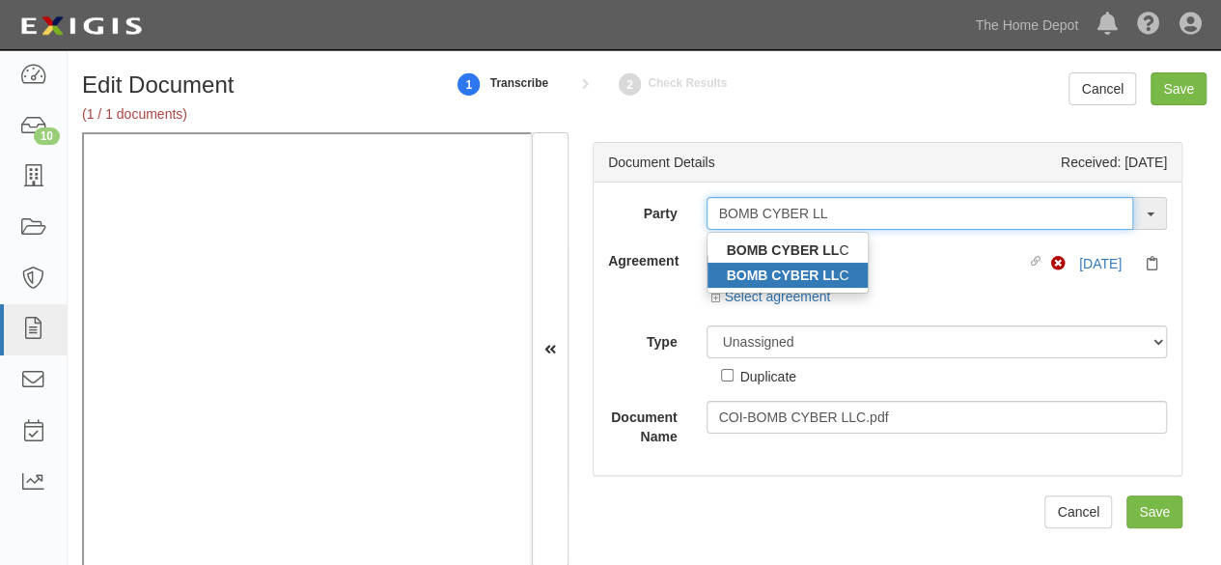
type input "BOMB CYBER LL"
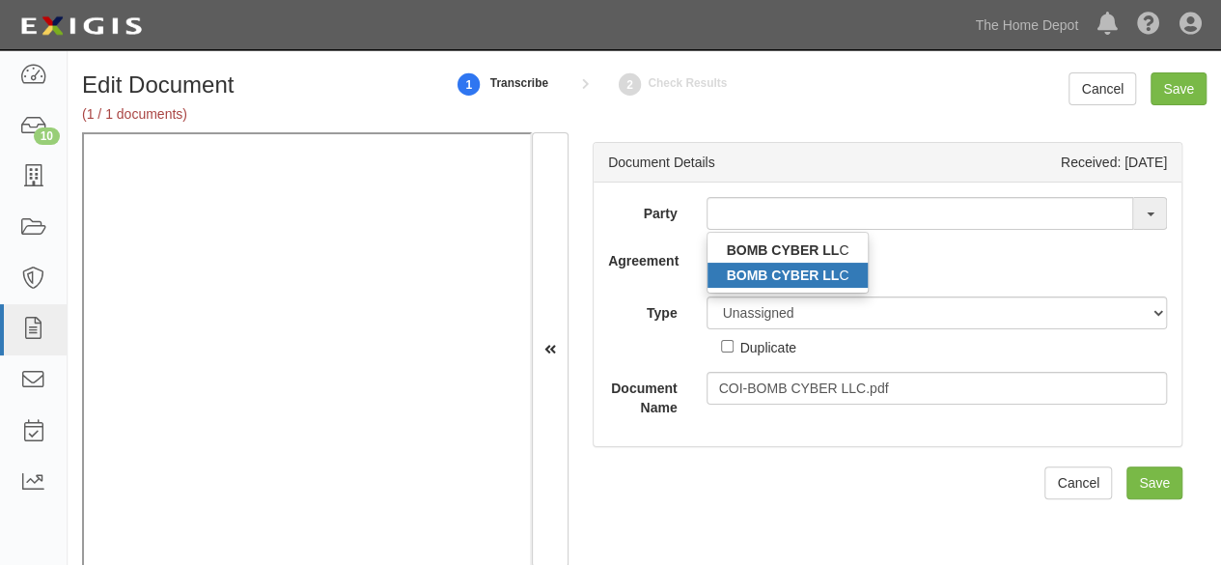
click at [765, 272] on strong "BOMB CYBER LL" at bounding box center [783, 274] width 113 height 15
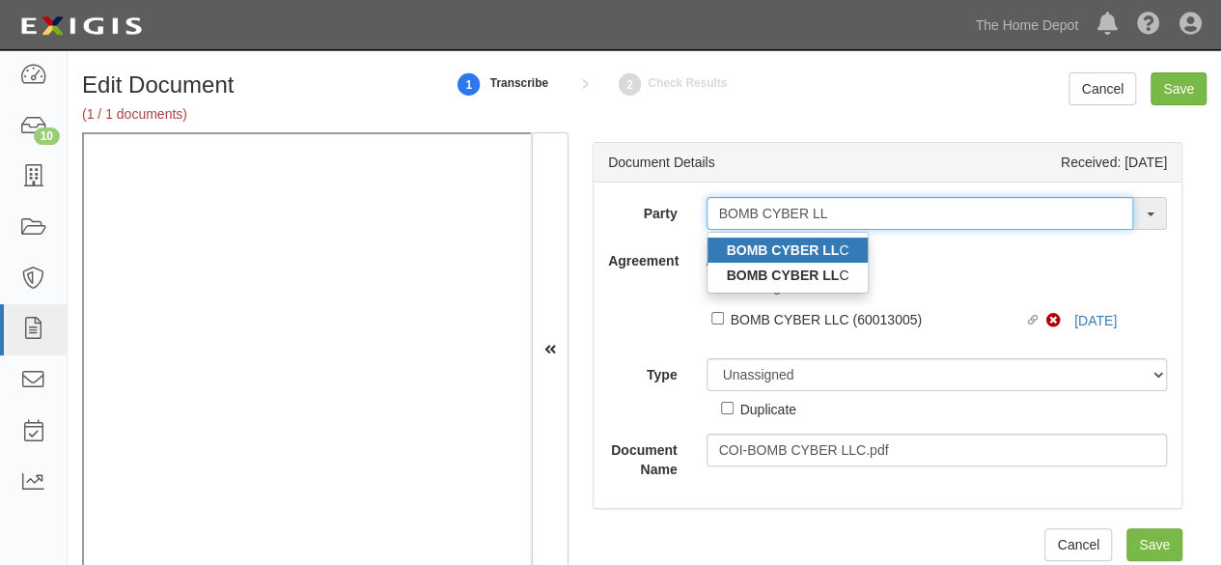
type input "BOMB CYBER LL"
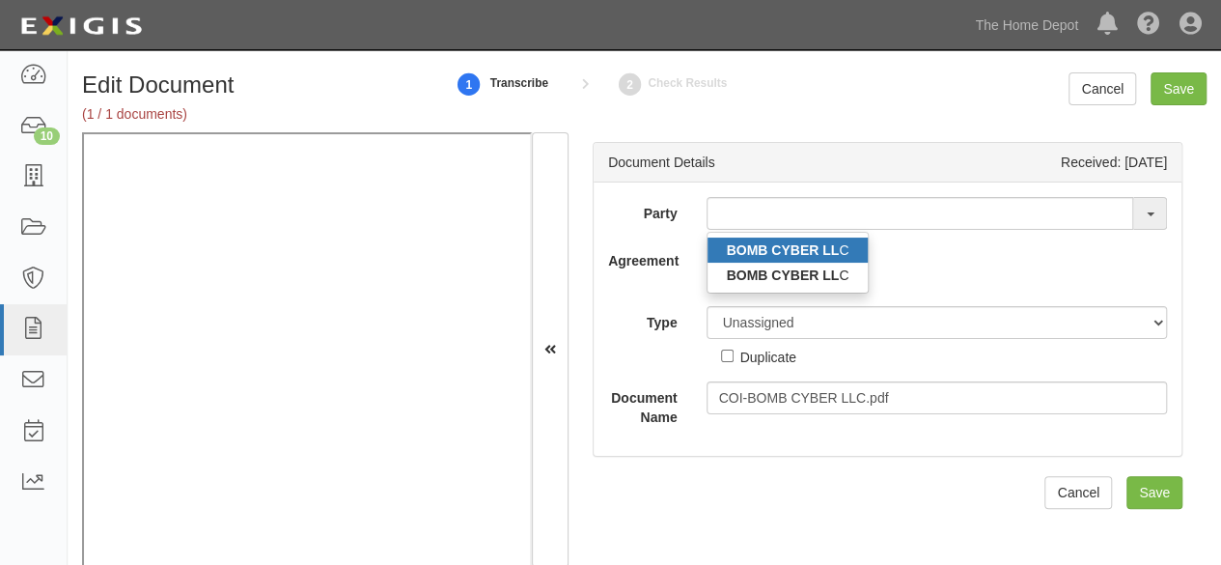
click at [784, 242] on strong "BOMB CYBER LL" at bounding box center [783, 249] width 113 height 15
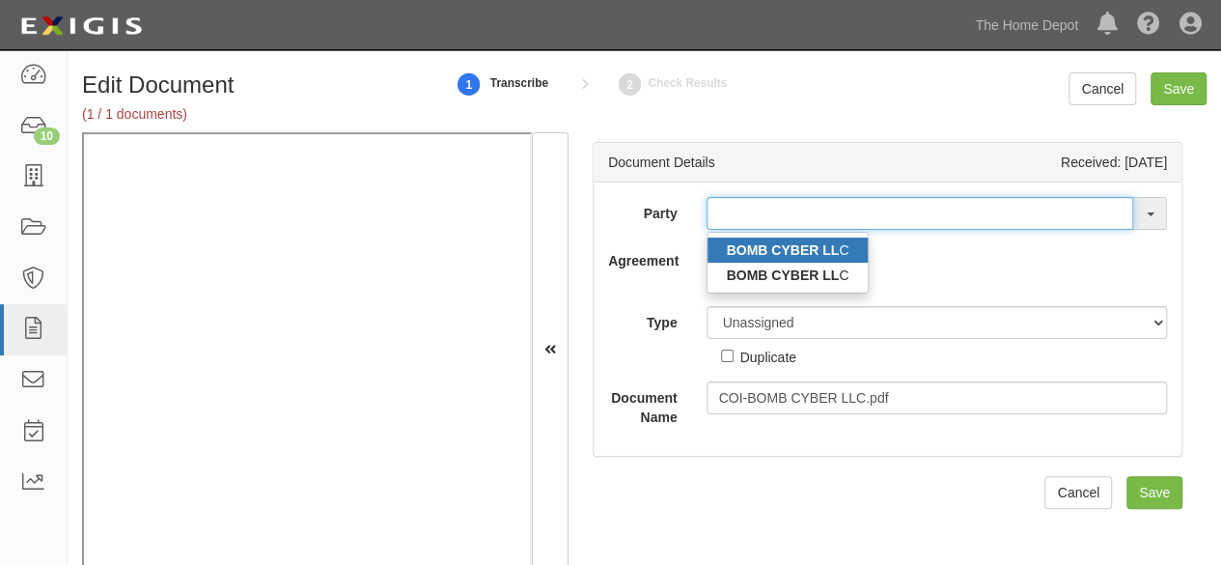
type input "BOMB CYBER LLC"
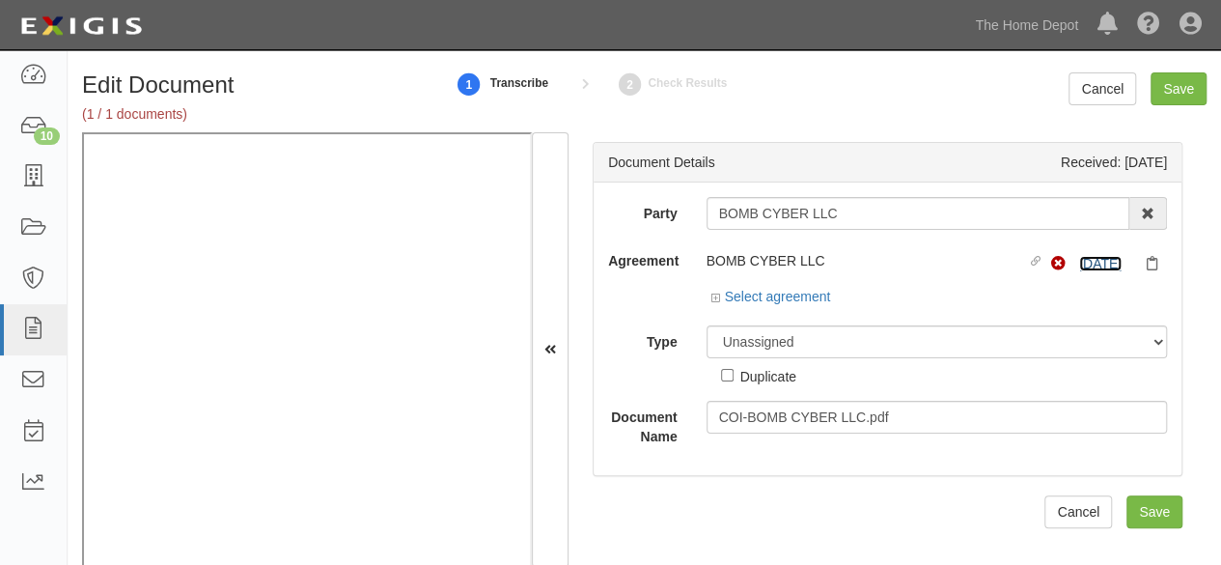
click at [1079, 261] on link "[DATE]" at bounding box center [1100, 263] width 42 height 15
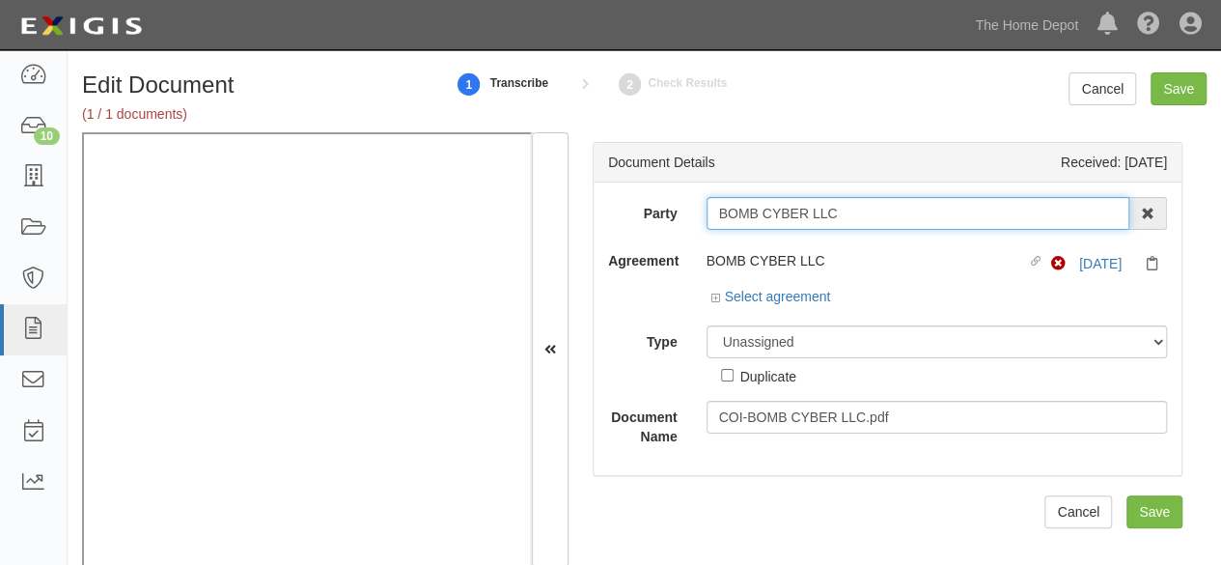
click at [741, 212] on input "BOMB CYBER LLC" at bounding box center [919, 213] width 424 height 33
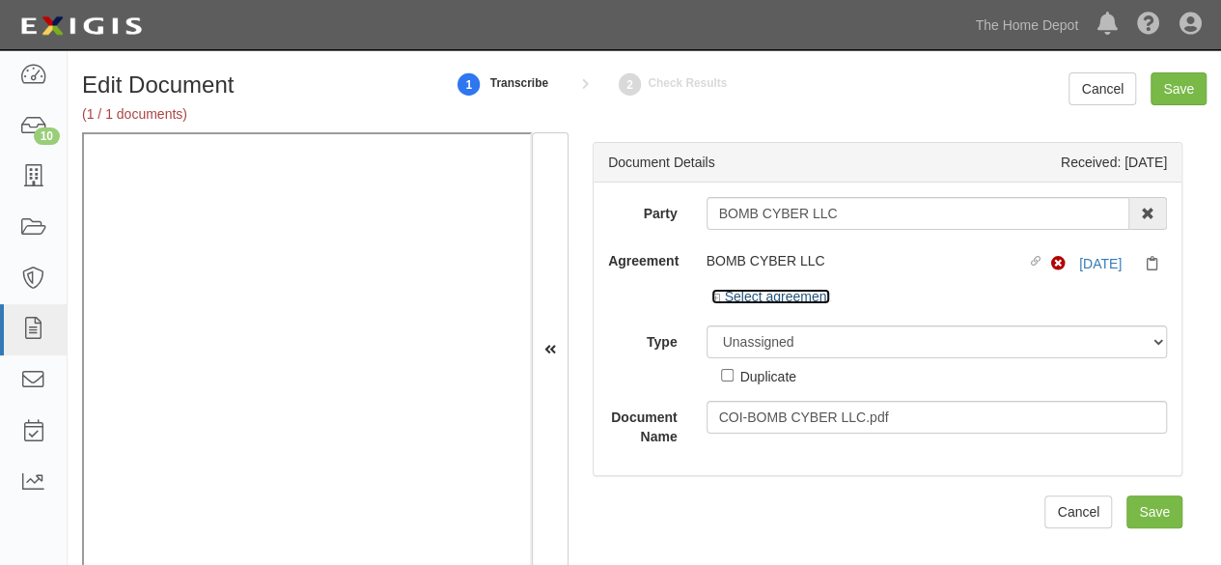
click at [766, 293] on link "Select agreement" at bounding box center [771, 296] width 120 height 15
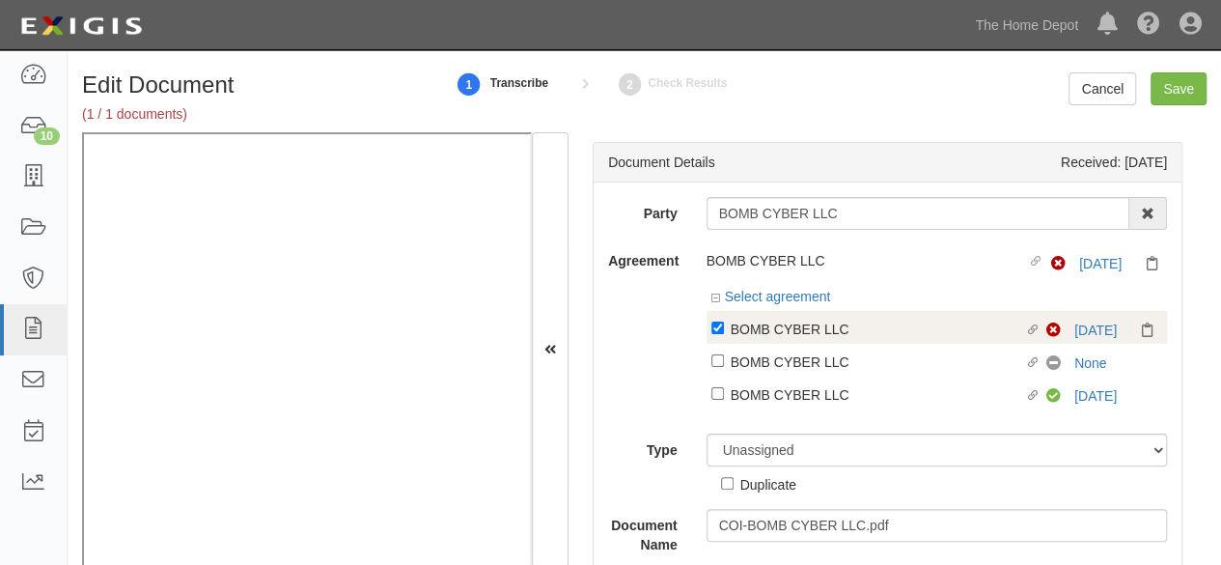
click at [765, 320] on div "BOMB CYBER LLC" at bounding box center [878, 328] width 294 height 21
click at [724, 321] on input "Linked agreement BOMB CYBER LLC Linked agreement" at bounding box center [717, 327] width 13 height 13
checkbox input "false"
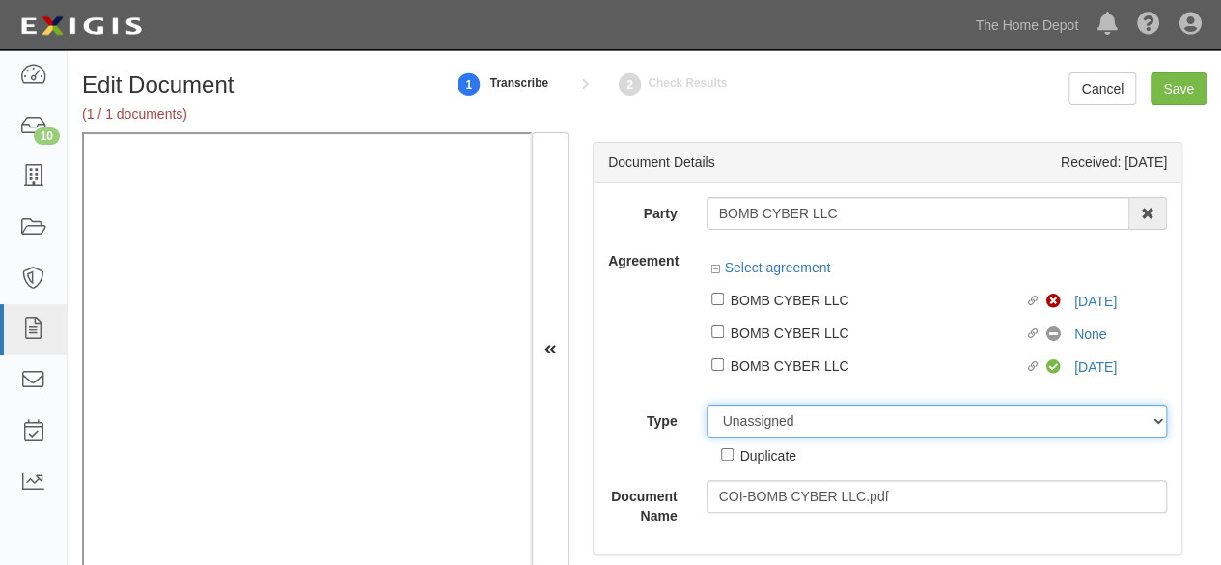
click at [750, 439] on div "Unassigned Binder Cancellation Notice Certificate Contract Endorsement Insuranc…" at bounding box center [937, 434] width 490 height 61
select select "OtherDetail"
click at [707, 404] on select "Unassigned Binder Cancellation Notice Certificate Contract Endorsement Insuranc…" at bounding box center [937, 420] width 461 height 33
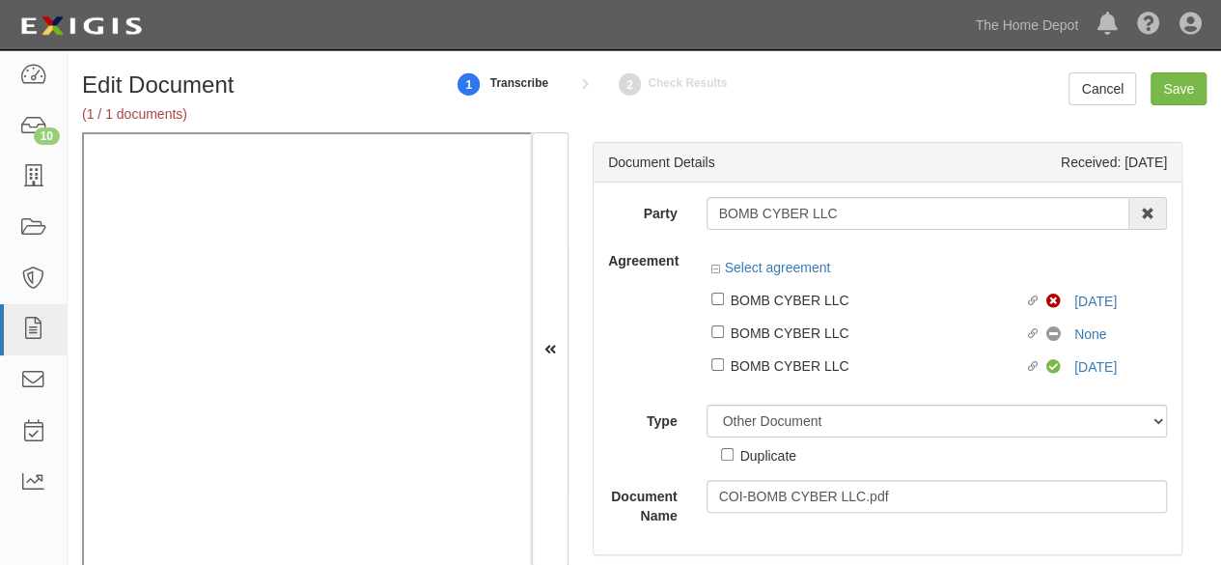
click at [753, 459] on div "Duplicate" at bounding box center [768, 454] width 56 height 21
click at [734, 459] on input "Duplicate" at bounding box center [727, 454] width 13 height 13
checkbox input "true"
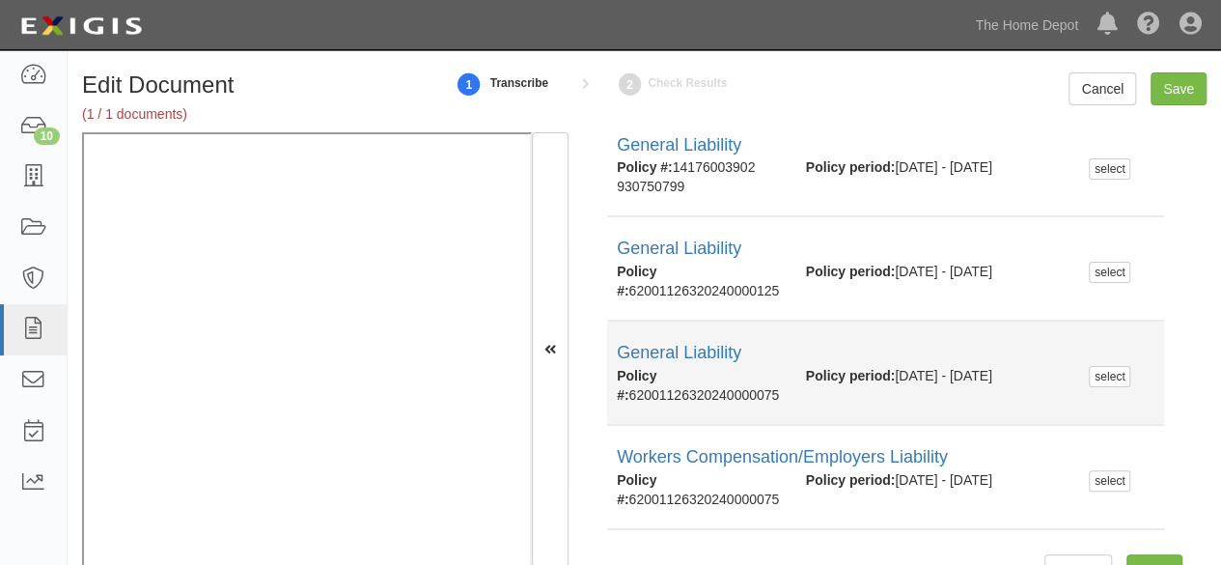
scroll to position [508, 0]
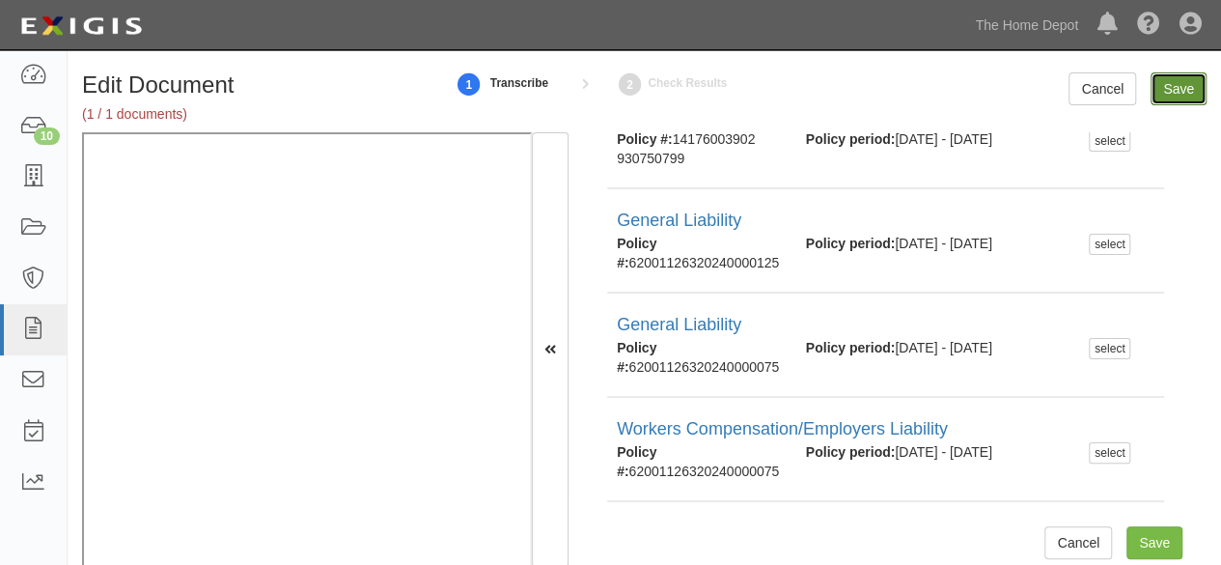
click at [1175, 84] on input "Save" at bounding box center [1179, 88] width 56 height 33
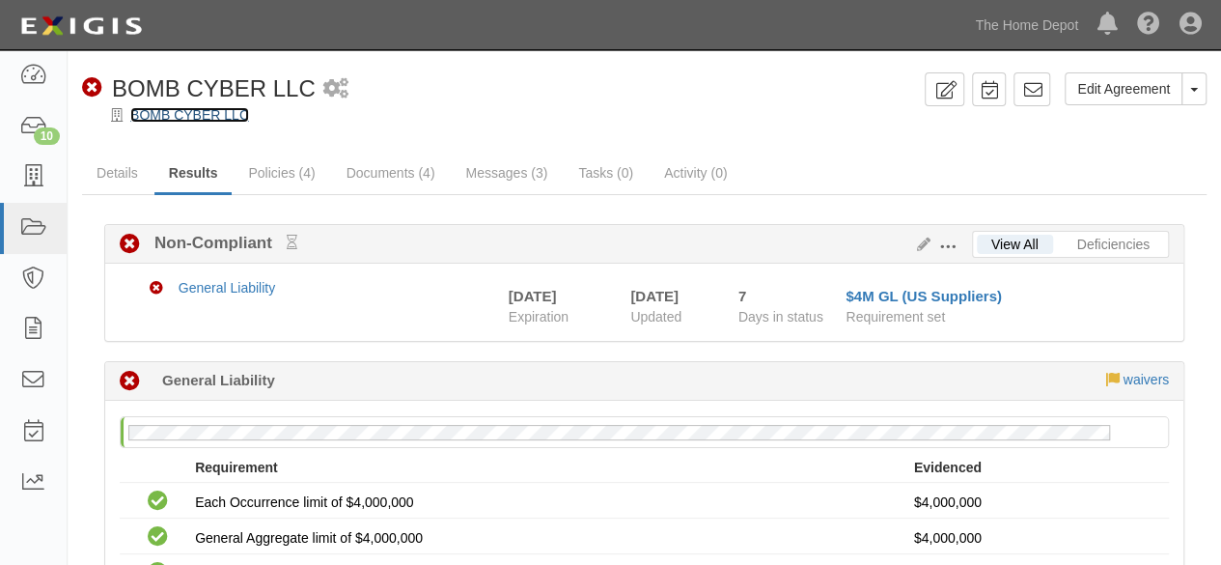
click at [220, 112] on link "BOMB CYBER LLC" at bounding box center [189, 114] width 119 height 15
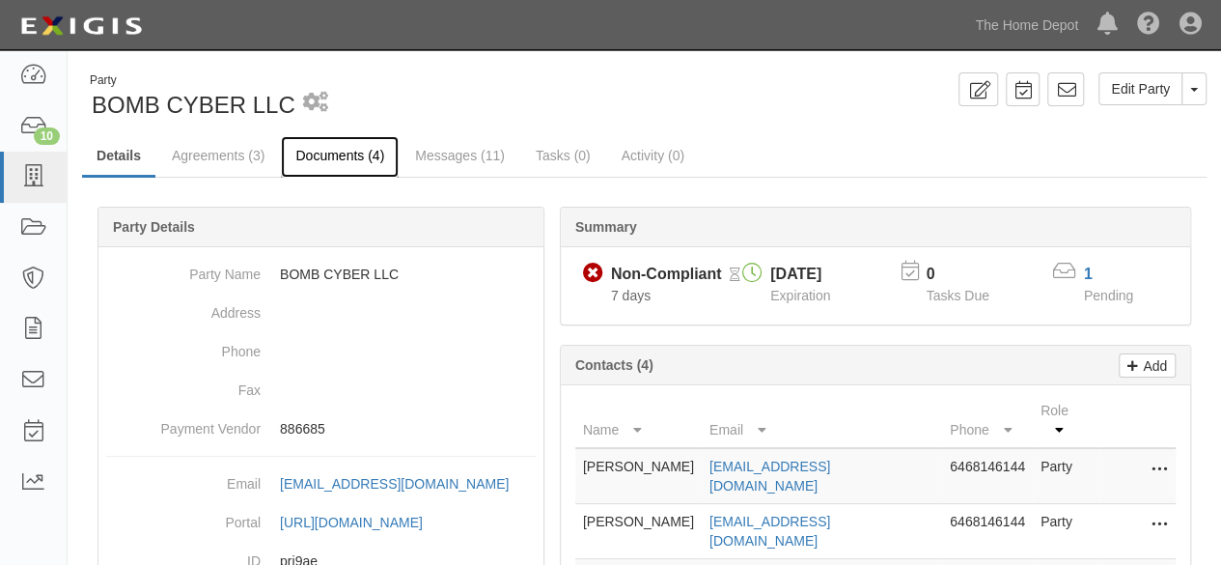
click at [317, 169] on link "Documents (4)" at bounding box center [340, 157] width 118 height 42
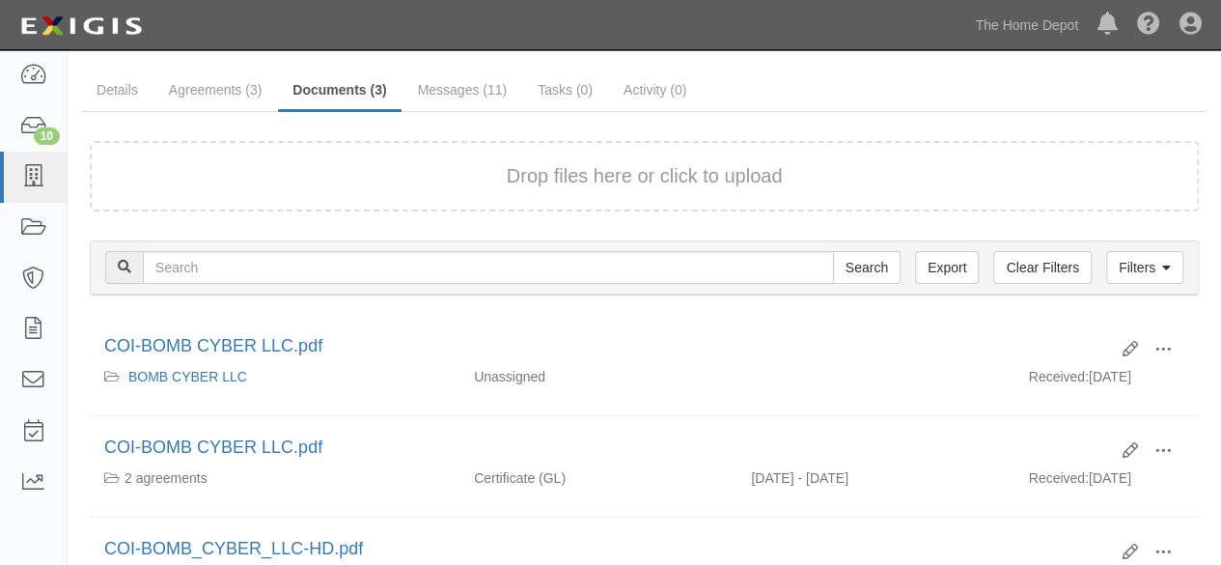
scroll to position [97, 0]
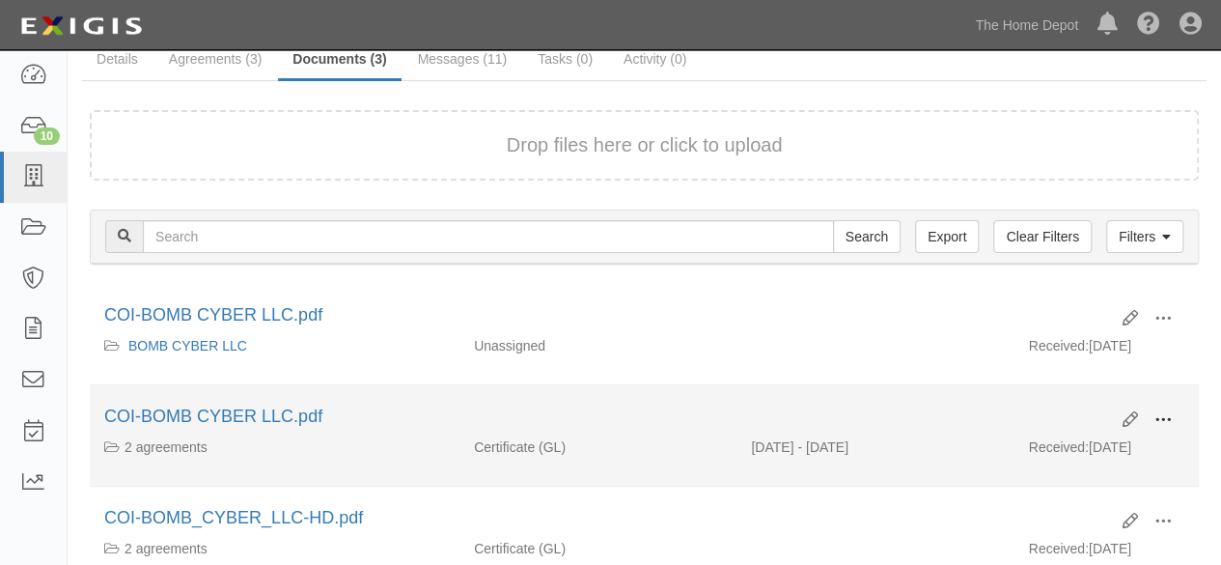
click at [1162, 416] on span at bounding box center [1163, 419] width 17 height 17
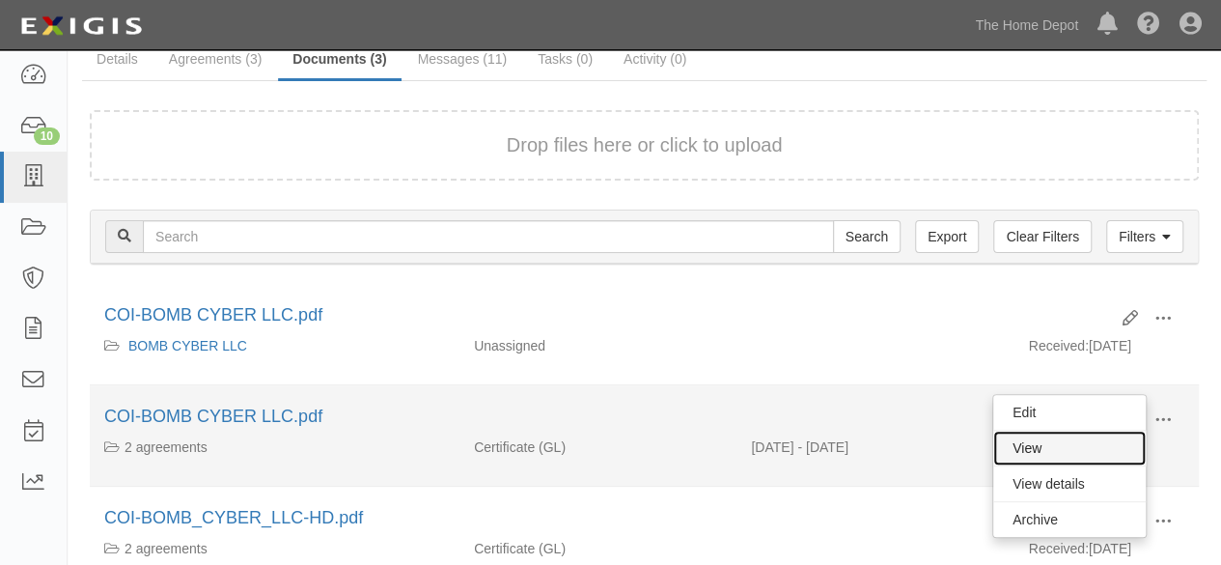
click at [1092, 444] on link "View" at bounding box center [1069, 448] width 153 height 35
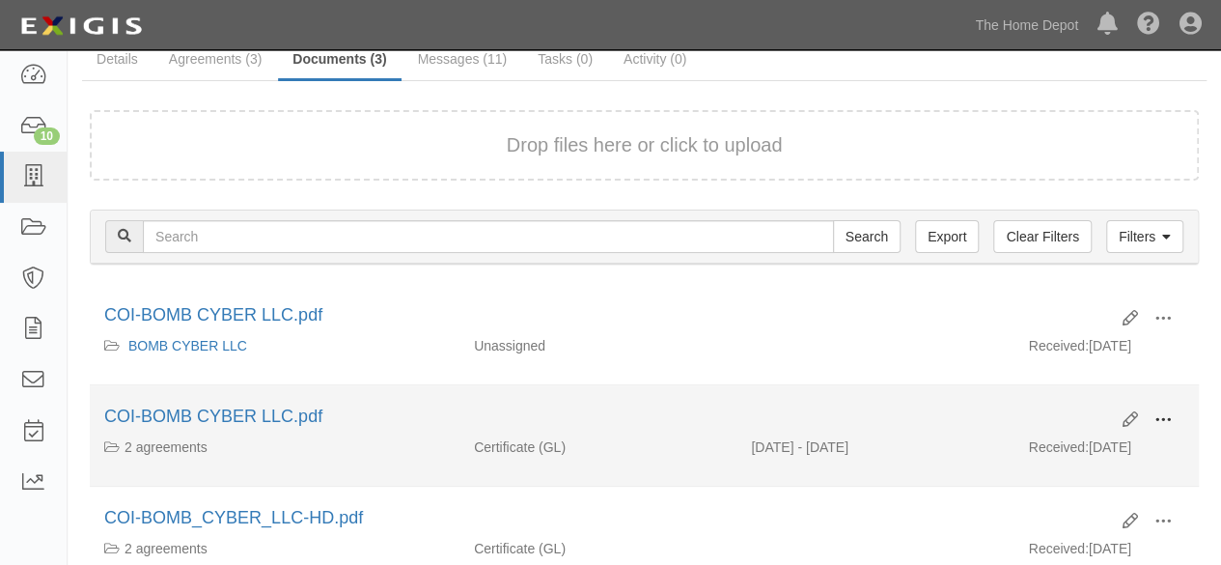
click at [1165, 418] on span at bounding box center [1163, 419] width 17 height 17
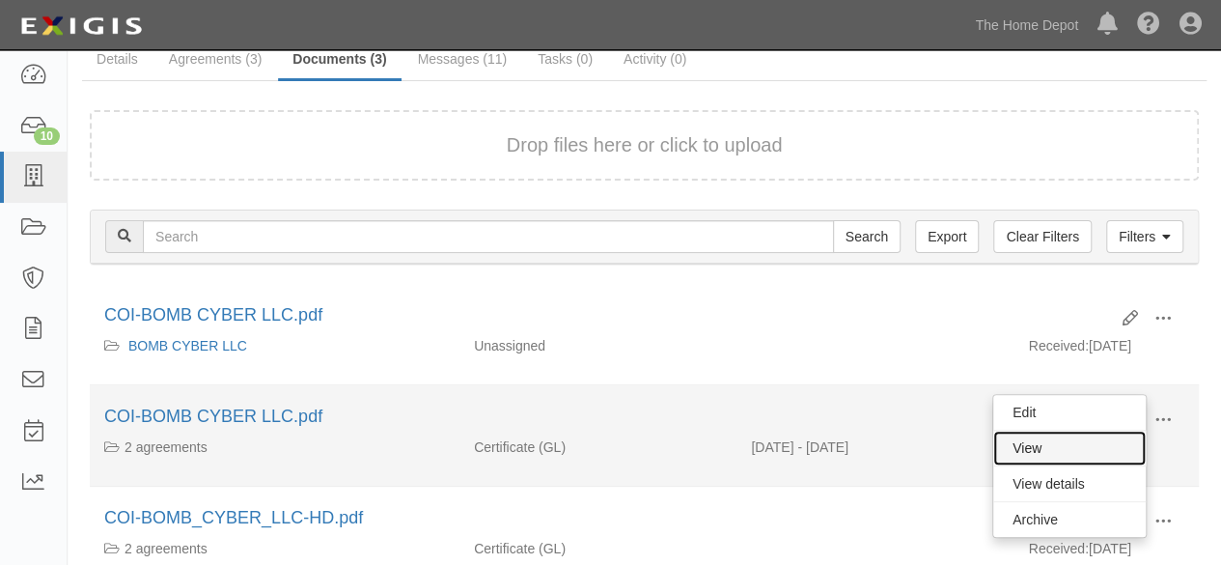
click at [1058, 444] on link "View" at bounding box center [1069, 448] width 153 height 35
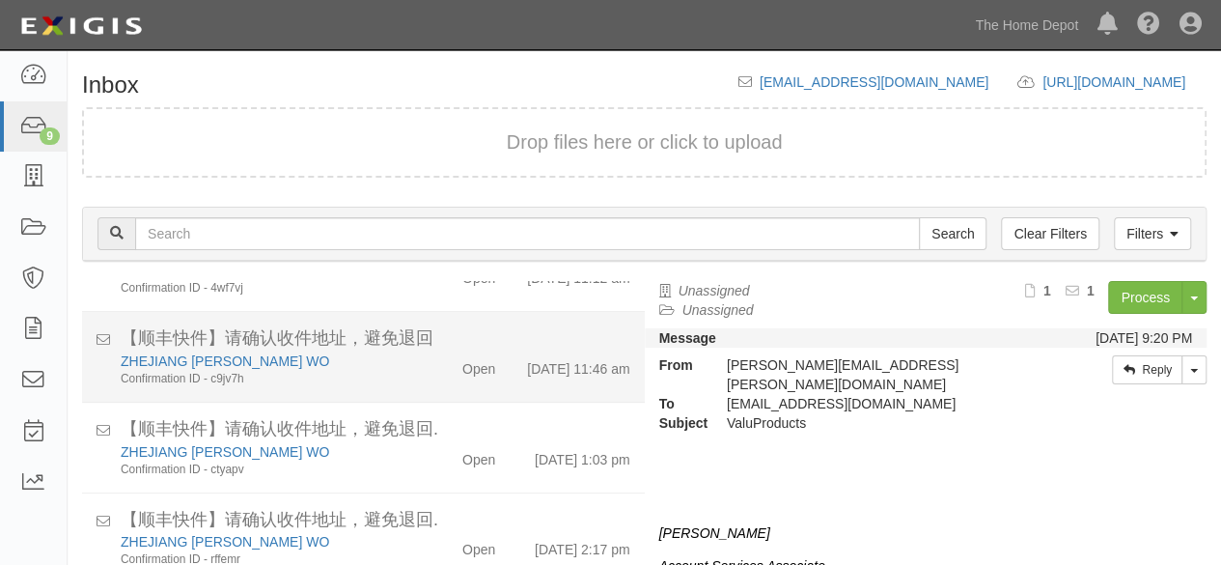
scroll to position [73, 0]
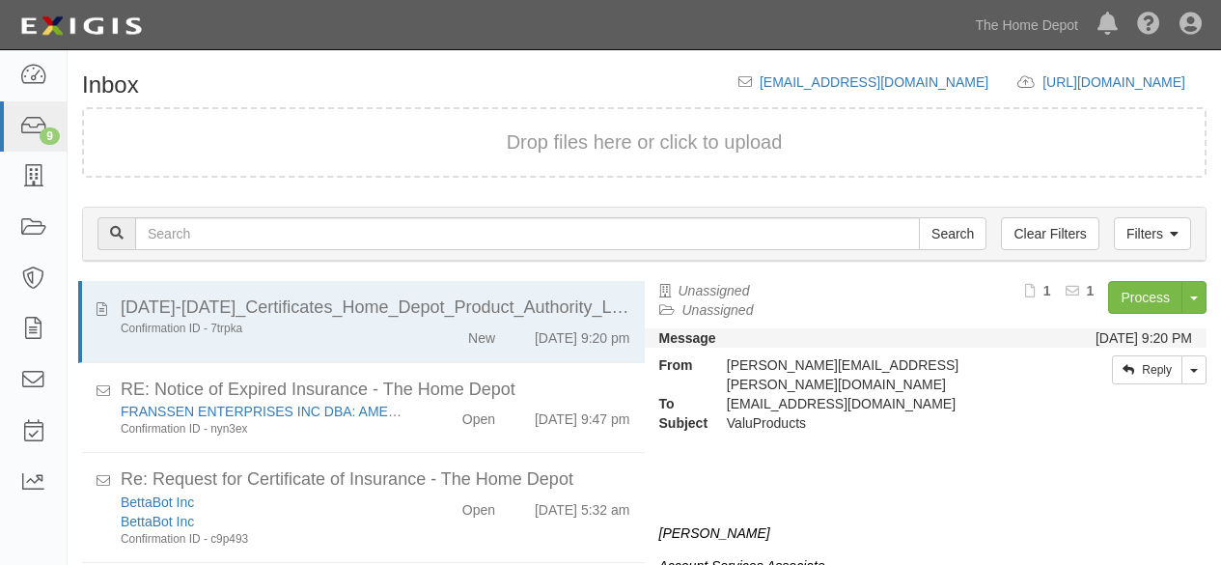
scroll to position [73, 0]
